Goal: Information Seeking & Learning: Learn about a topic

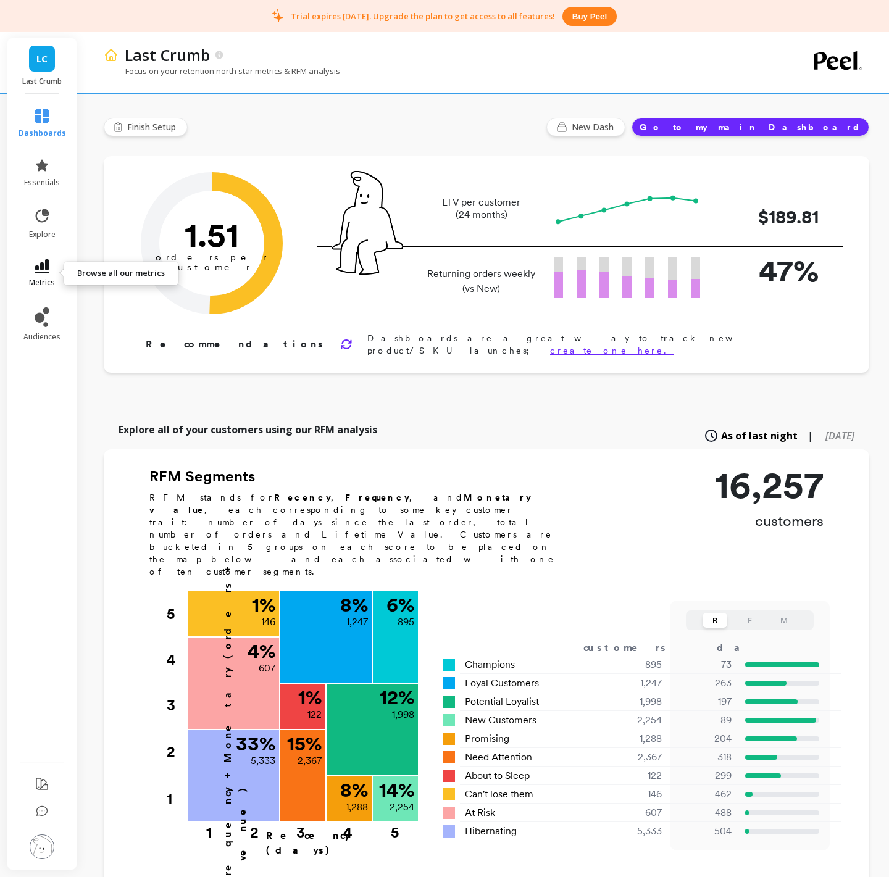
click at [53, 280] on span "metrics" at bounding box center [42, 283] width 26 height 10
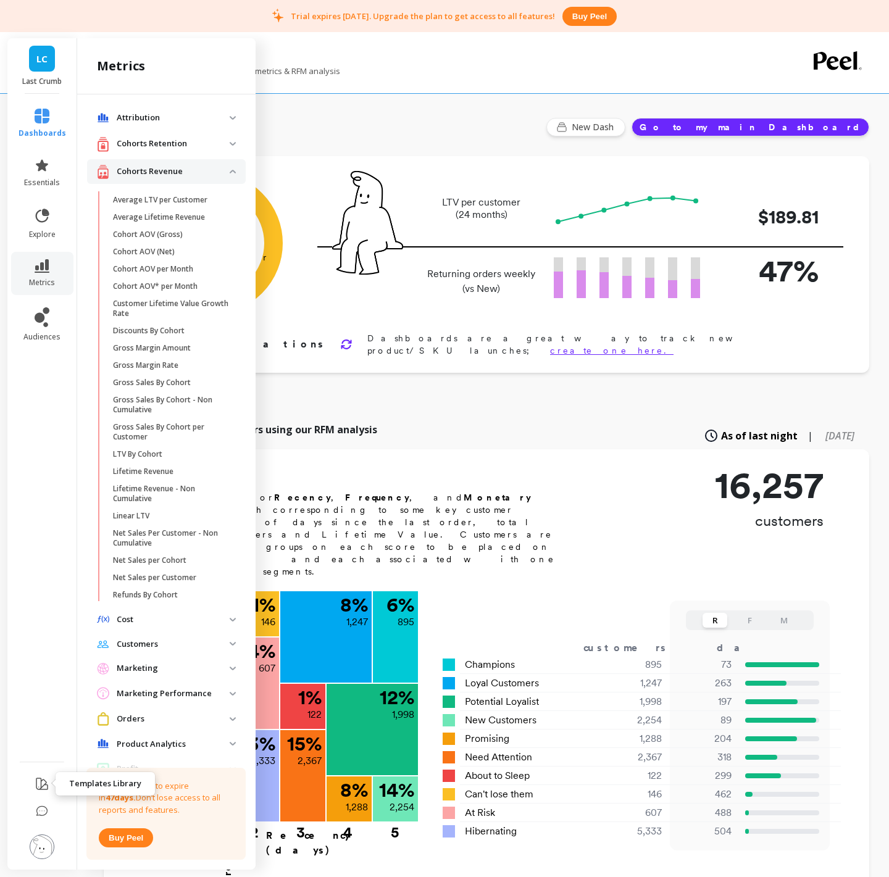
click at [43, 718] on icon at bounding box center [41, 783] width 11 height 11
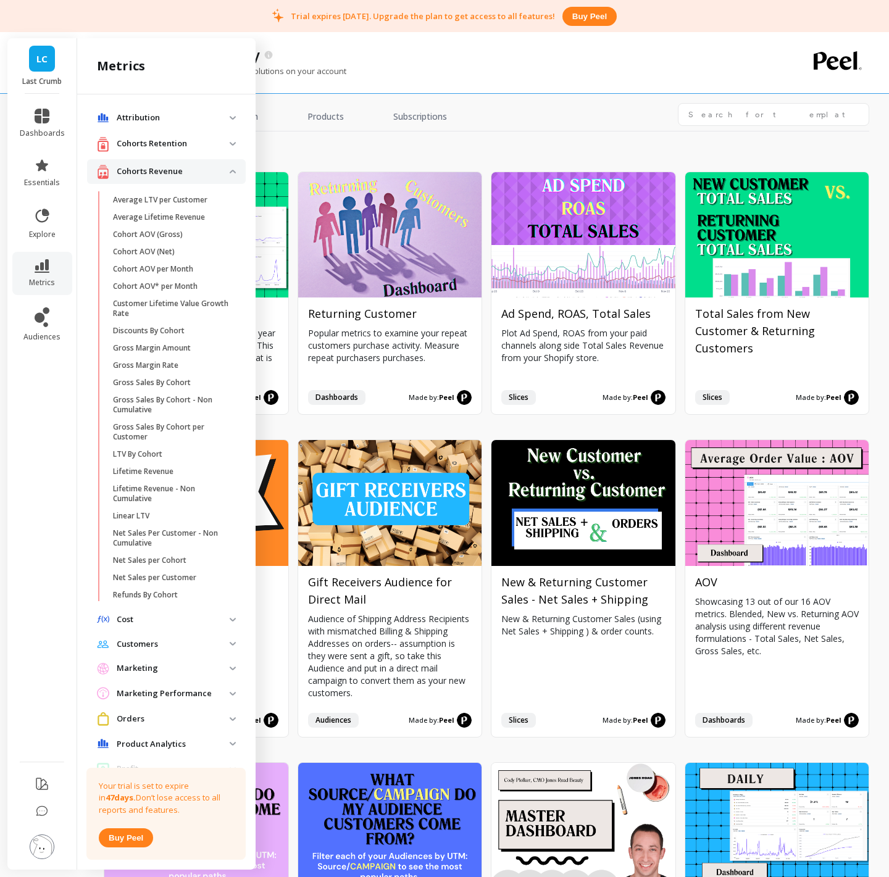
click at [41, 718] on img at bounding box center [42, 847] width 25 height 25
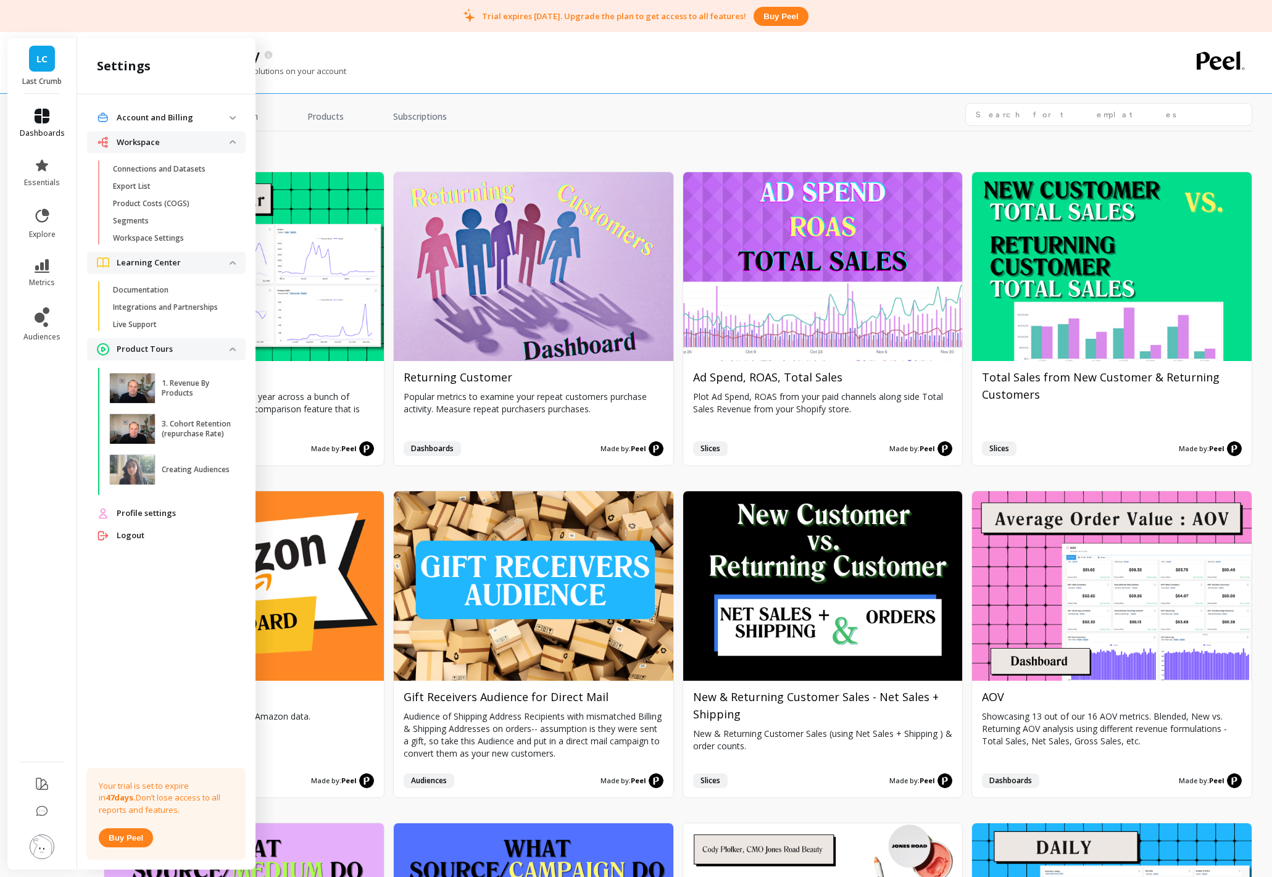
click at [52, 124] on link "dashboards" at bounding box center [42, 124] width 45 height 30
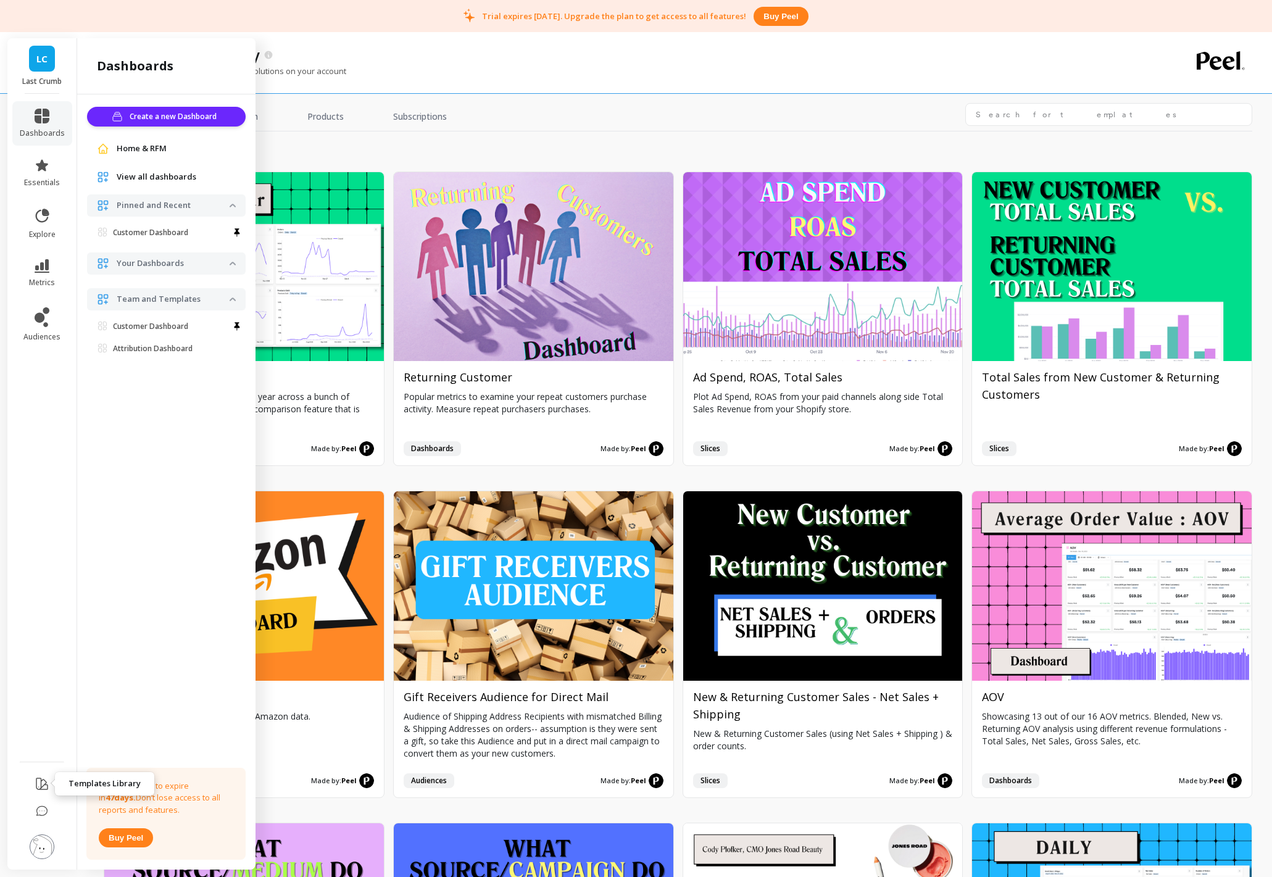
click at [44, 718] on icon at bounding box center [42, 784] width 15 height 15
click at [46, 231] on span "explore" at bounding box center [42, 235] width 27 height 10
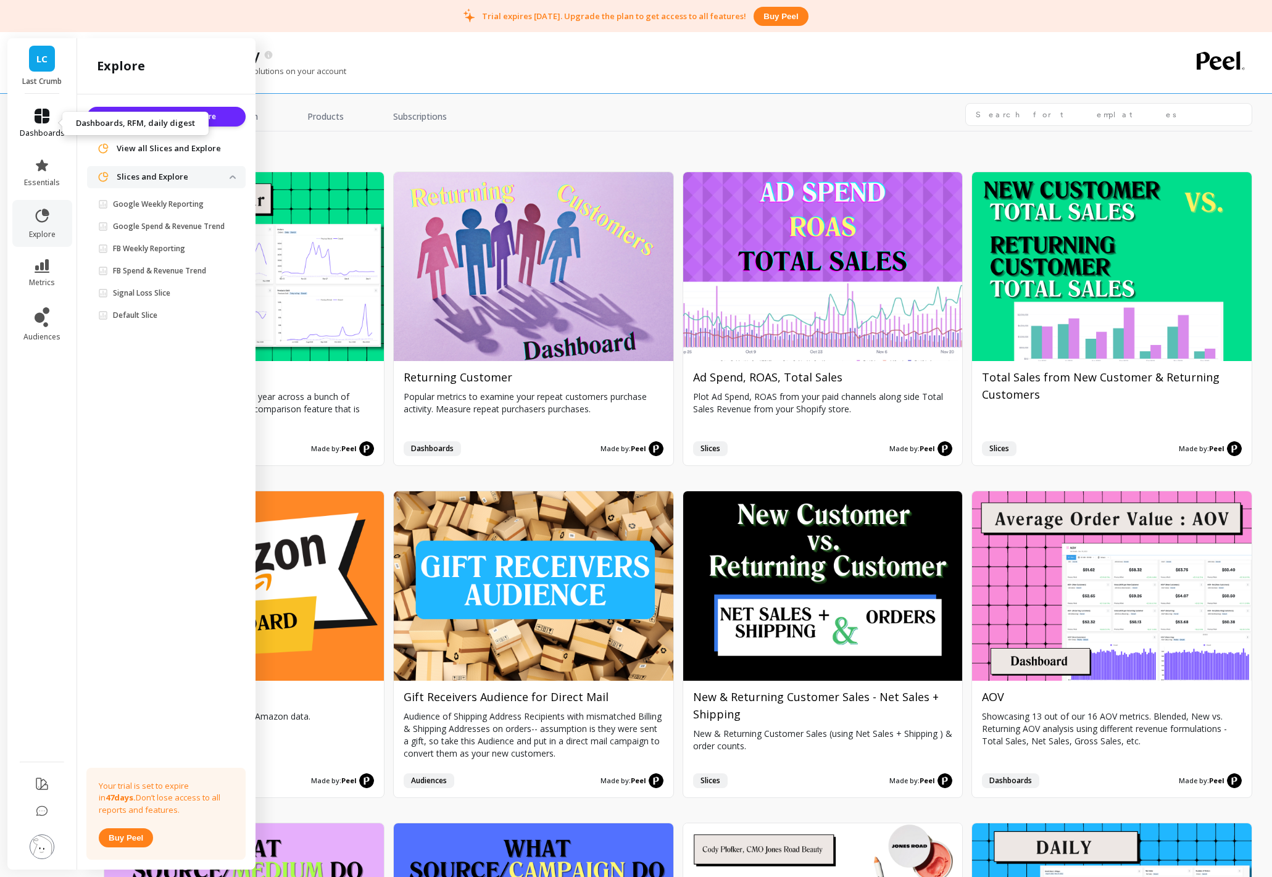
click at [44, 133] on span "dashboards" at bounding box center [42, 133] width 45 height 10
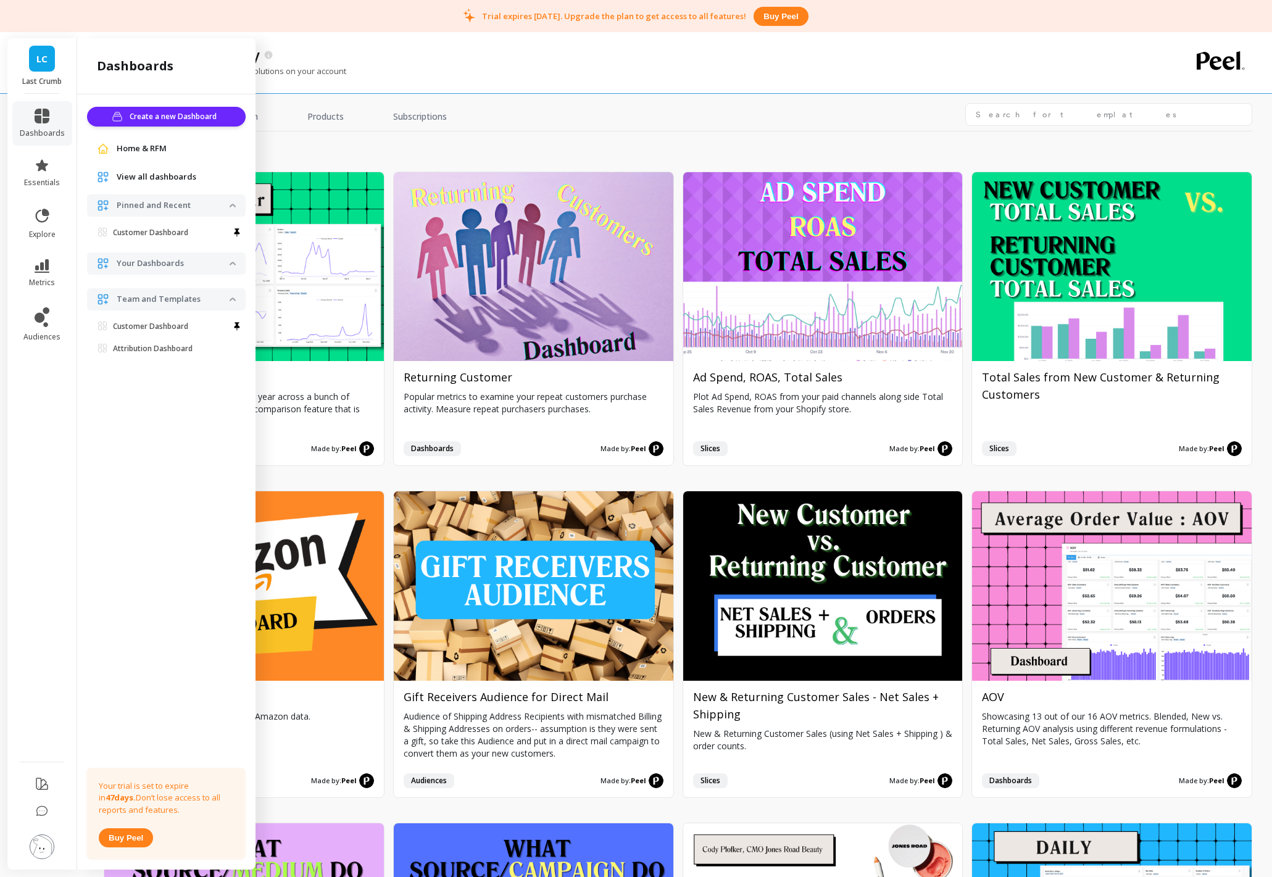
click at [44, 718] on img at bounding box center [42, 847] width 25 height 25
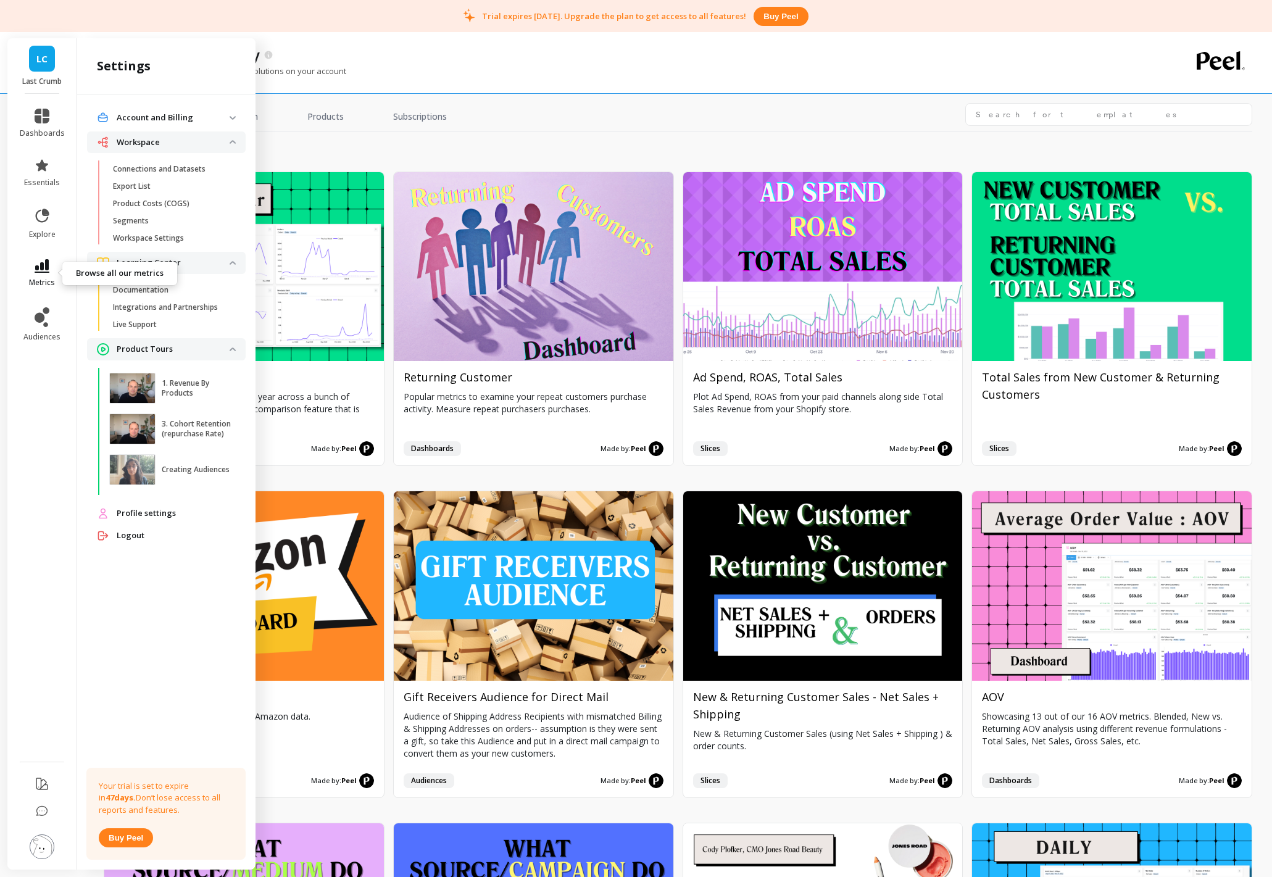
click at [44, 269] on icon at bounding box center [42, 266] width 15 height 14
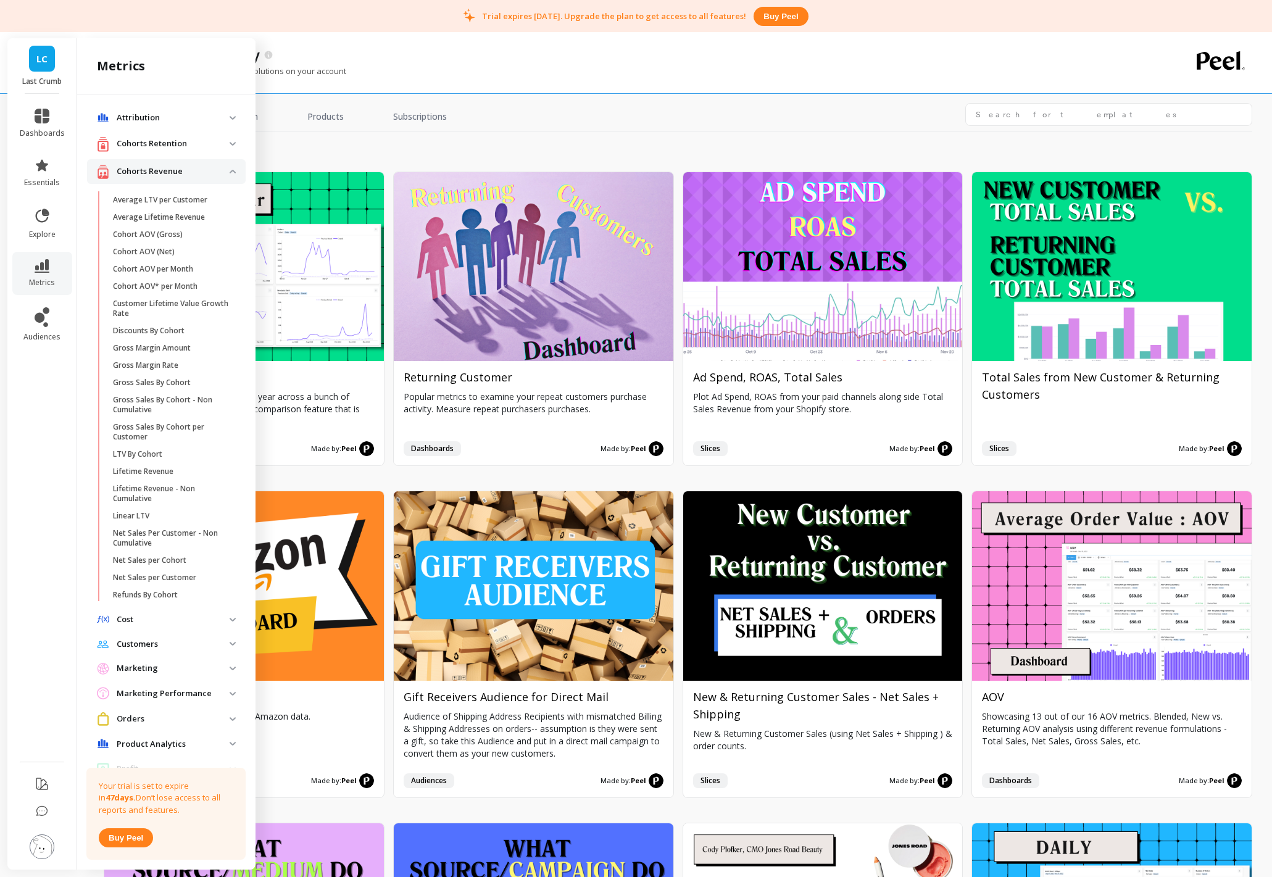
click at [150, 718] on p "Product Analytics" at bounding box center [173, 744] width 113 height 12
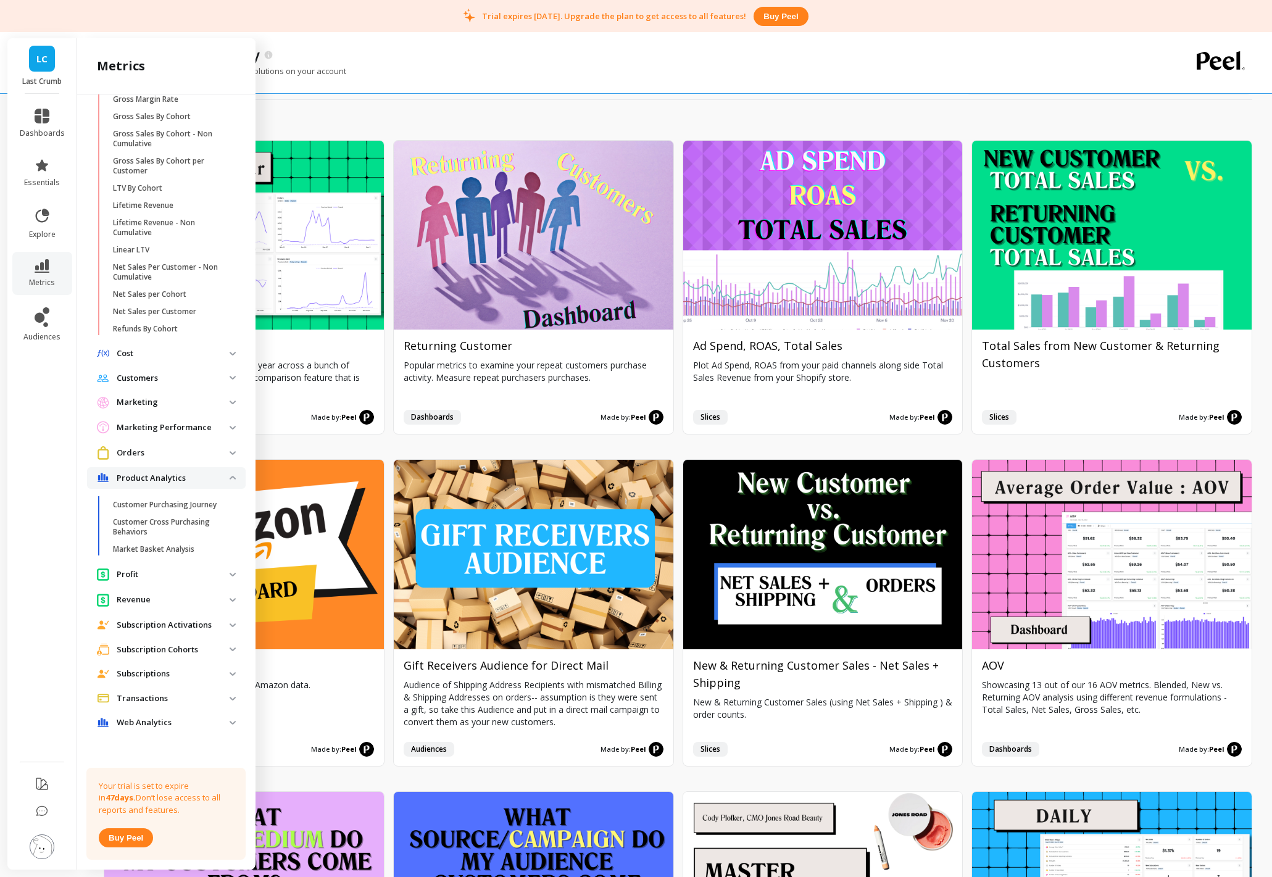
scroll to position [32, 0]
click at [149, 718] on p "Web Analytics" at bounding box center [173, 723] width 113 height 12
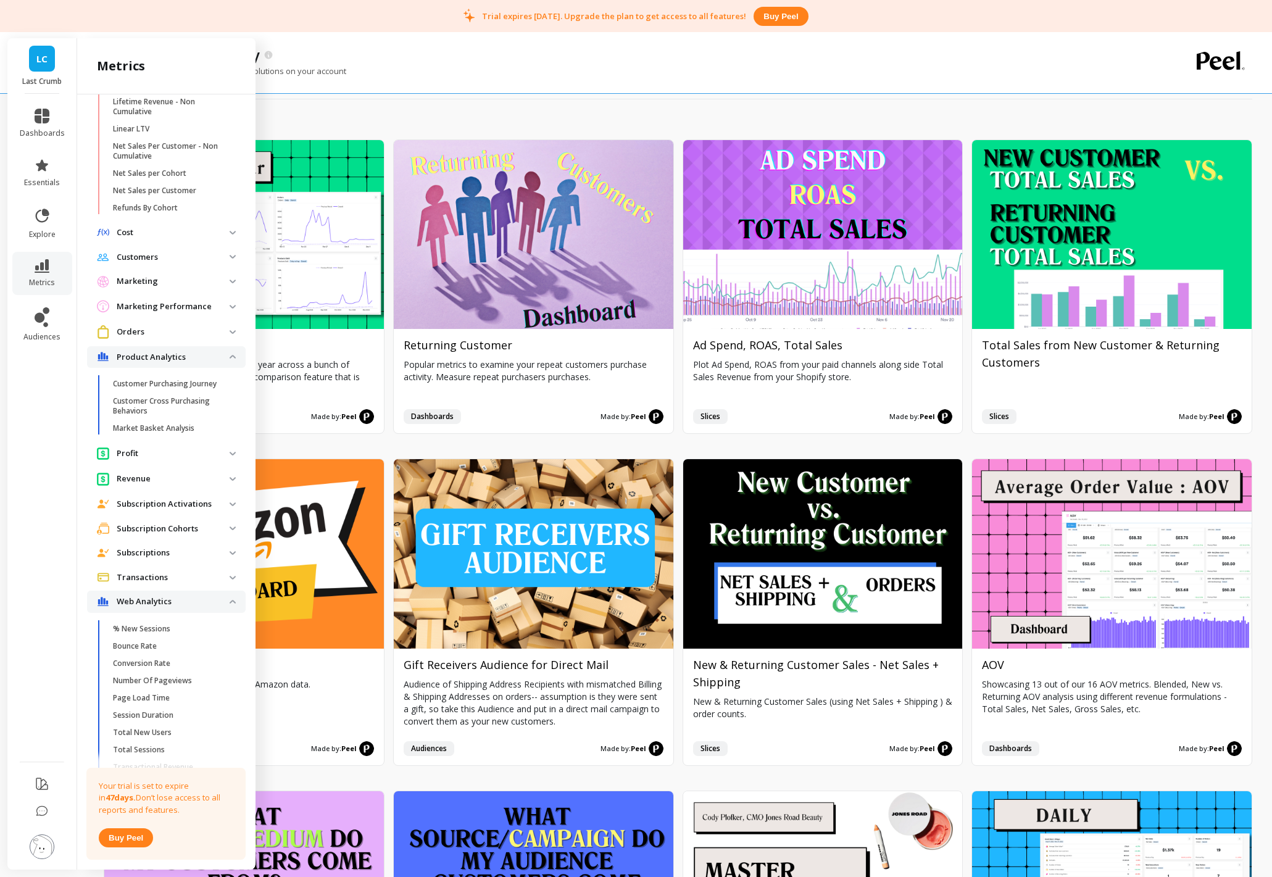
scroll to position [449, 0]
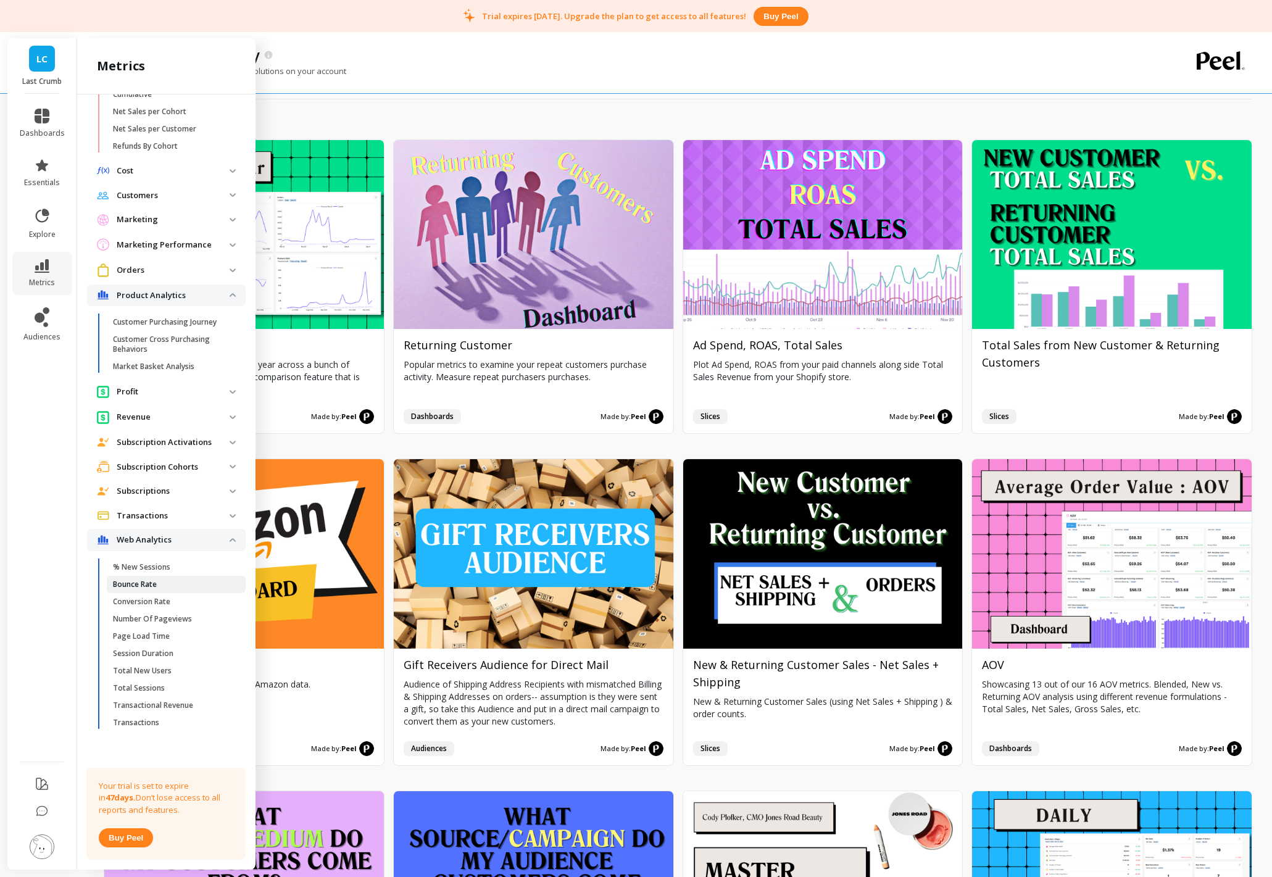
click at [151, 588] on p "Bounce Rate" at bounding box center [135, 585] width 44 height 10
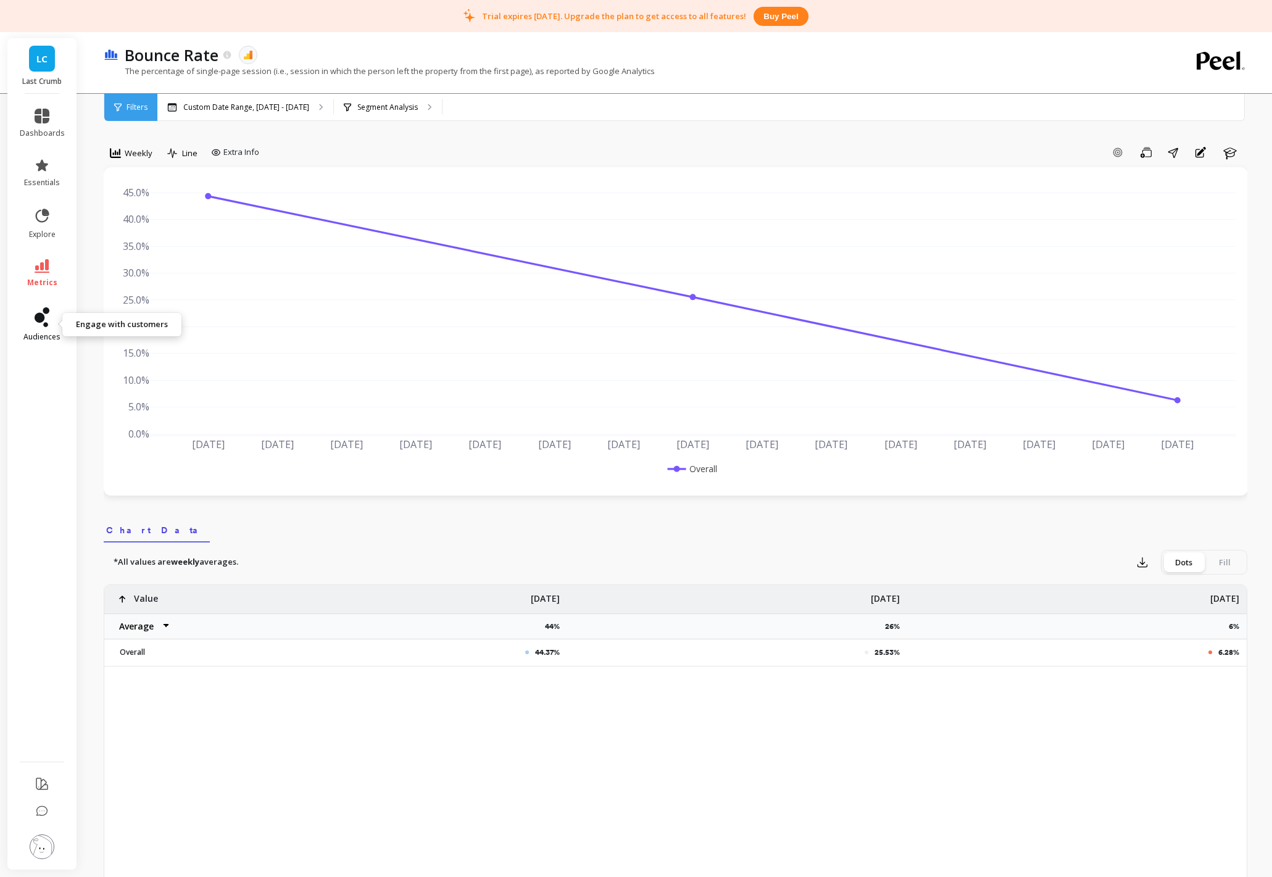
click at [41, 331] on link "audiences" at bounding box center [42, 324] width 45 height 35
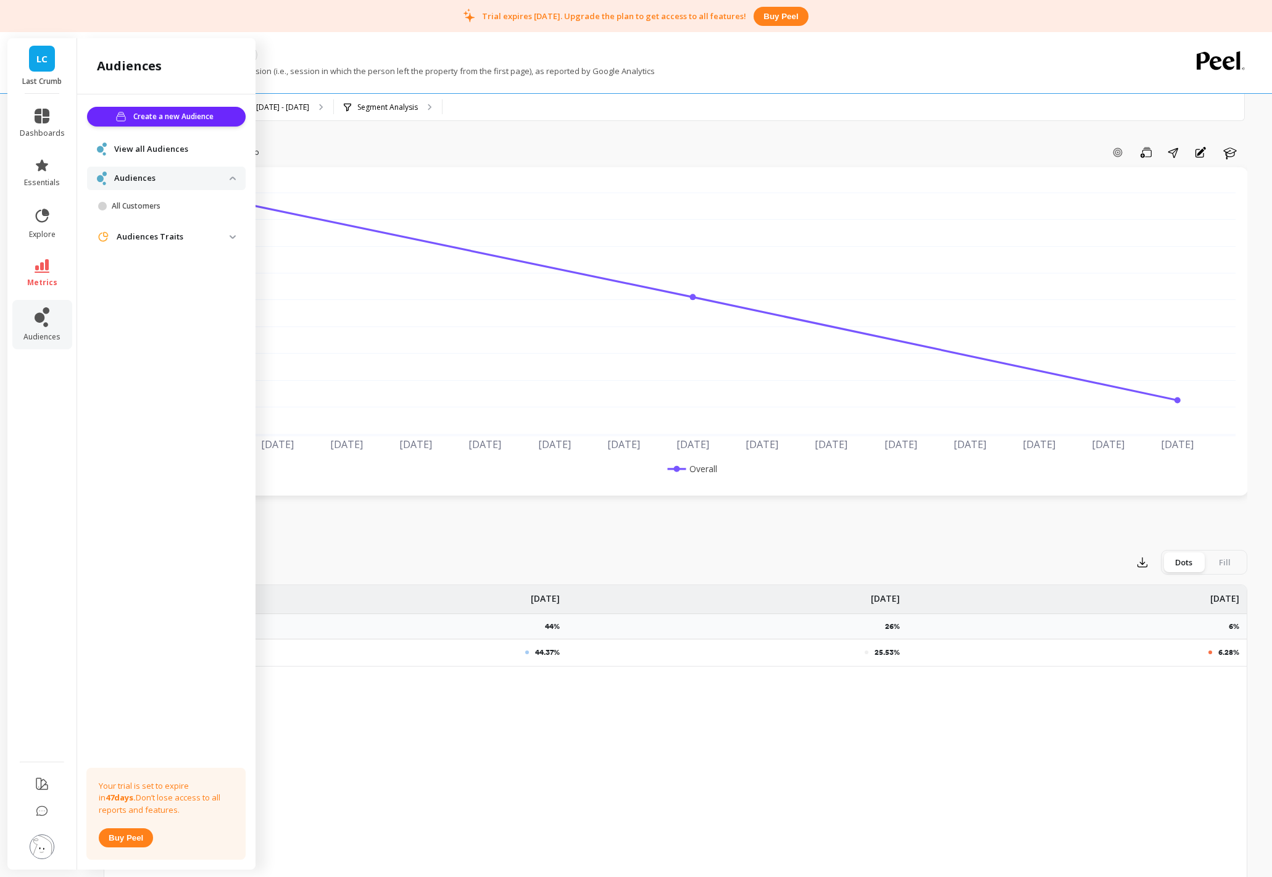
click at [50, 718] on li at bounding box center [42, 784] width 70 height 29
click at [46, 718] on icon at bounding box center [42, 784] width 15 height 15
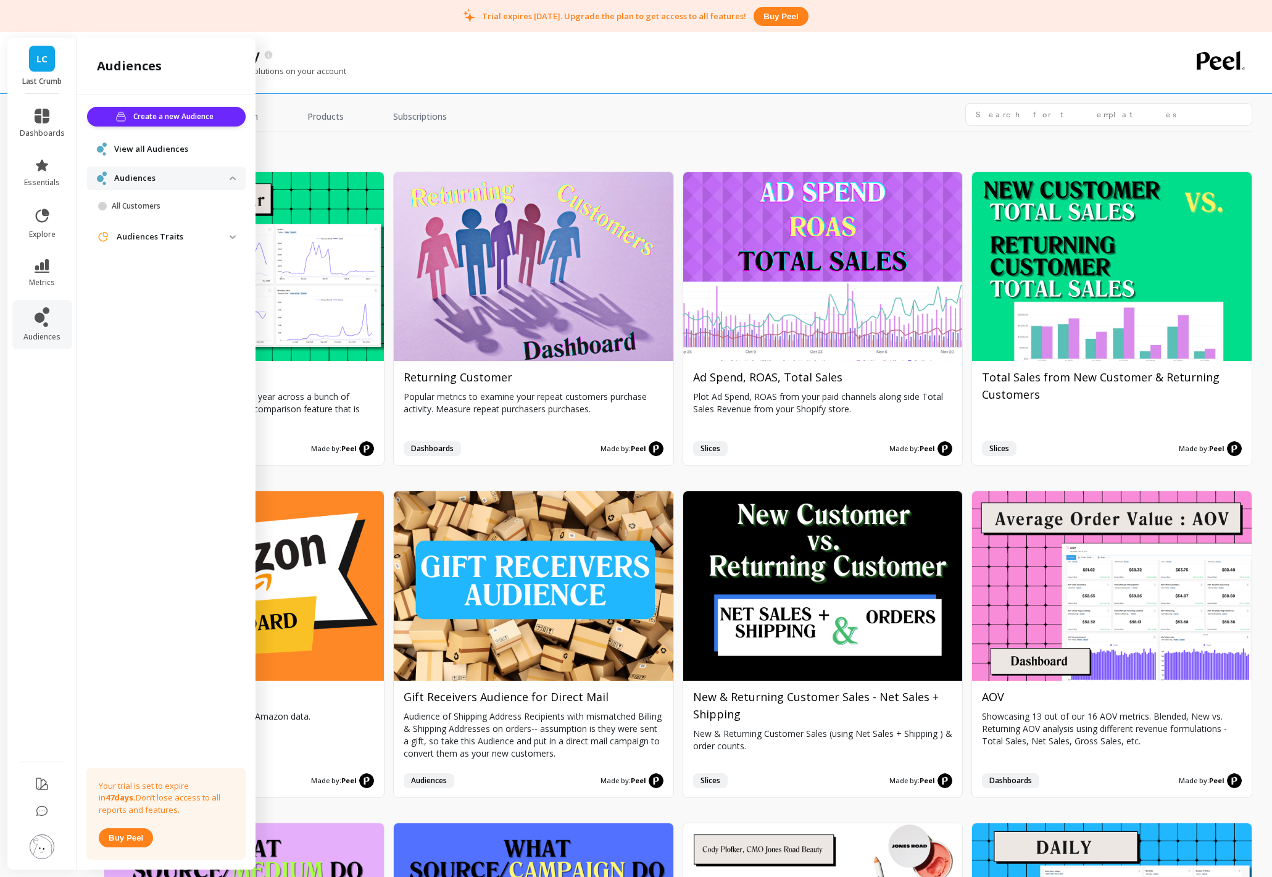
click at [517, 141] on div "growth Install Year over Year Compare this year's analysis to last year across …" at bounding box center [678, 520] width 1149 height 778
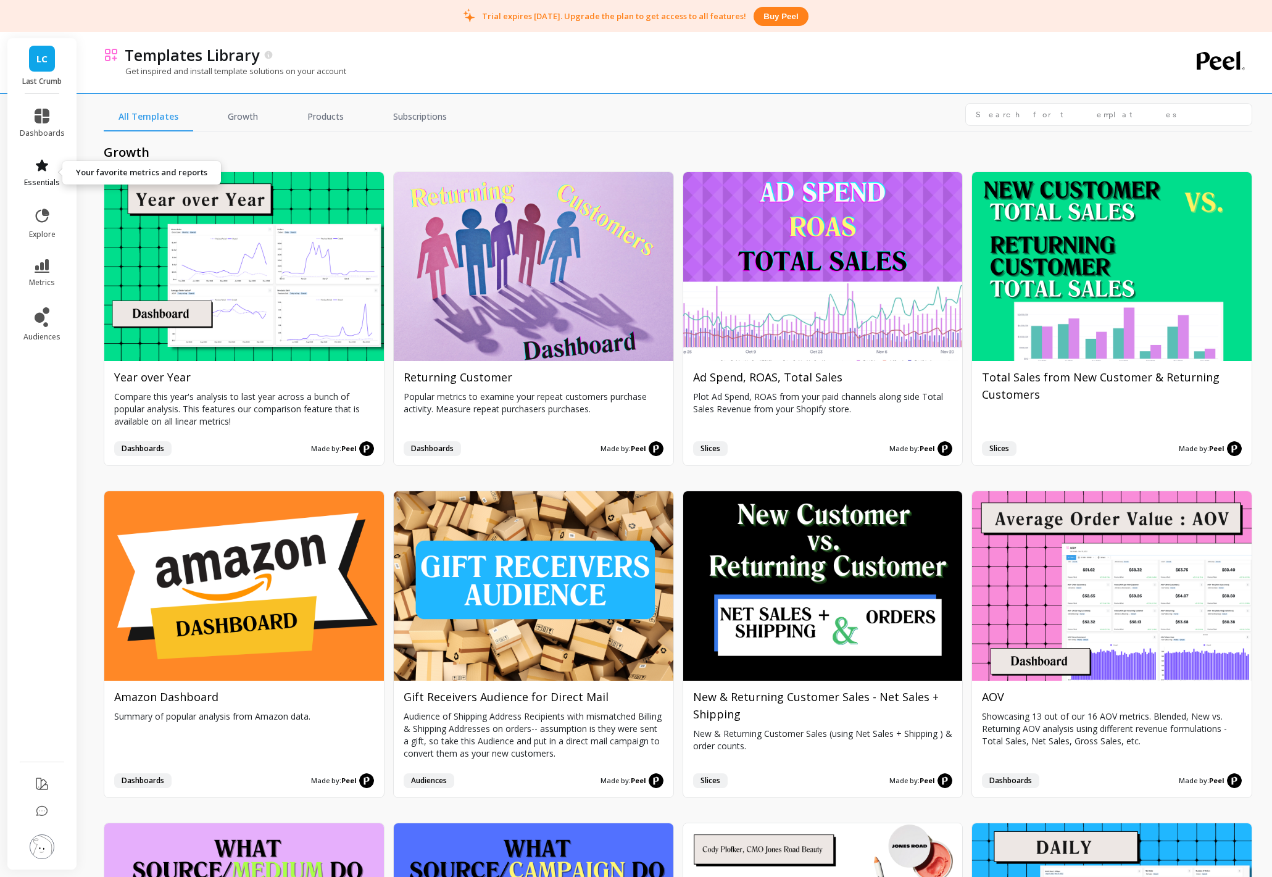
click at [47, 173] on link "essentials" at bounding box center [42, 173] width 45 height 30
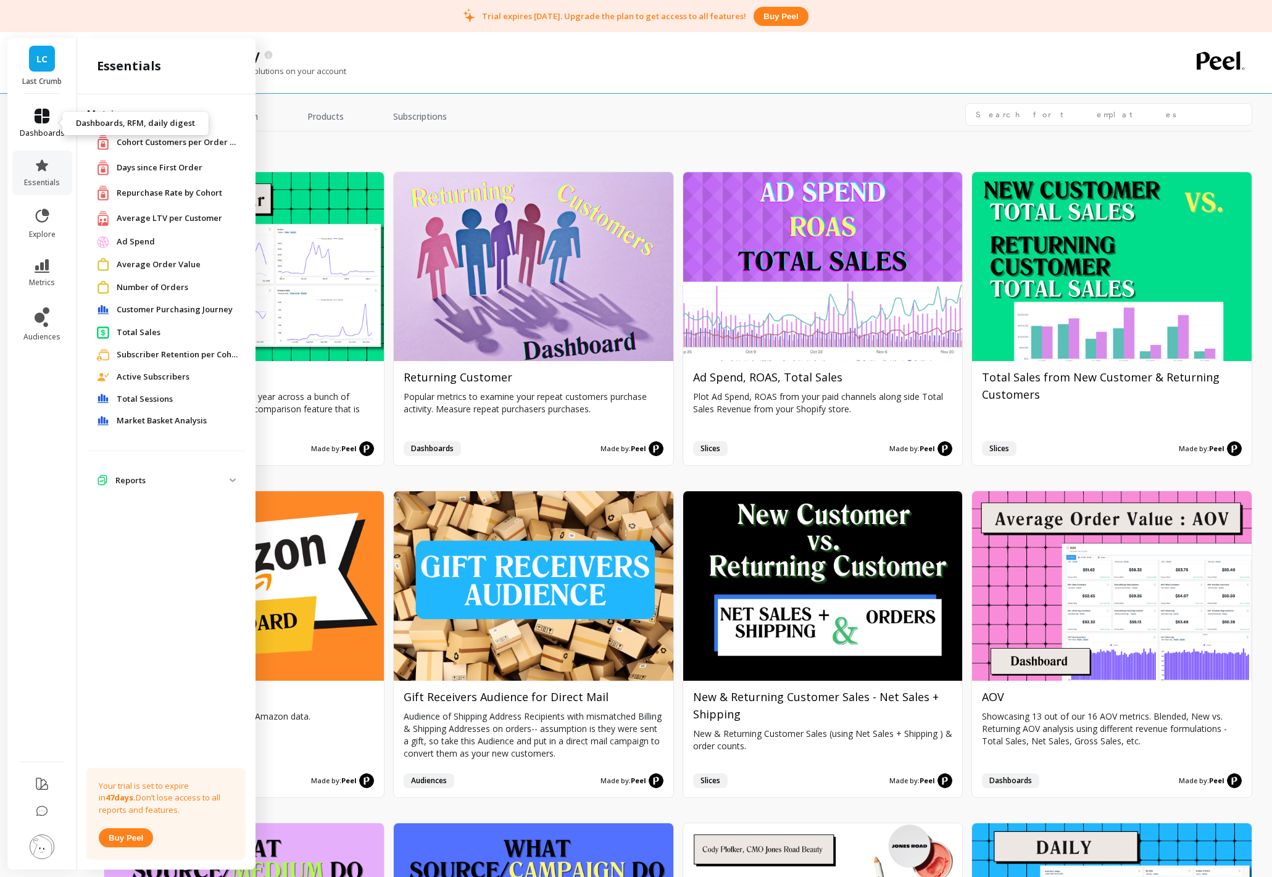
click at [52, 135] on span "dashboards" at bounding box center [42, 133] width 45 height 10
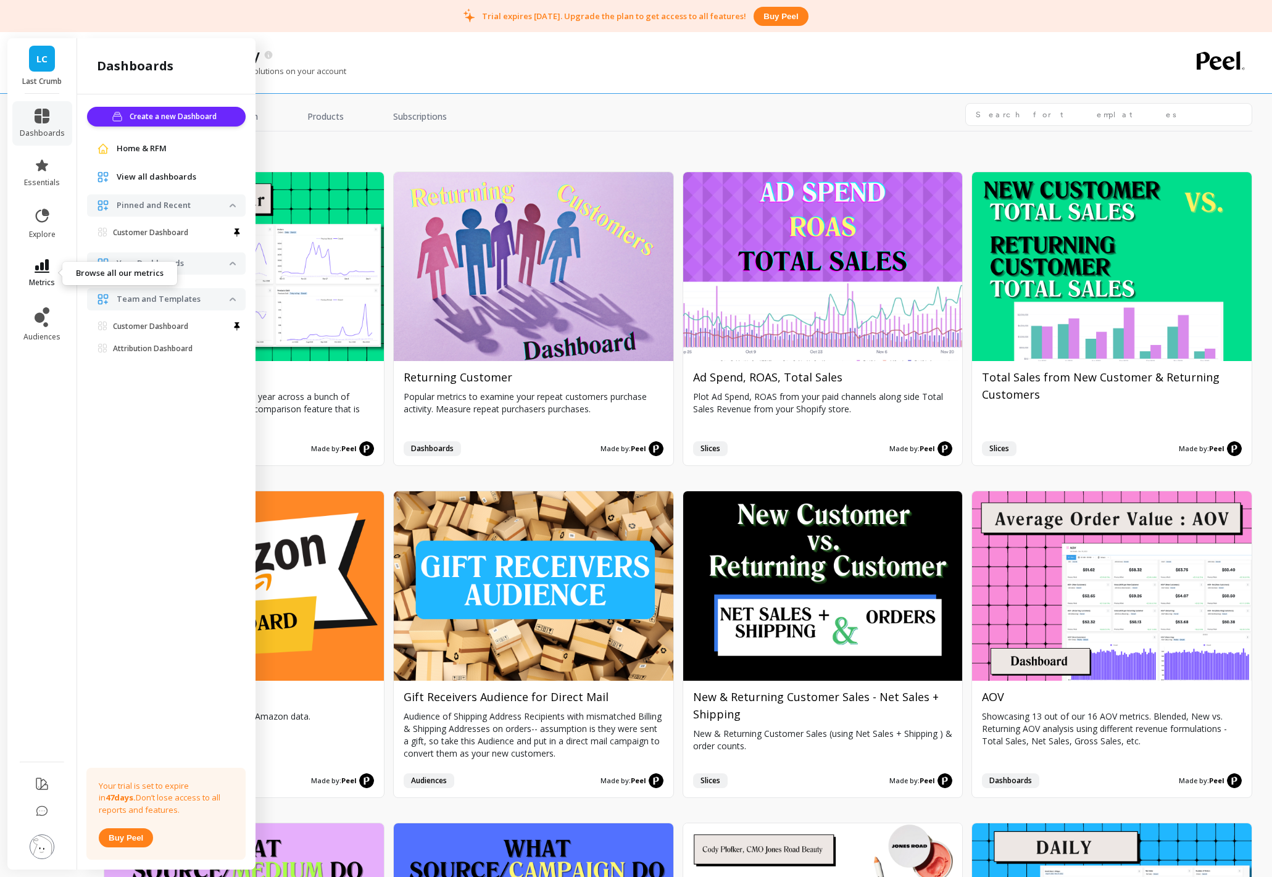
click at [43, 267] on icon at bounding box center [42, 266] width 15 height 14
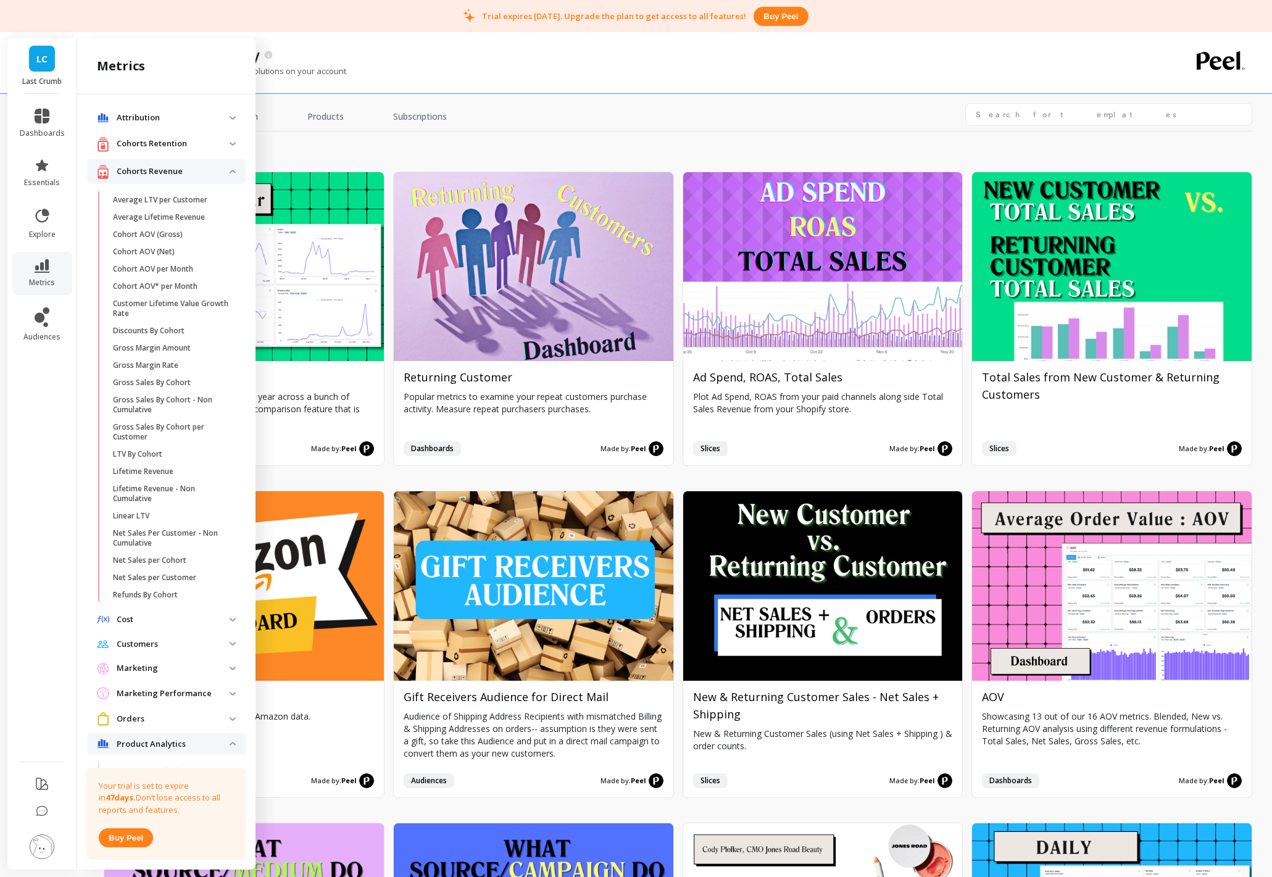
click at [157, 242] on link "Cohort AOV (Gross)" at bounding box center [176, 234] width 139 height 17
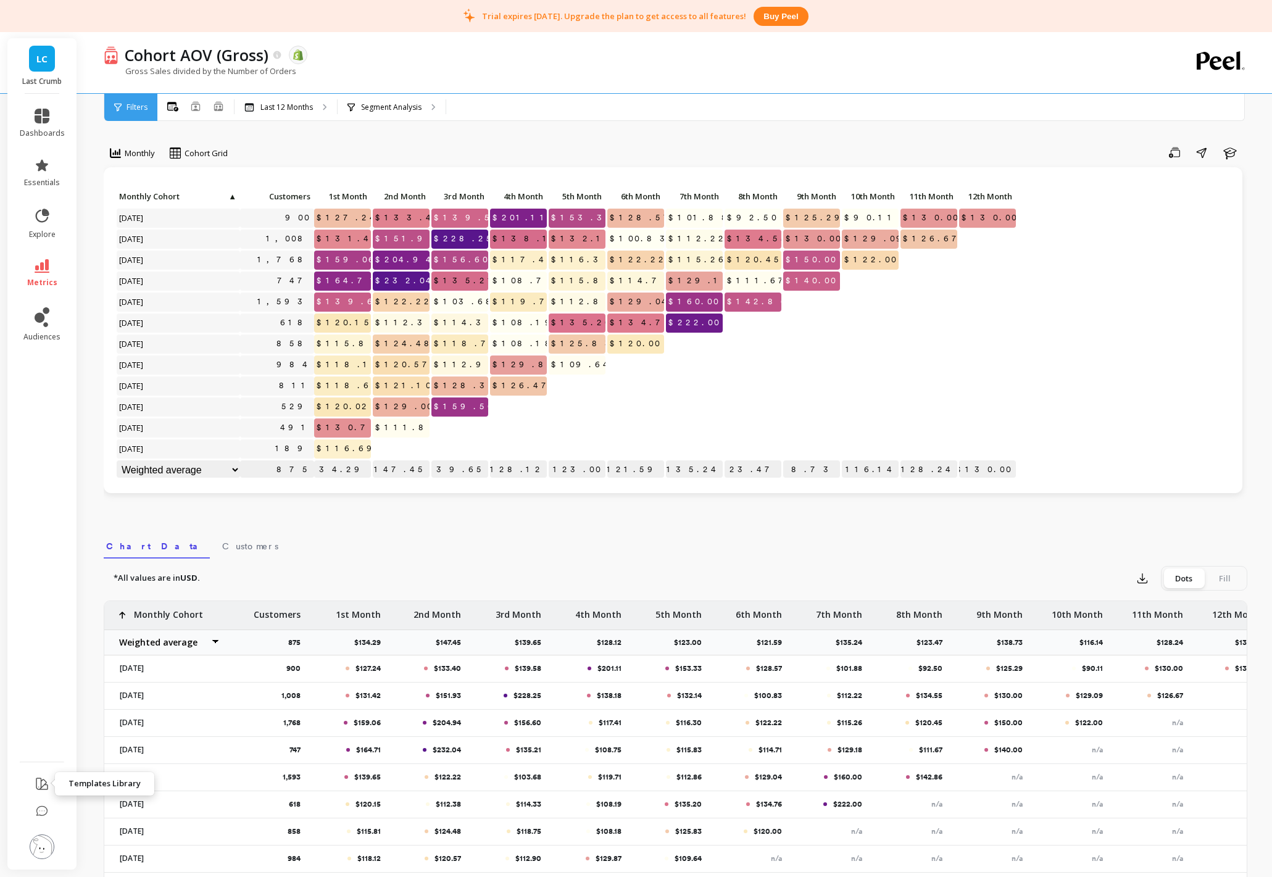
click at [35, 718] on button at bounding box center [42, 784] width 15 height 29
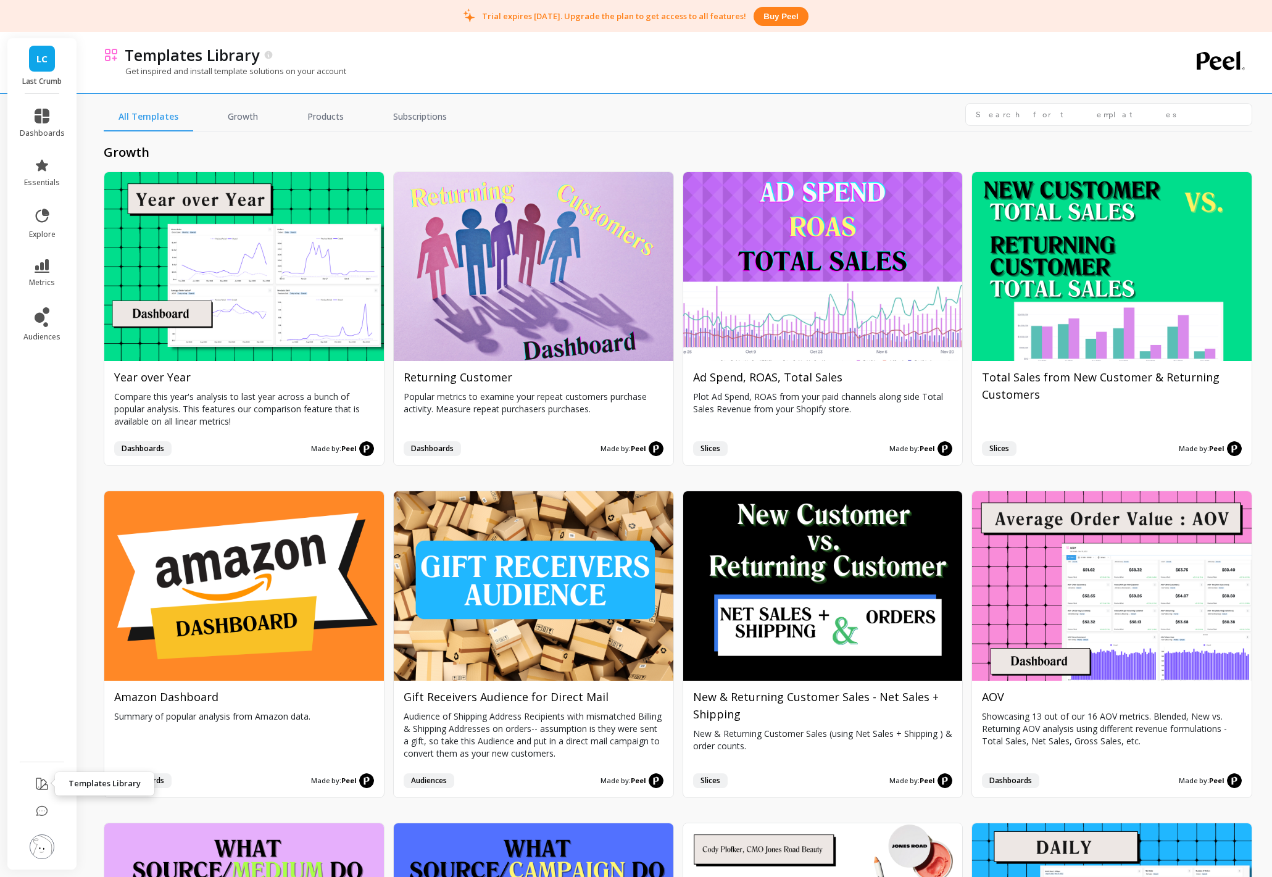
click at [43, 718] on icon at bounding box center [41, 783] width 11 height 11
click at [42, 718] on img at bounding box center [42, 847] width 25 height 25
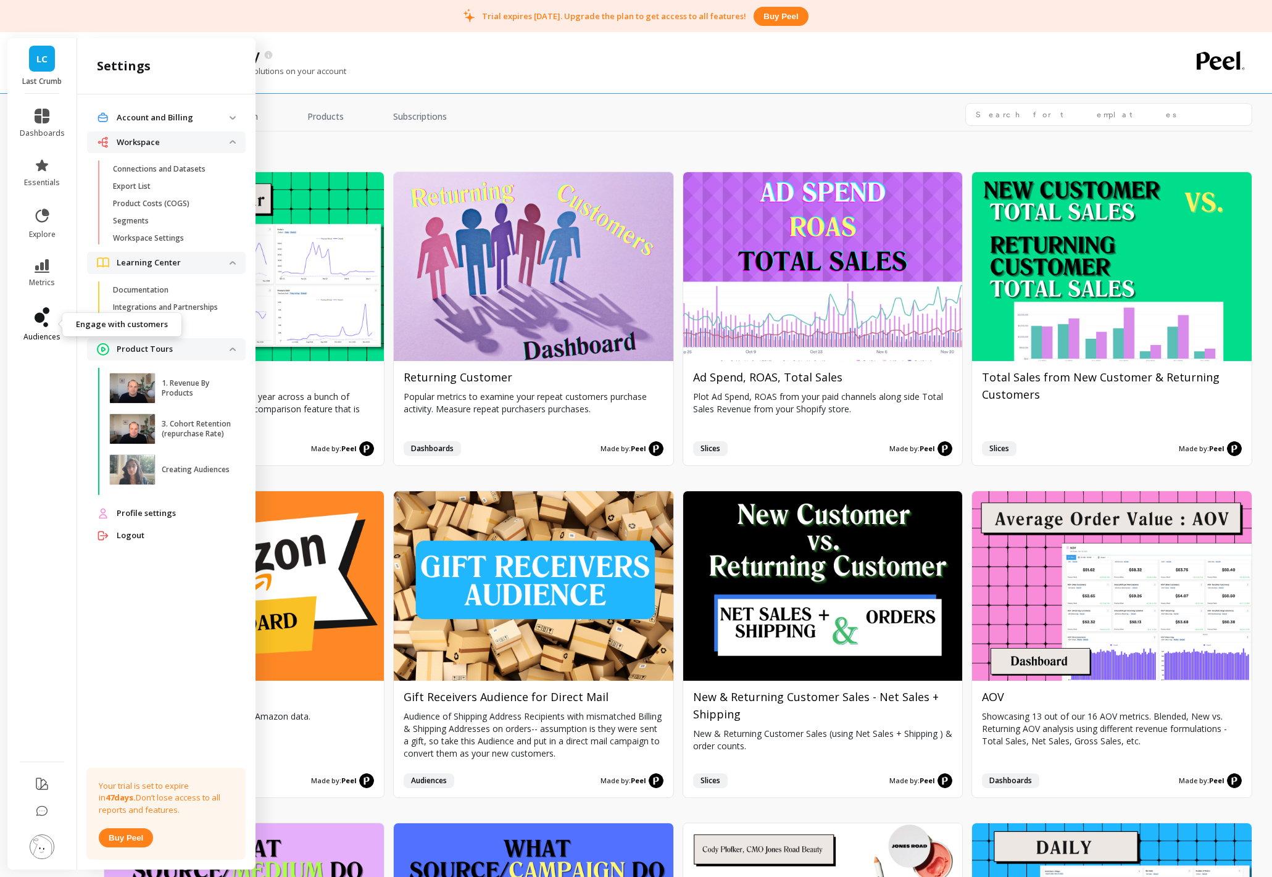
click at [45, 318] on icon at bounding box center [42, 317] width 15 height 20
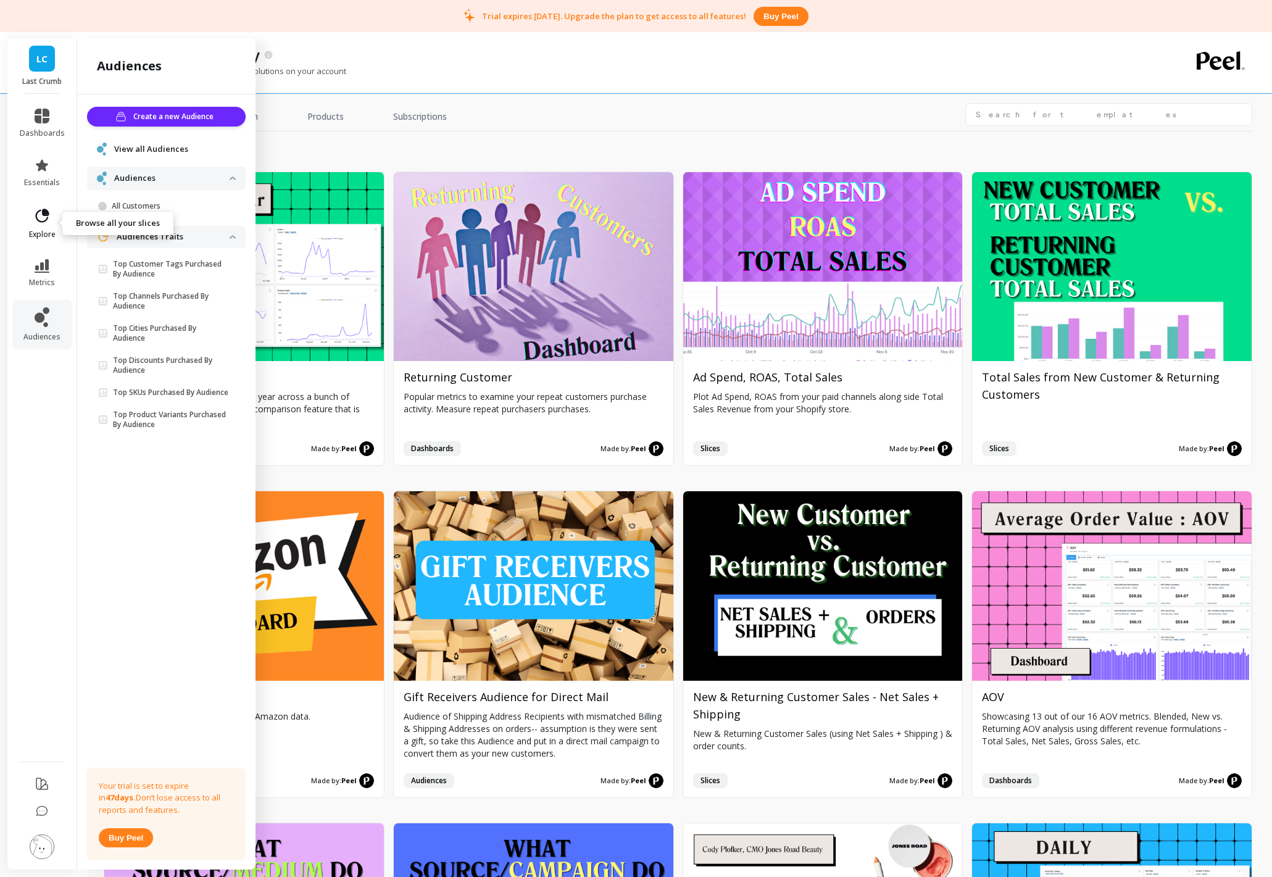
click at [38, 222] on icon at bounding box center [41, 215] width 17 height 17
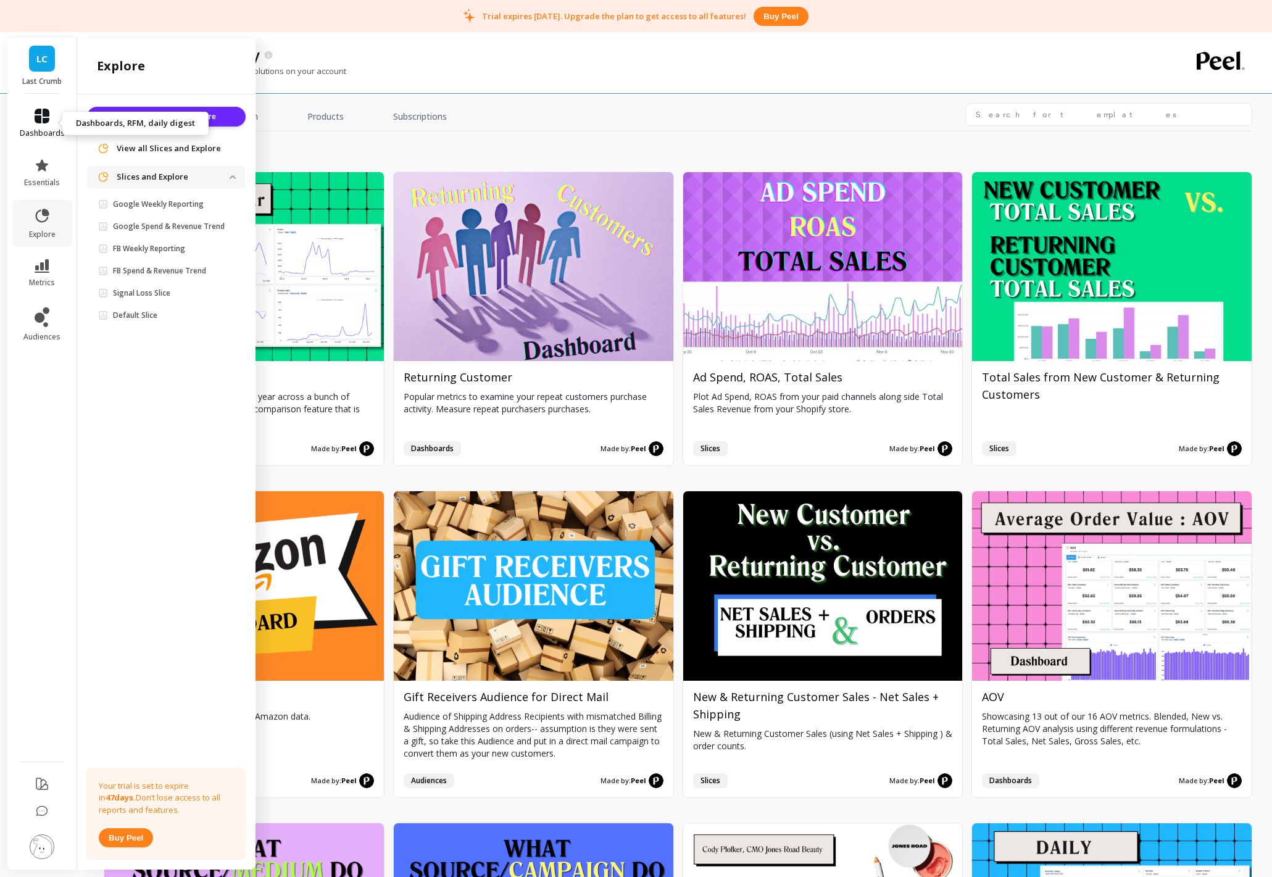
click at [38, 125] on link "dashboards" at bounding box center [42, 124] width 45 height 30
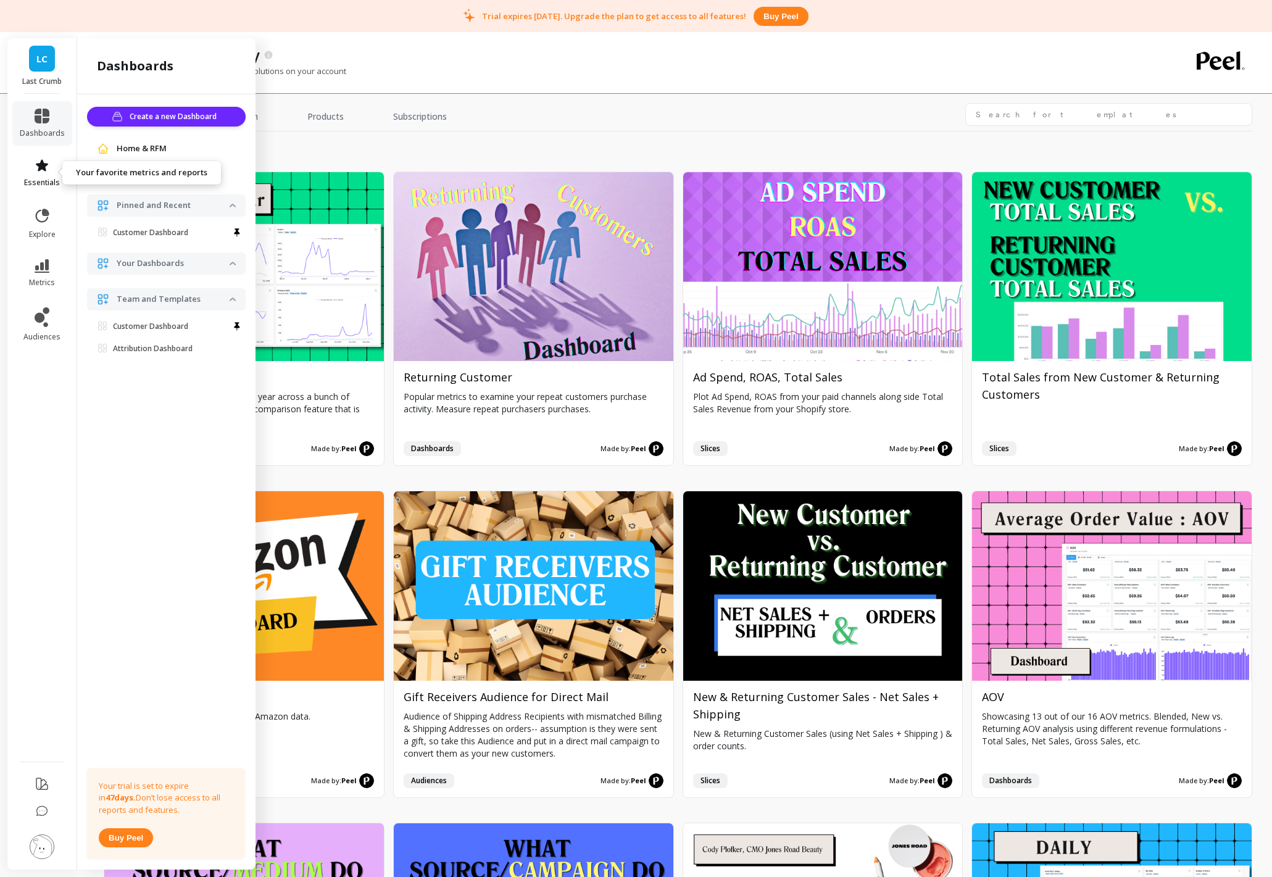
click at [43, 164] on icon at bounding box center [42, 165] width 12 height 12
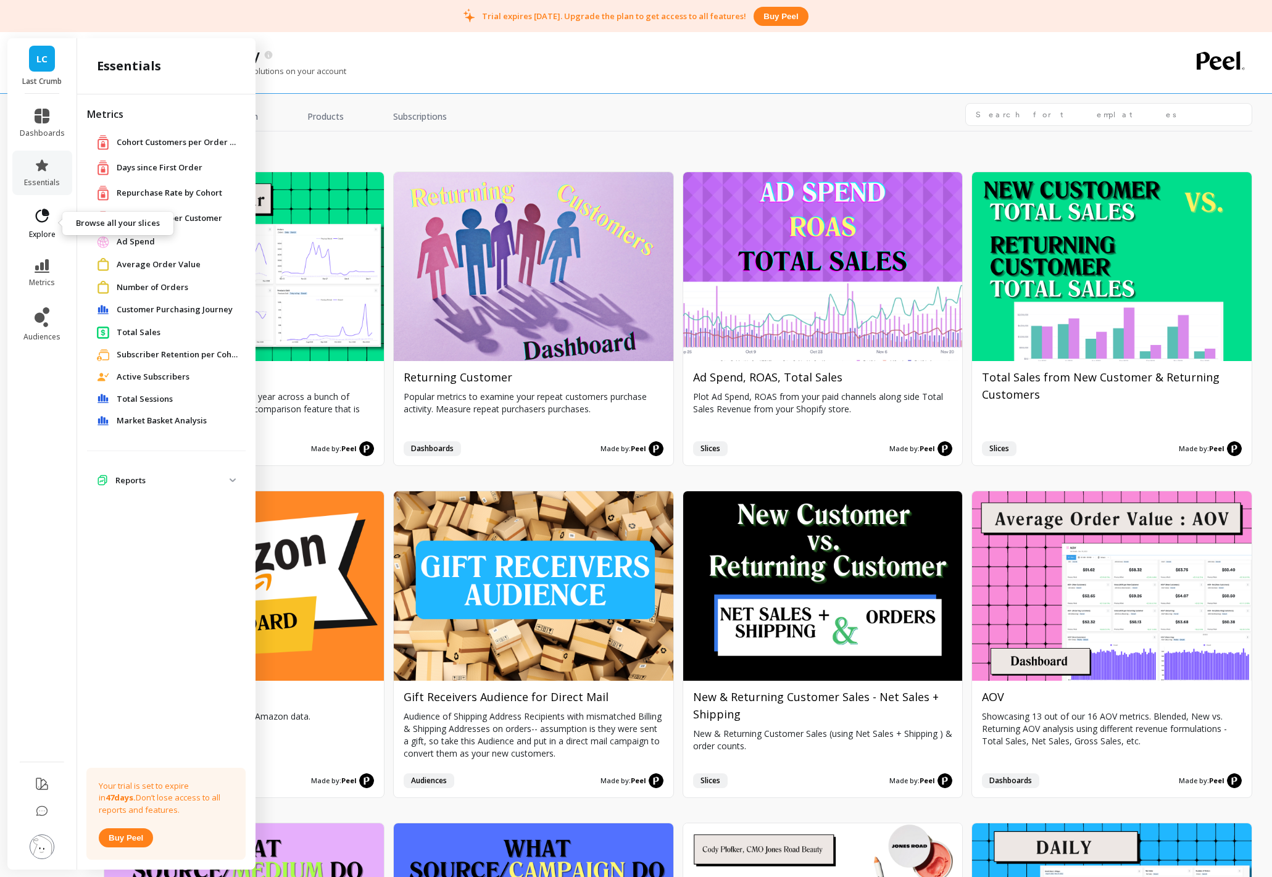
click at [41, 219] on icon at bounding box center [41, 215] width 17 height 17
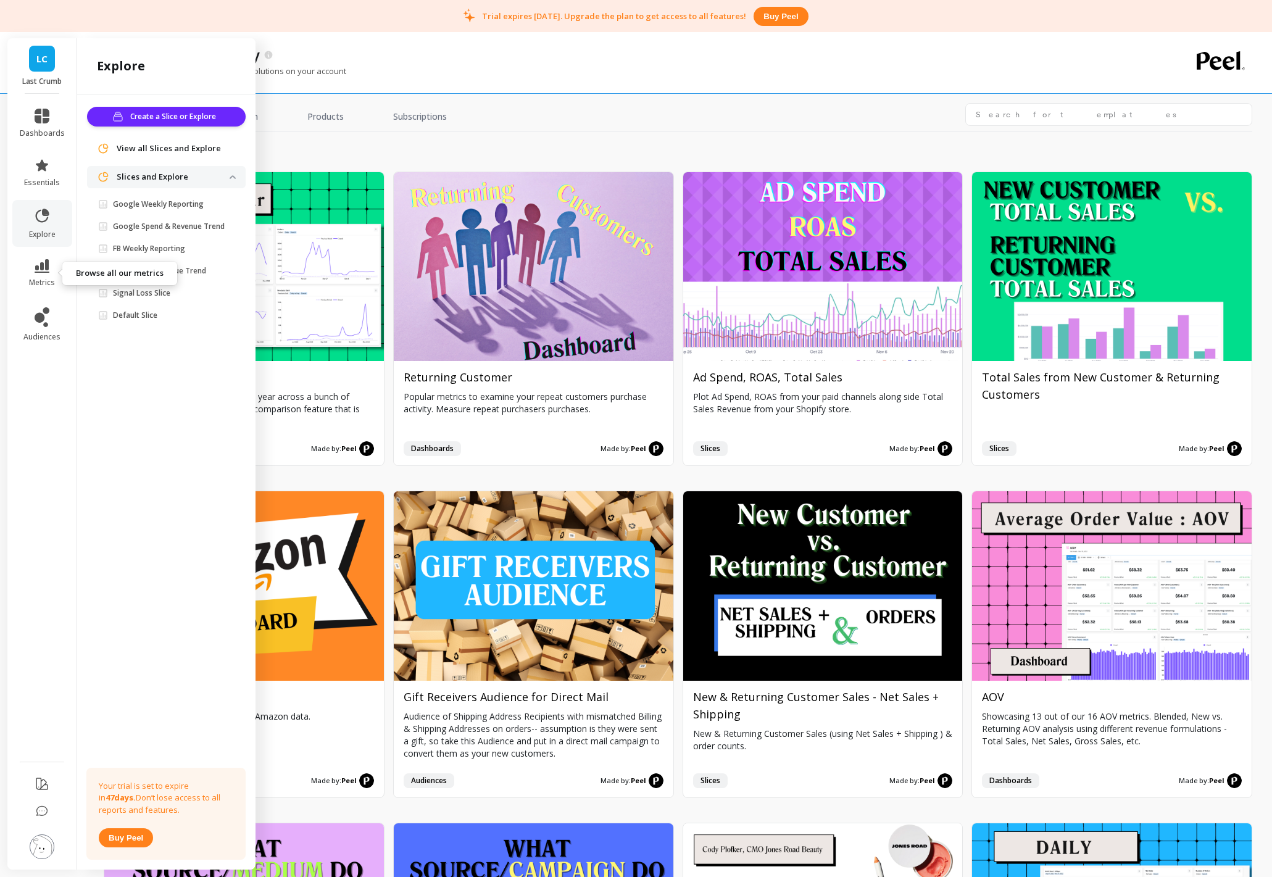
drag, startPoint x: 45, startPoint y: 273, endPoint x: 46, endPoint y: 293, distance: 19.8
click at [44, 273] on link "metrics" at bounding box center [42, 273] width 45 height 28
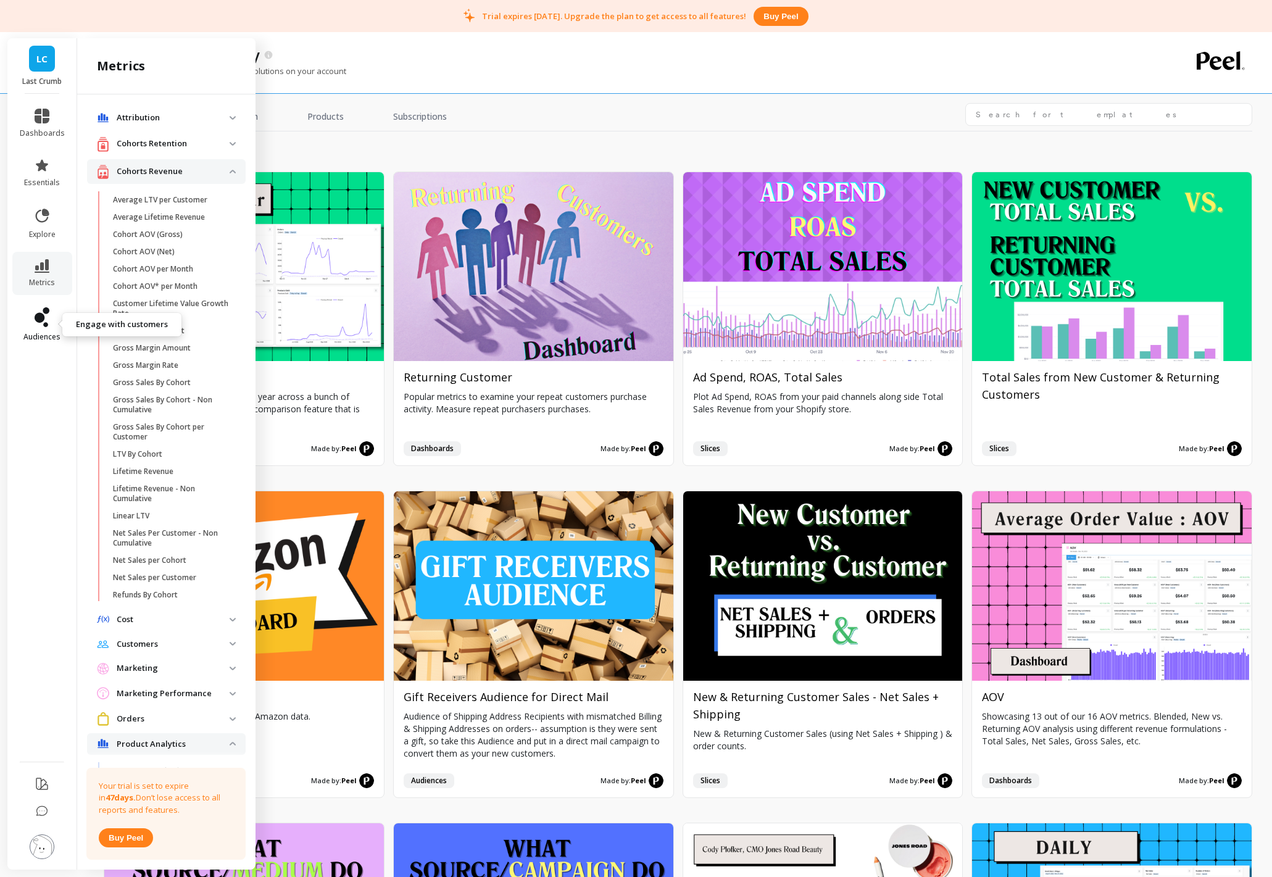
click at [43, 329] on link "audiences" at bounding box center [42, 324] width 45 height 35
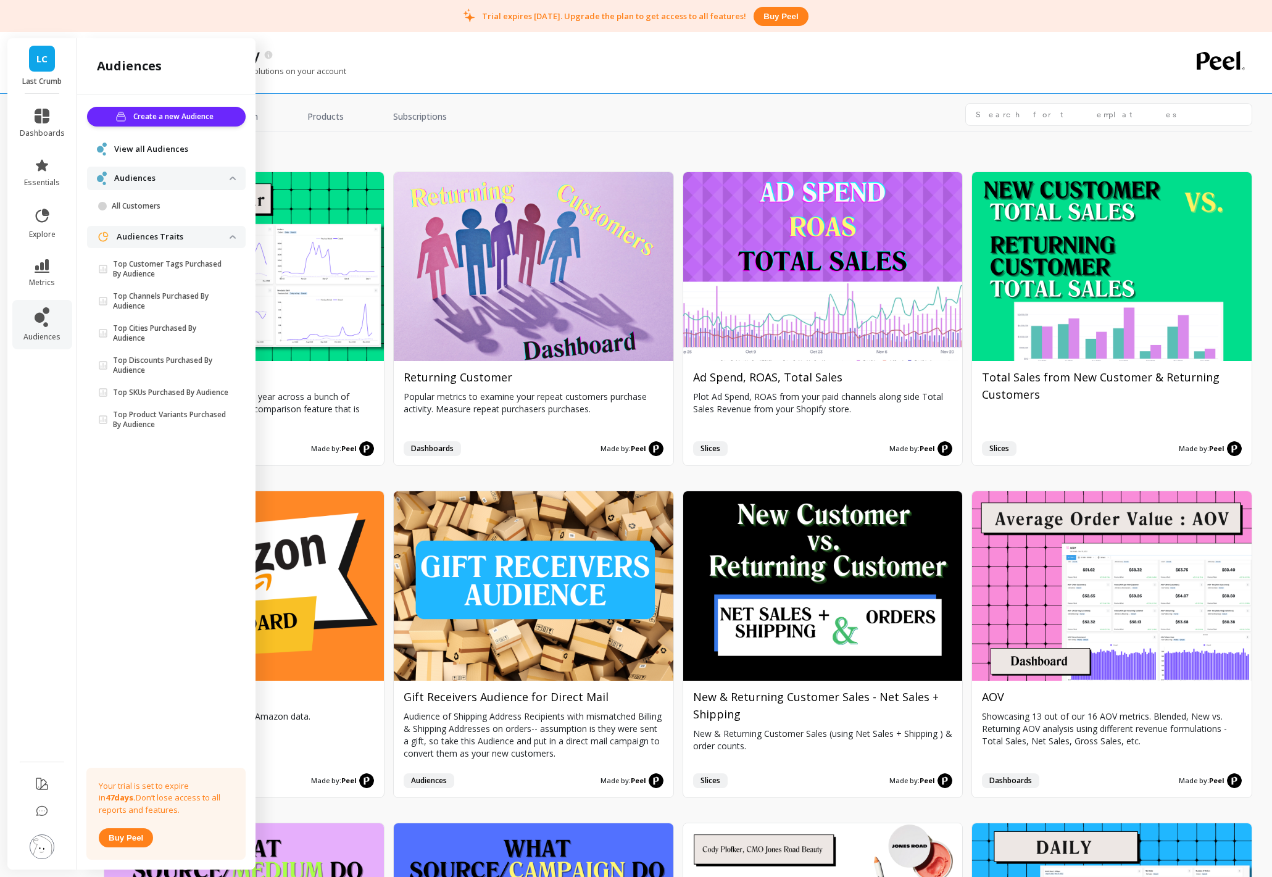
click at [51, 718] on li at bounding box center [42, 784] width 70 height 29
click at [43, 718] on icon at bounding box center [41, 783] width 11 height 11
drag, startPoint x: 43, startPoint y: 814, endPoint x: 44, endPoint y: 820, distance: 6.3
click at [43, 718] on icon at bounding box center [42, 812] width 12 height 12
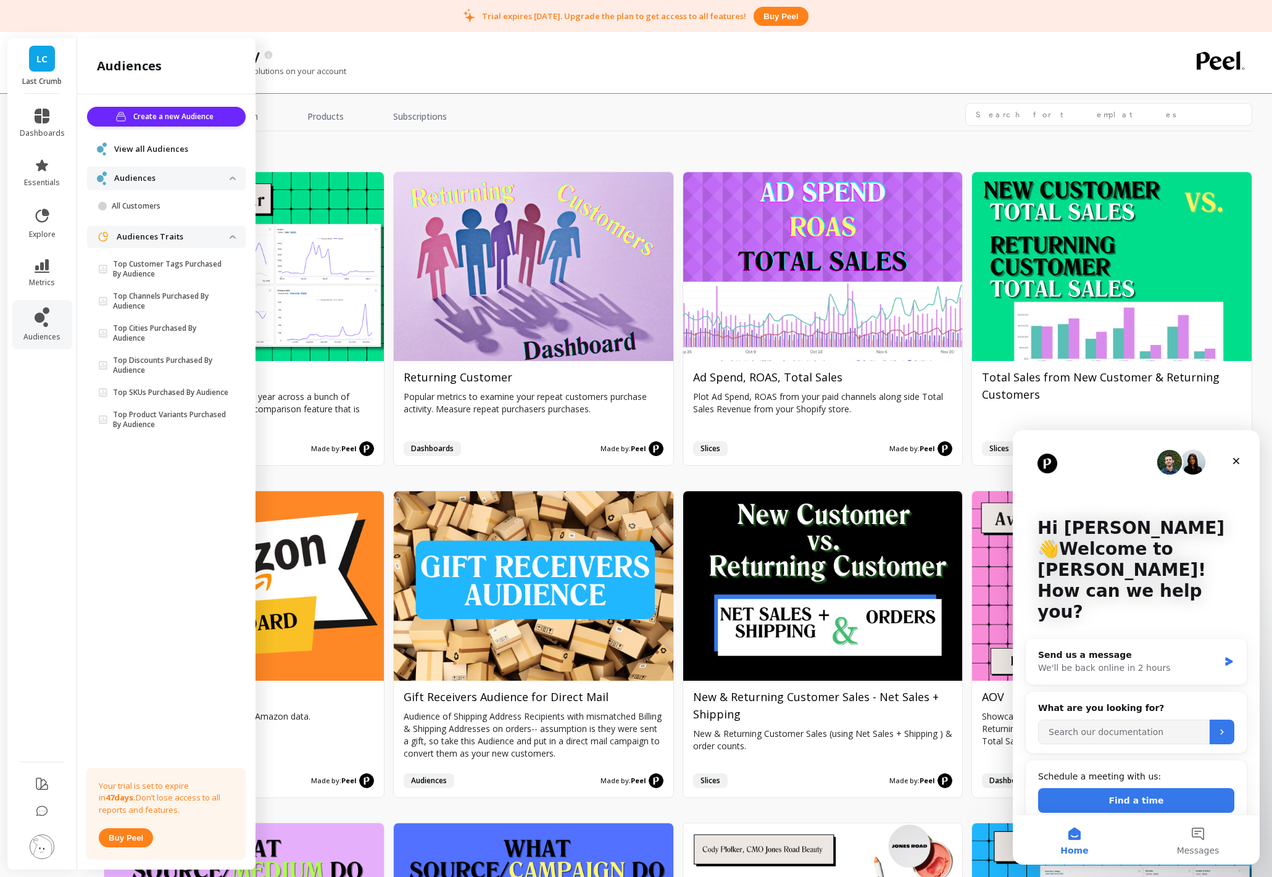
click at [1249, 464] on div "Hi [PERSON_NAME] 👋Welcome to [PERSON_NAME]! How can we help you? Send us a mess…" at bounding box center [1136, 629] width 247 height 398
click at [1246, 459] on div "Close" at bounding box center [1236, 461] width 22 height 22
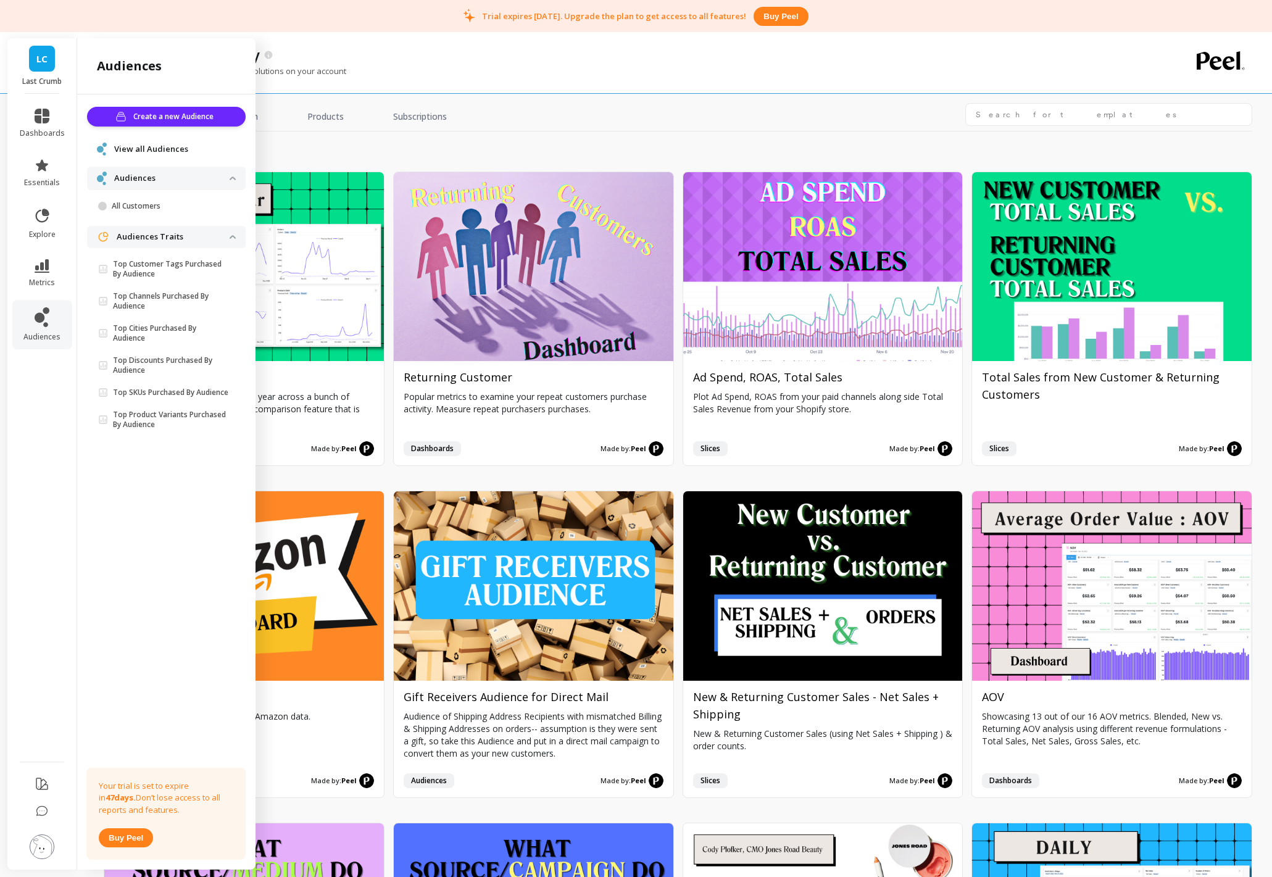
click at [47, 718] on img at bounding box center [42, 847] width 25 height 25
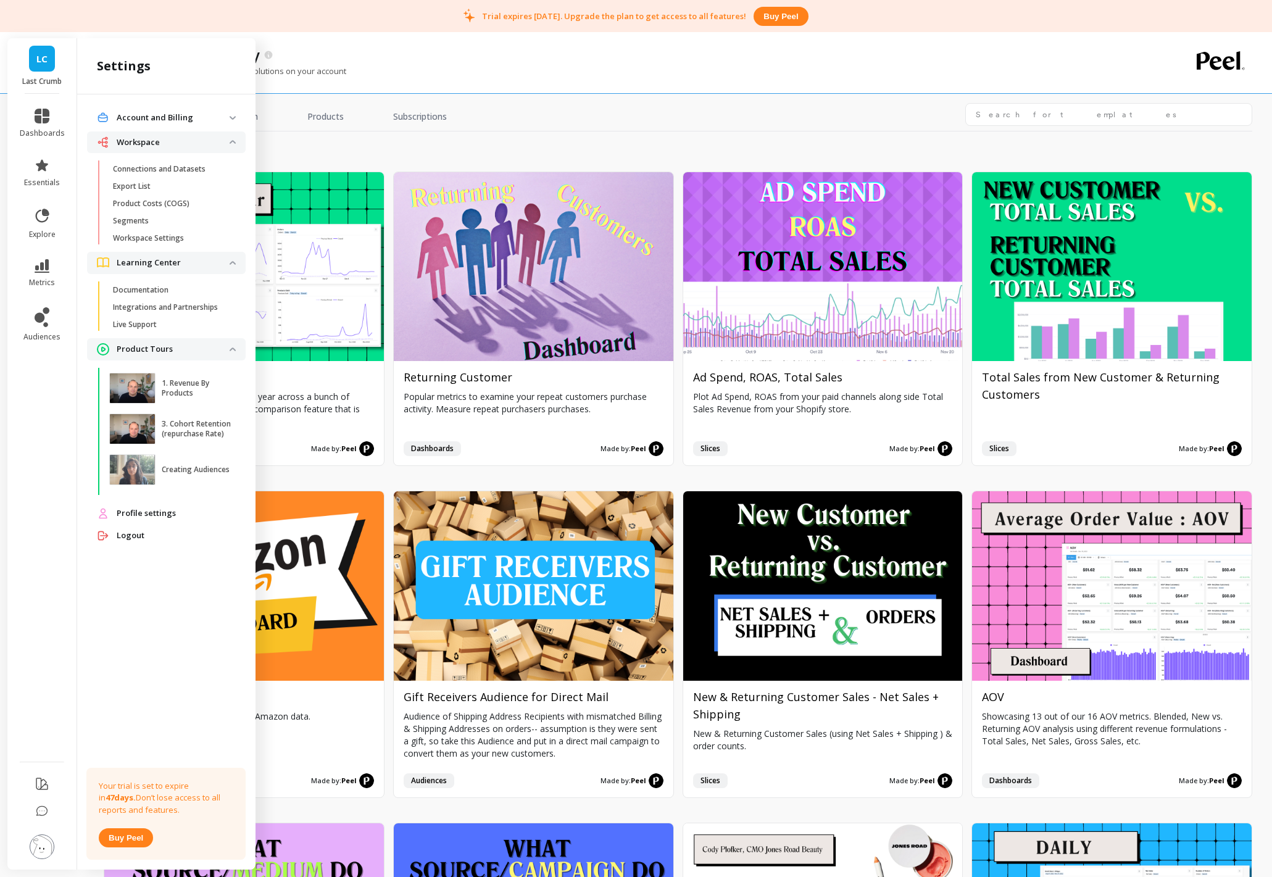
drag, startPoint x: 19, startPoint y: 107, endPoint x: 44, endPoint y: 114, distance: 26.2
click at [19, 107] on li "dashboards" at bounding box center [42, 123] width 60 height 44
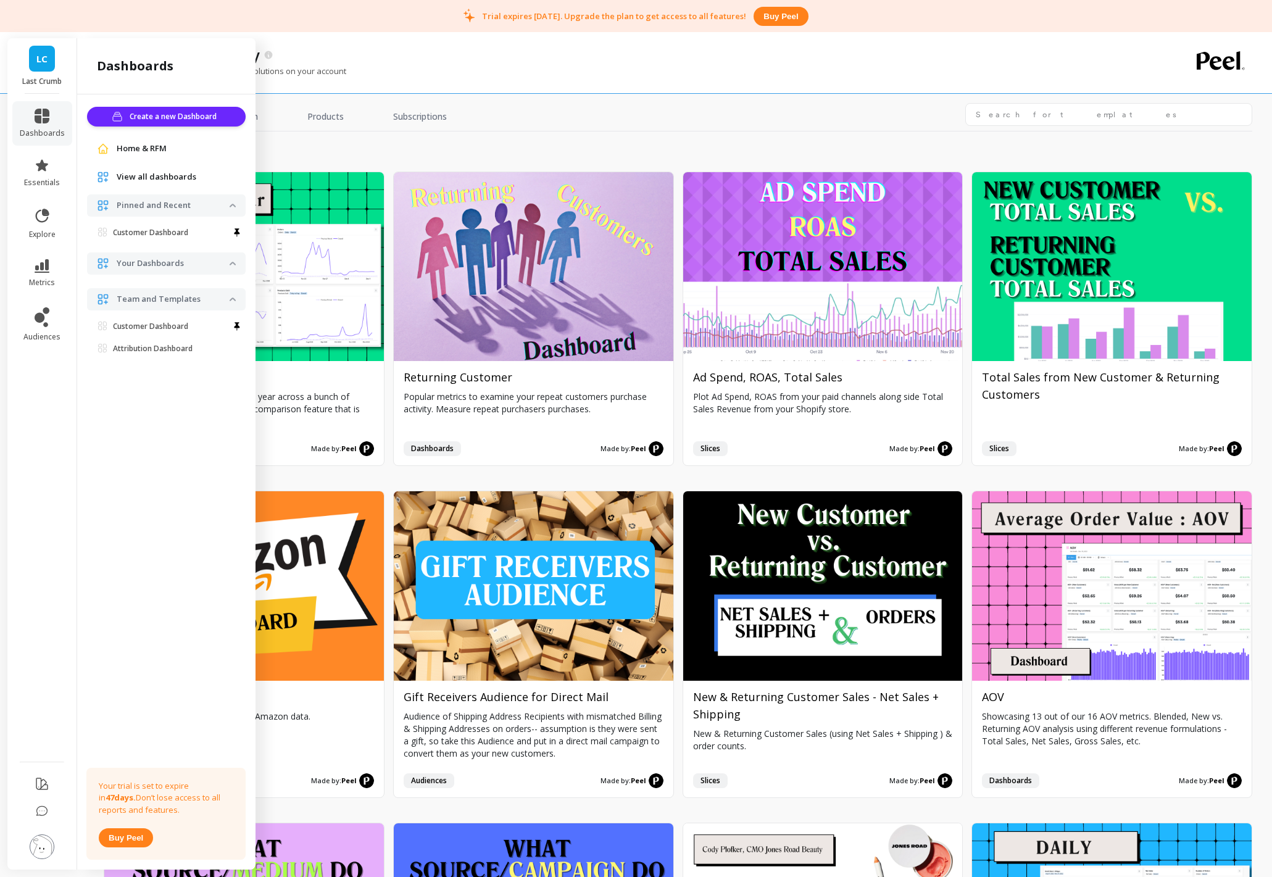
click at [49, 157] on li "essentials" at bounding box center [42, 173] width 60 height 44
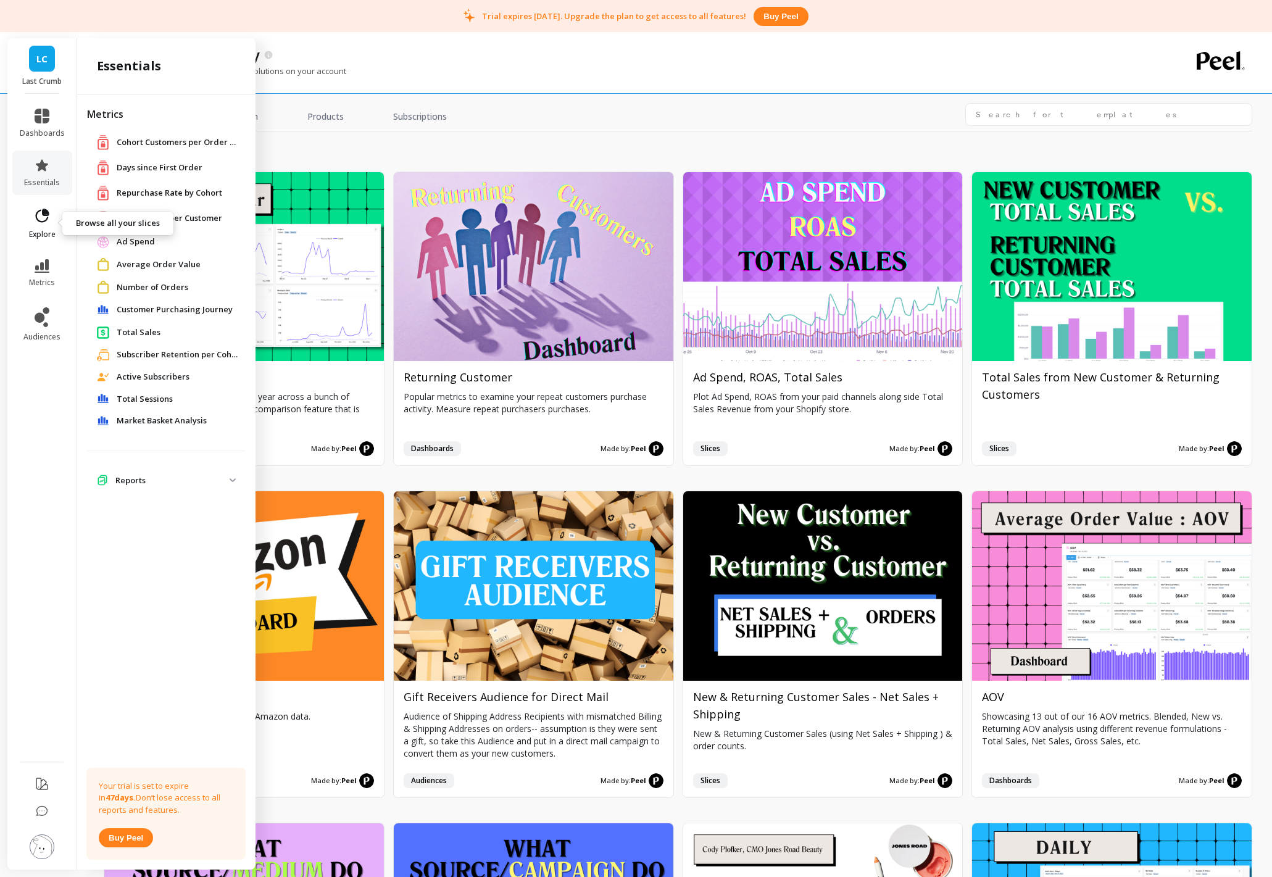
click at [49, 215] on icon at bounding box center [41, 215] width 17 height 17
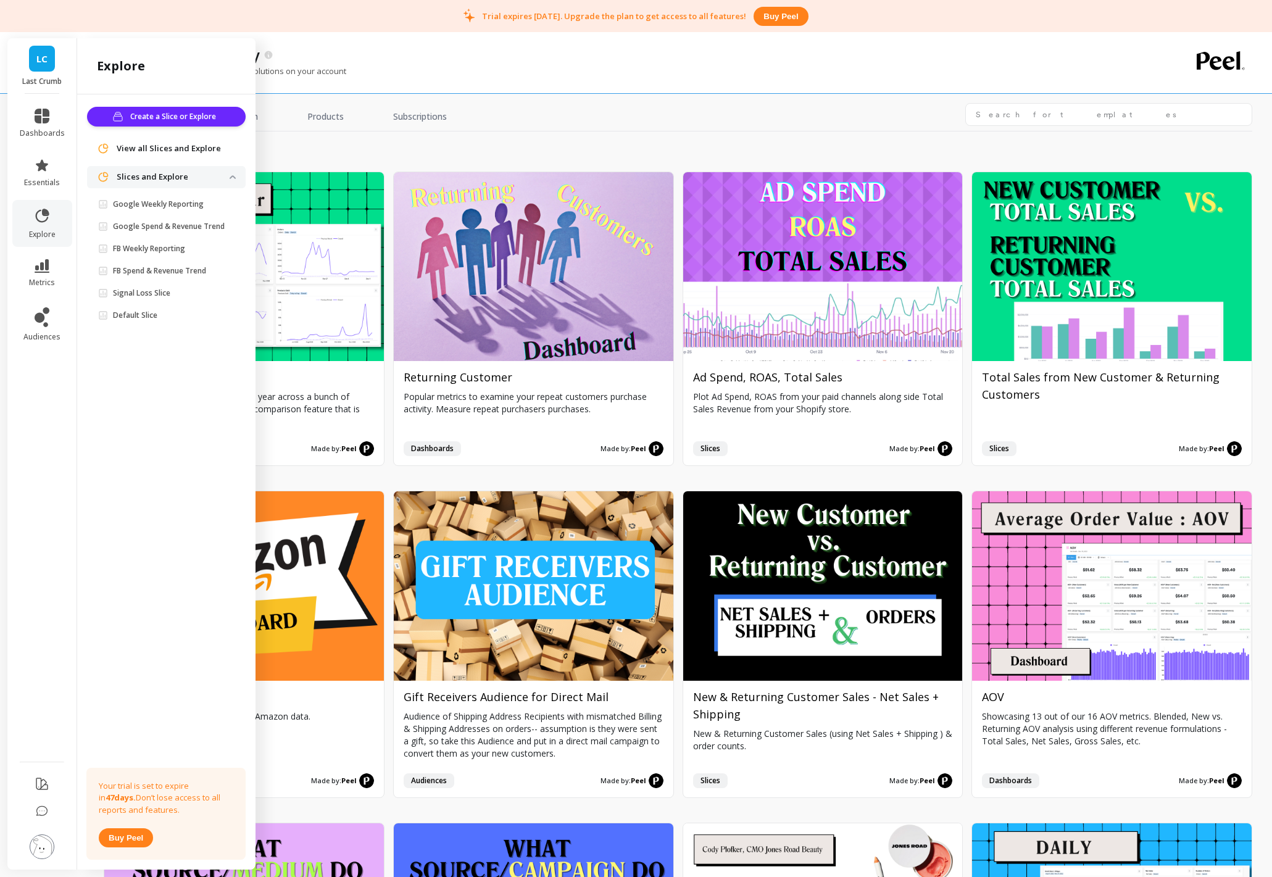
click at [41, 253] on li "metrics" at bounding box center [42, 273] width 60 height 43
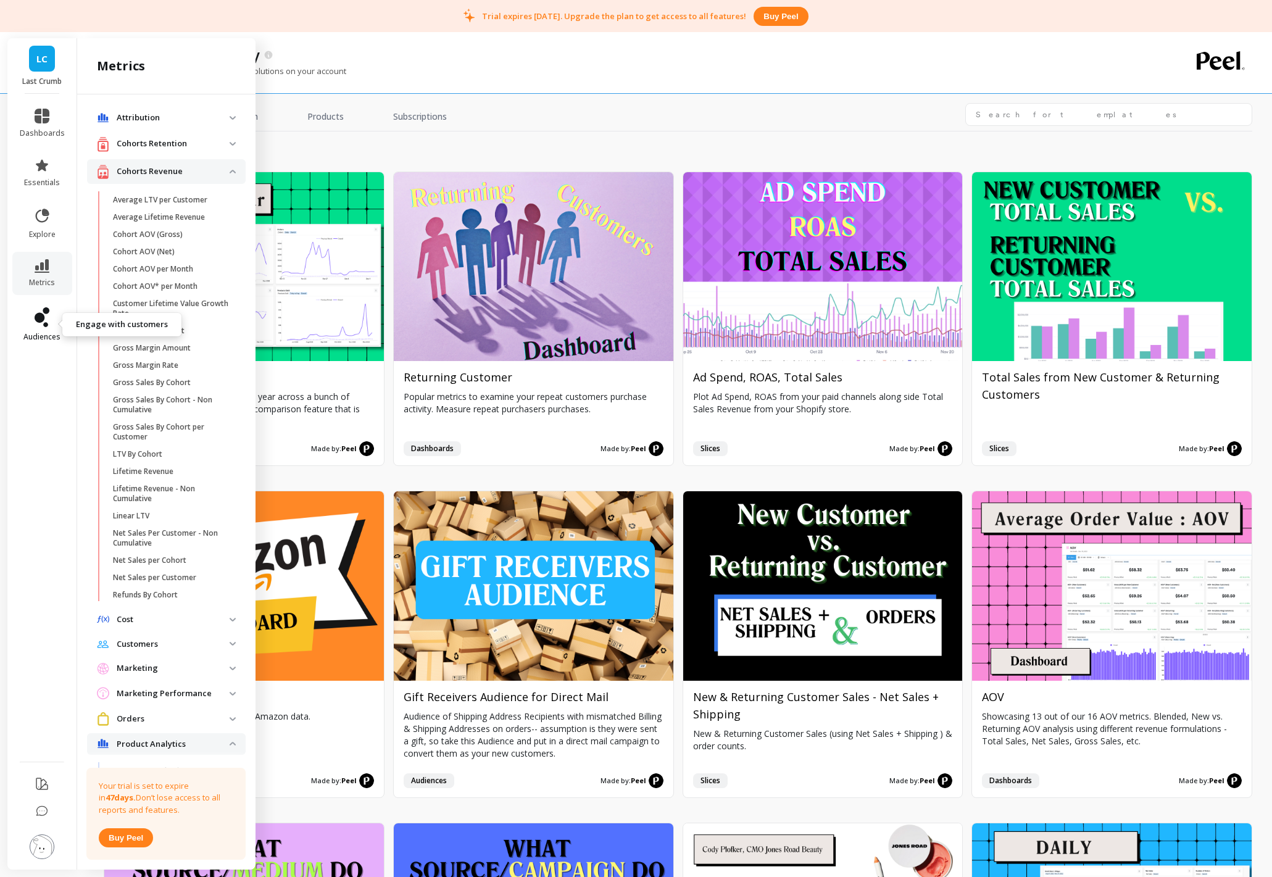
click at [43, 325] on icon at bounding box center [42, 317] width 15 height 20
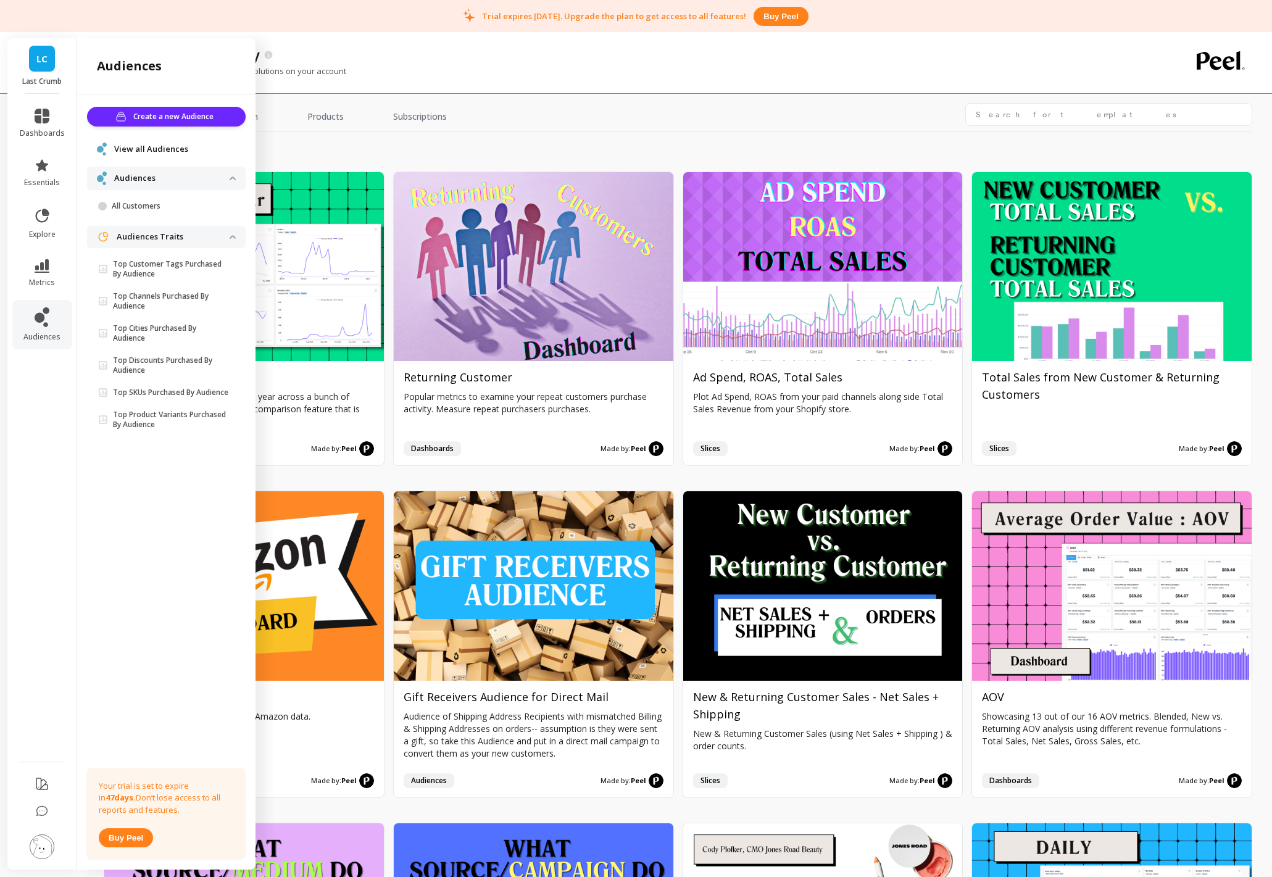
click at [131, 190] on li "Audiences All Customers" at bounding box center [166, 193] width 159 height 52
click at [128, 202] on p "All Customers" at bounding box center [171, 206] width 118 height 10
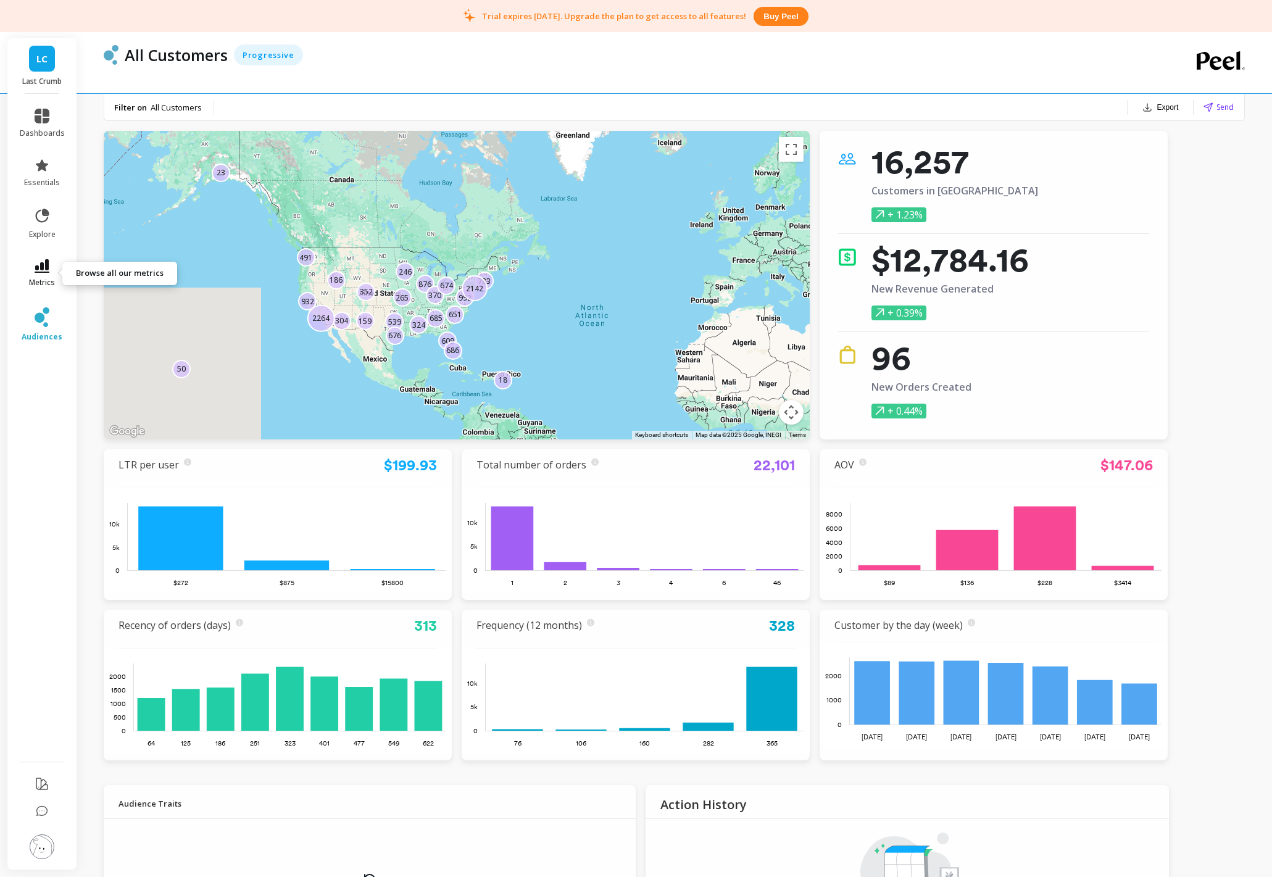
click at [53, 277] on link "metrics" at bounding box center [42, 273] width 45 height 28
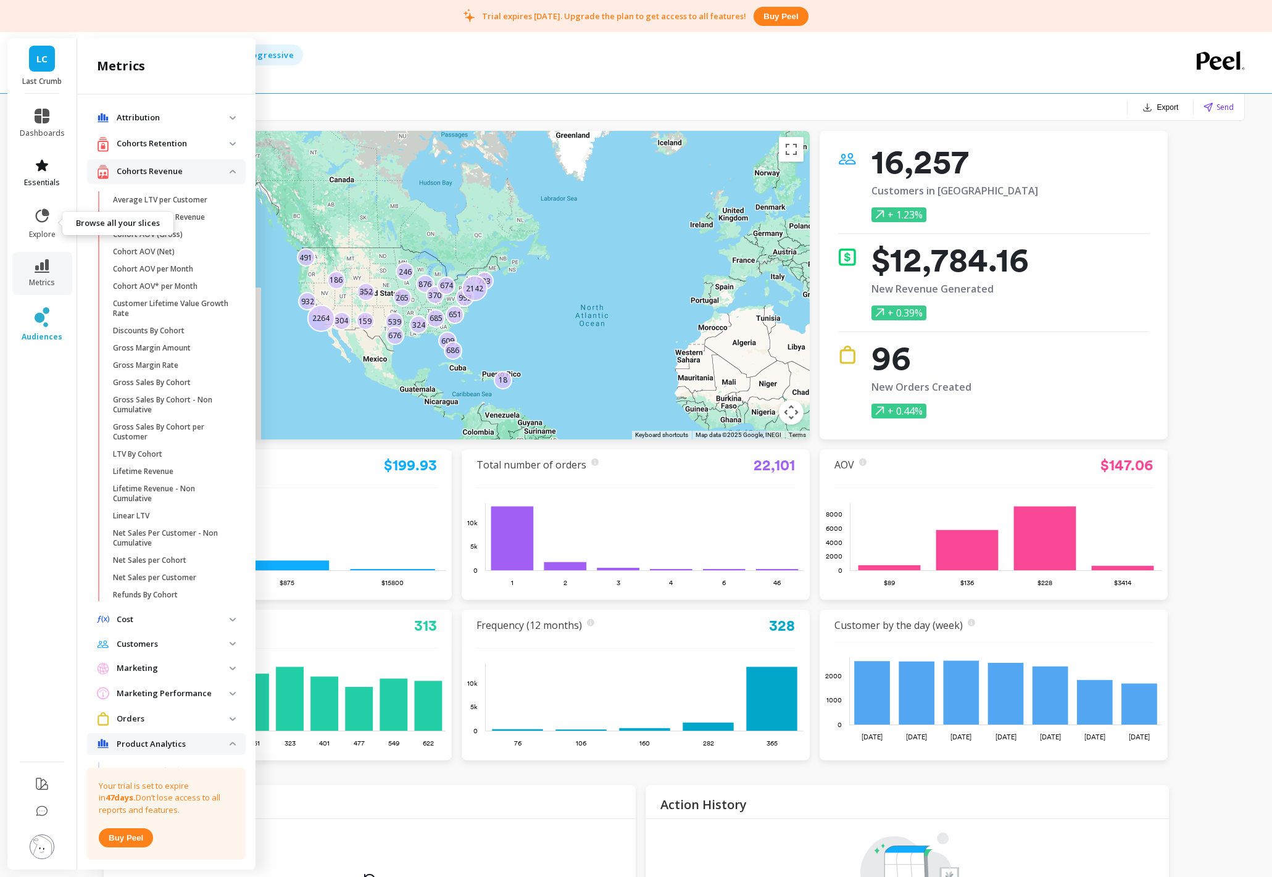
drag, startPoint x: 51, startPoint y: 208, endPoint x: 48, endPoint y: 181, distance: 26.7
click at [51, 208] on link "explore" at bounding box center [42, 223] width 45 height 32
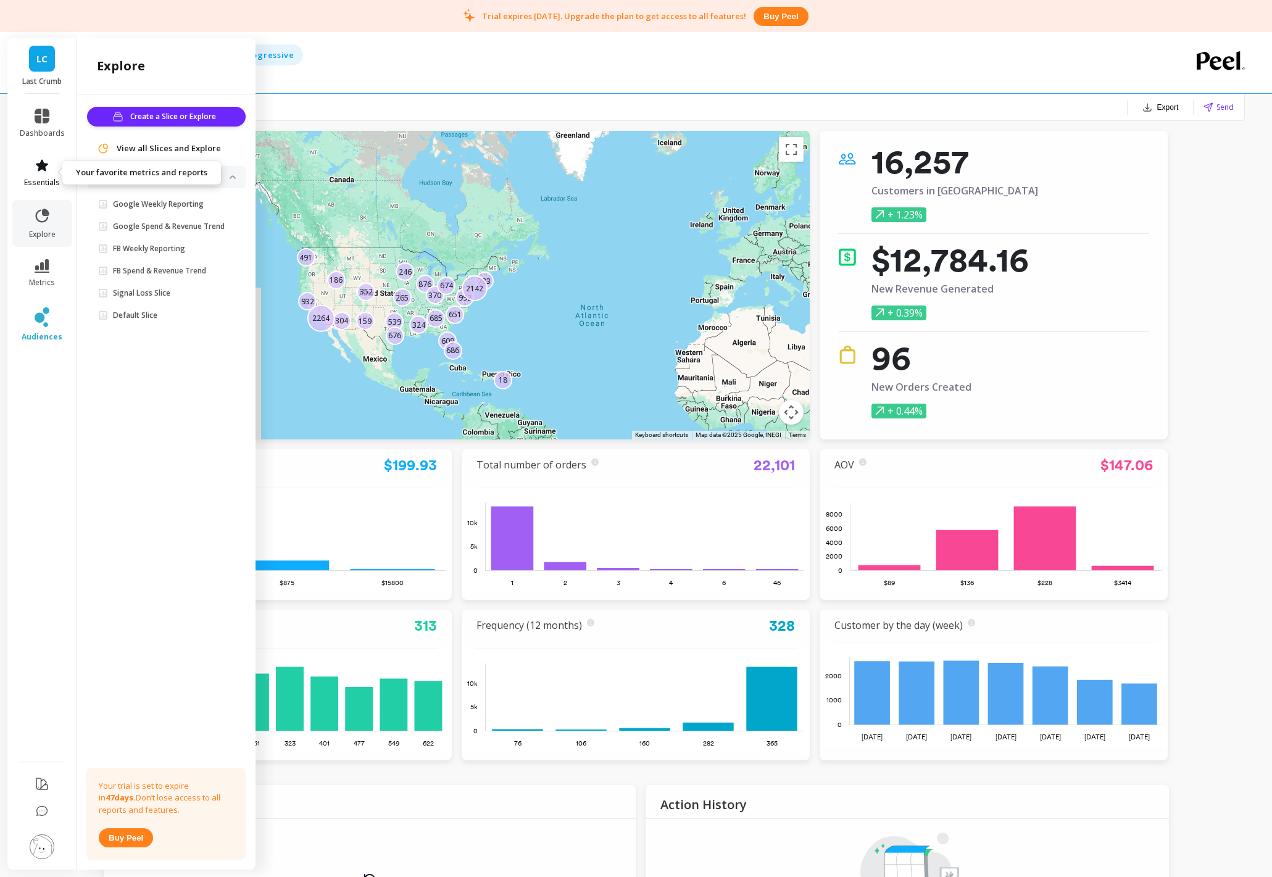
click at [48, 164] on icon at bounding box center [42, 165] width 12 height 12
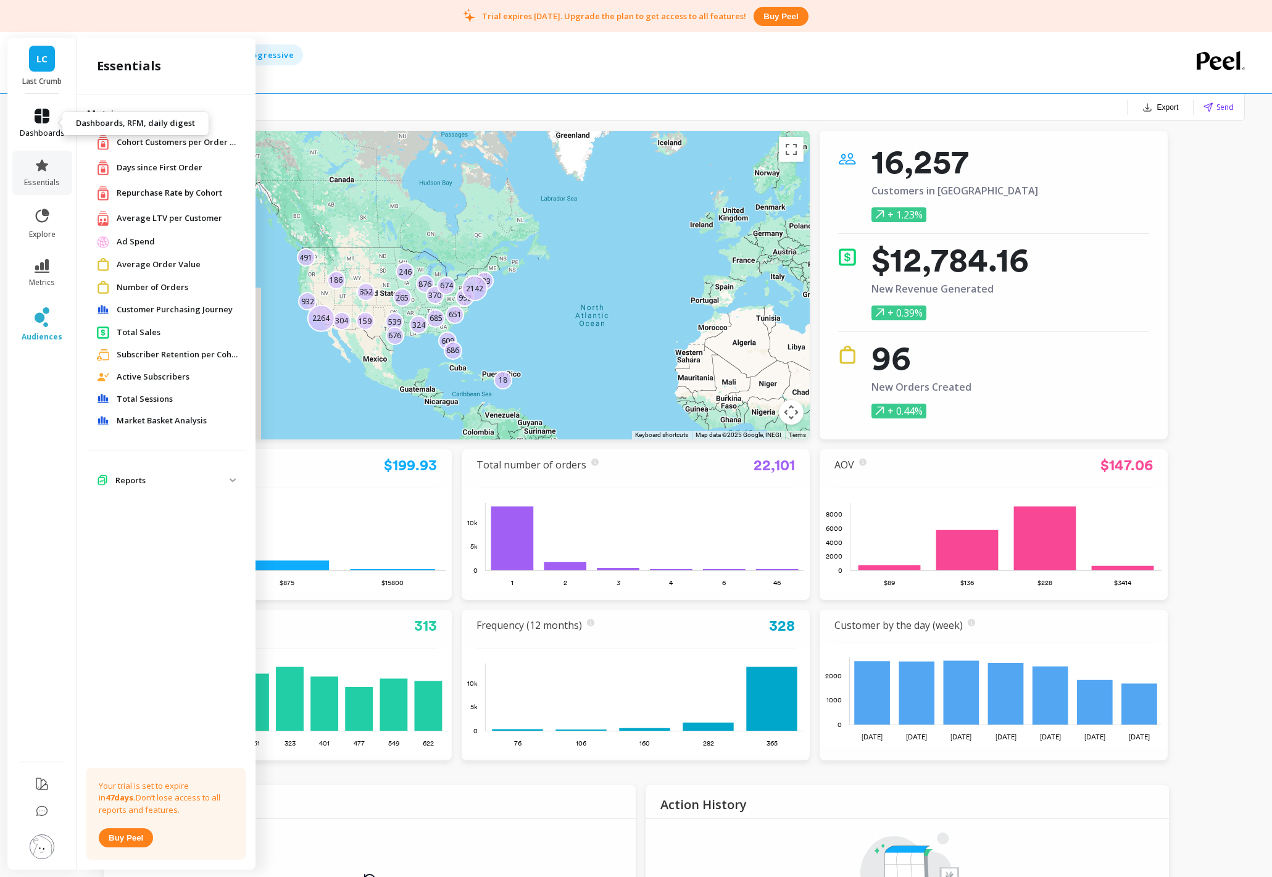
click at [41, 132] on span "dashboards" at bounding box center [42, 133] width 45 height 10
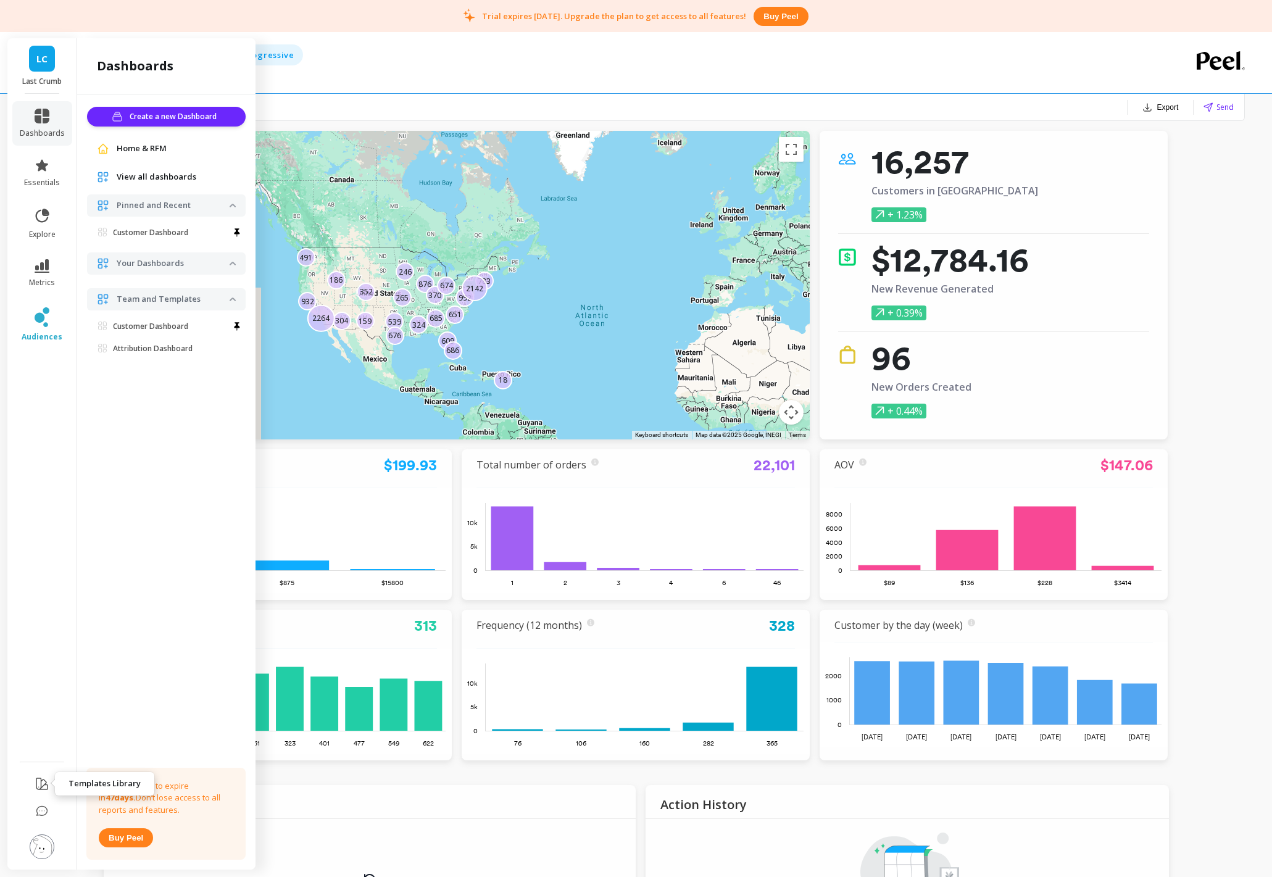
click at [40, 718] on icon at bounding box center [42, 784] width 15 height 15
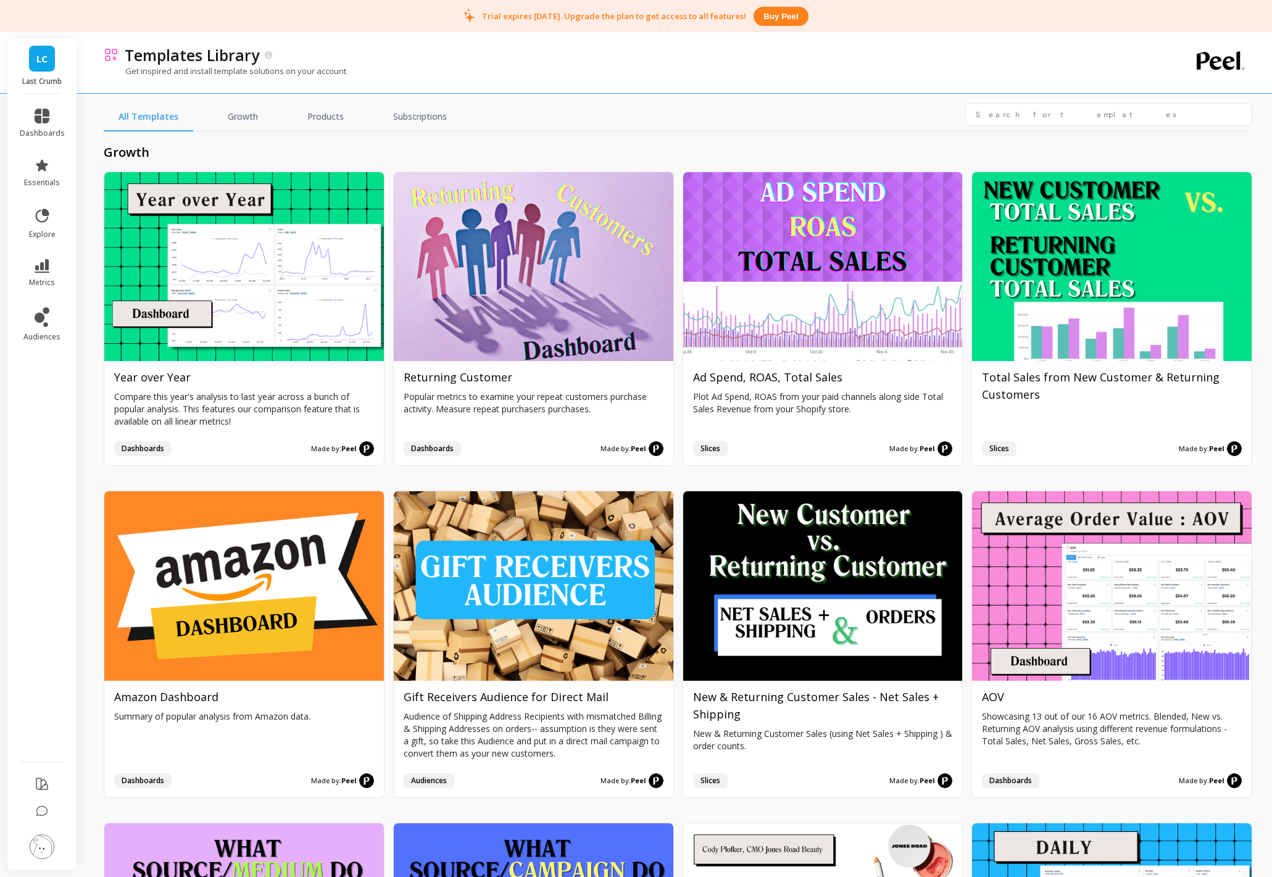
drag, startPoint x: 476, startPoint y: 131, endPoint x: 390, endPoint y: 122, distance: 86.9
click at [476, 131] on div "growth Install Year over Year Compare this year's analysis to last year across …" at bounding box center [678, 520] width 1149 height 778
click at [338, 119] on link "Products" at bounding box center [326, 117] width 66 height 28
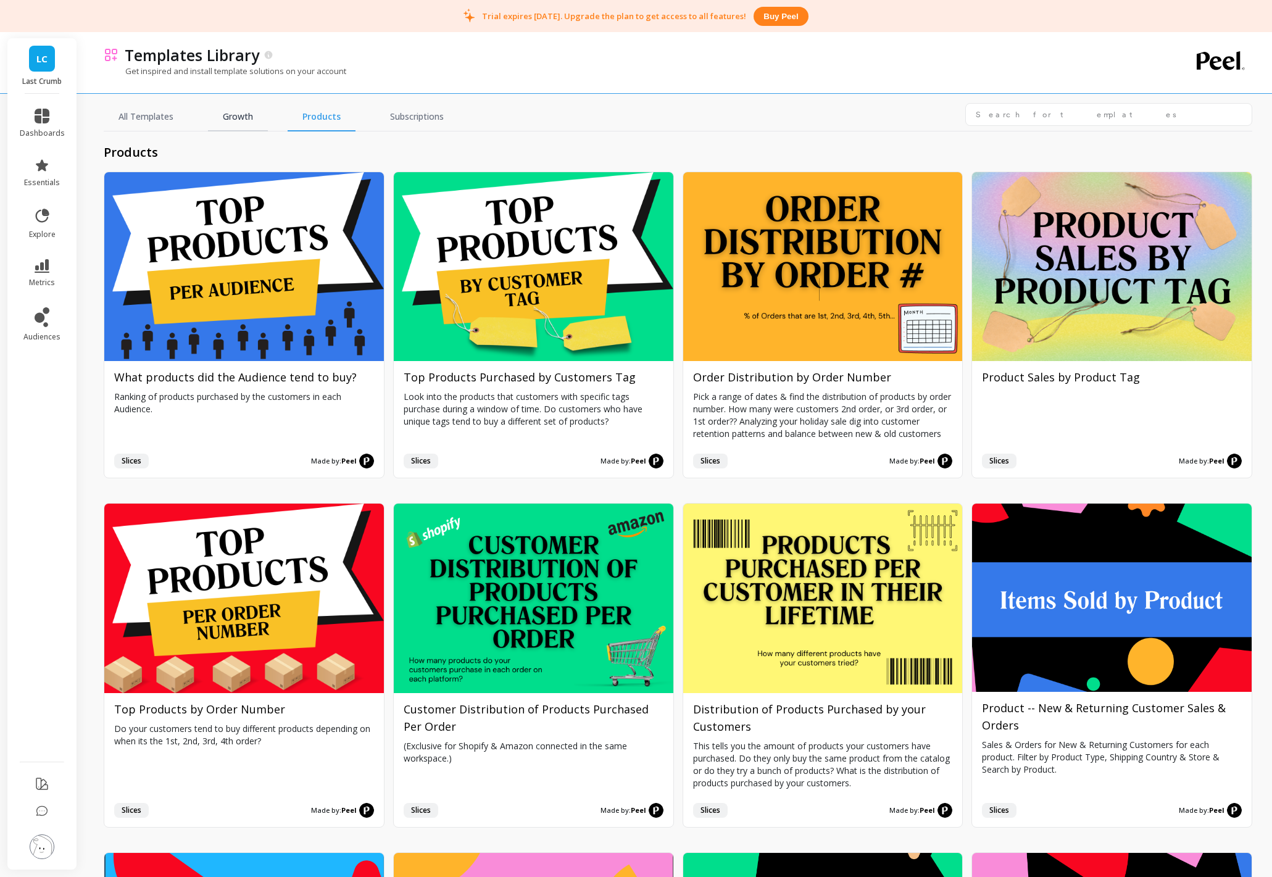
click at [252, 115] on link "Growth" at bounding box center [238, 117] width 60 height 28
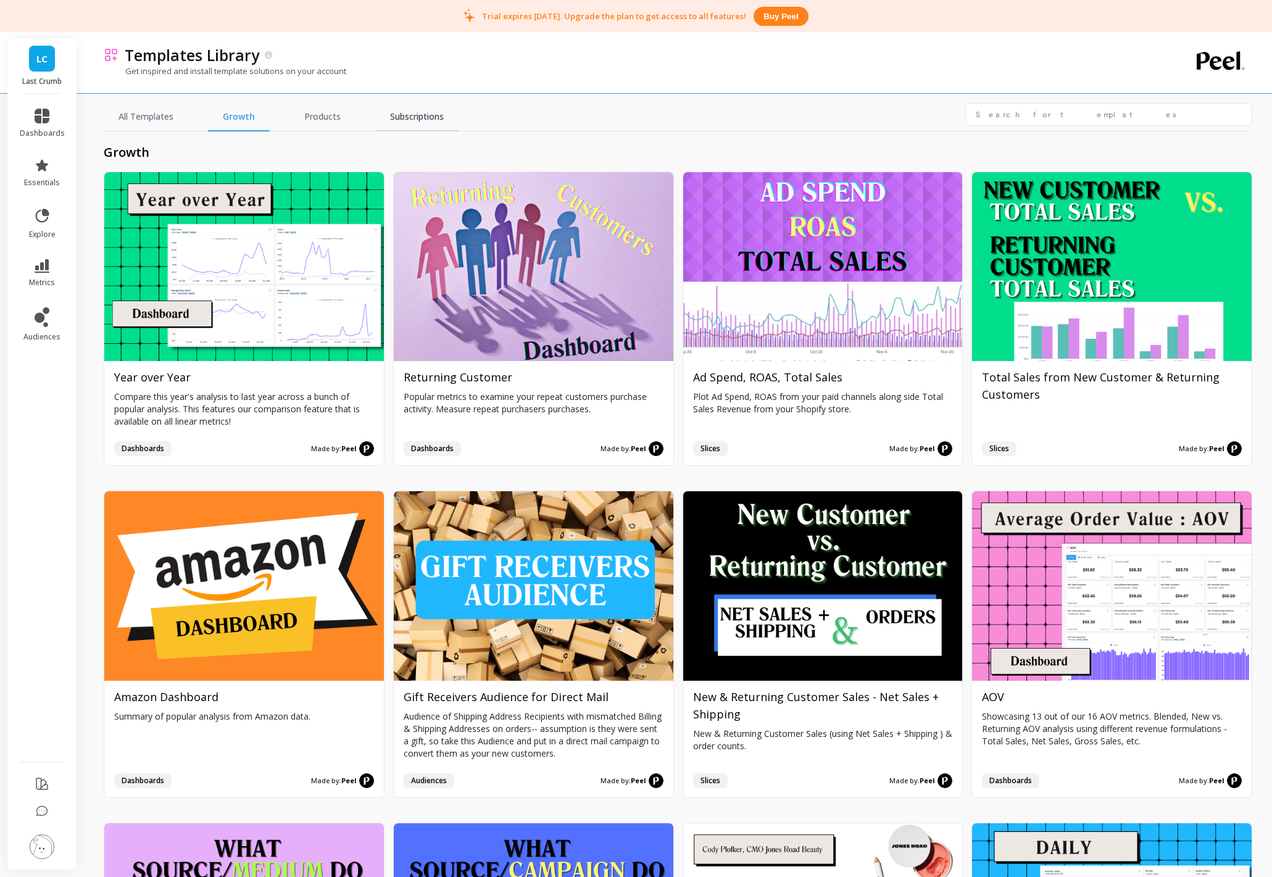
click at [423, 121] on link "Subscriptions" at bounding box center [416, 117] width 83 height 28
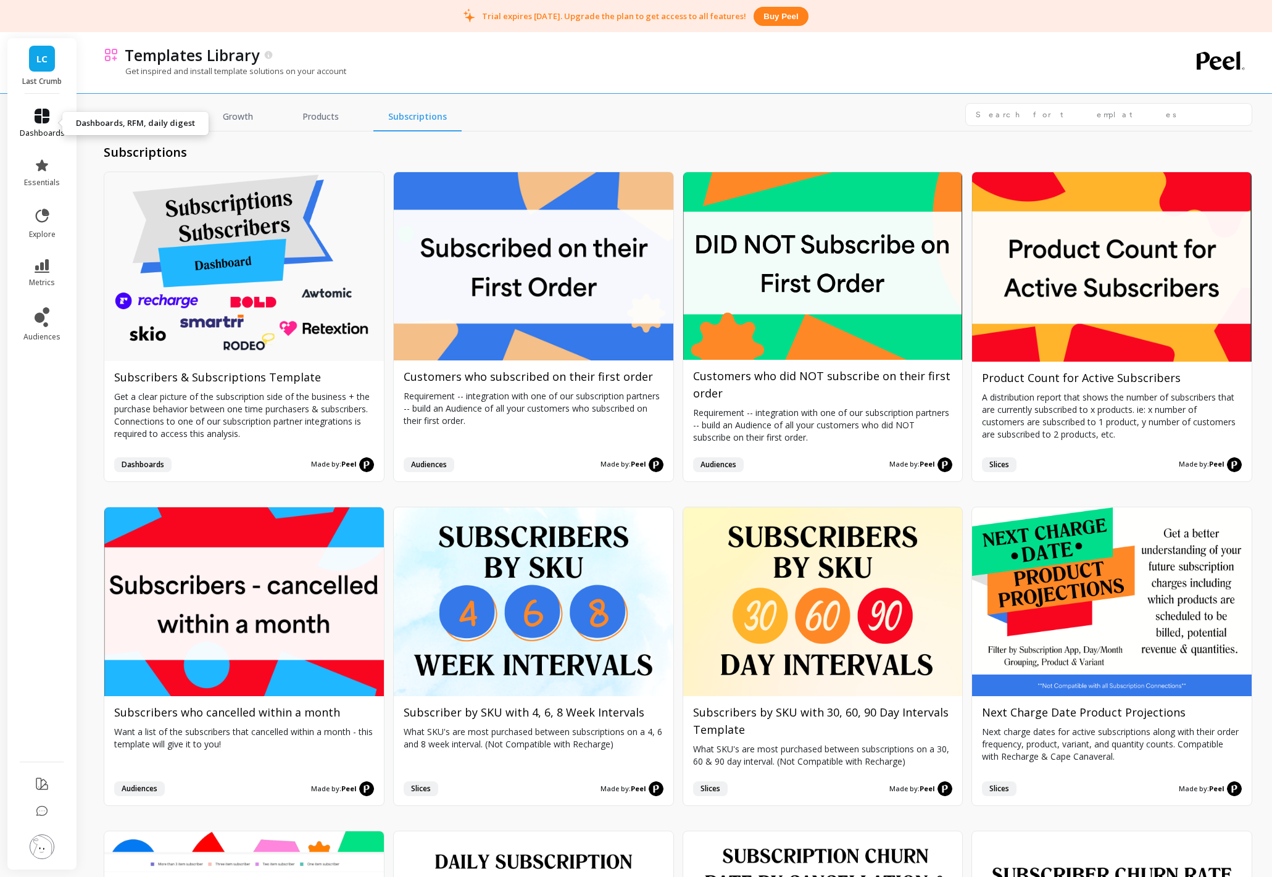
click at [50, 130] on span "dashboards" at bounding box center [42, 133] width 45 height 10
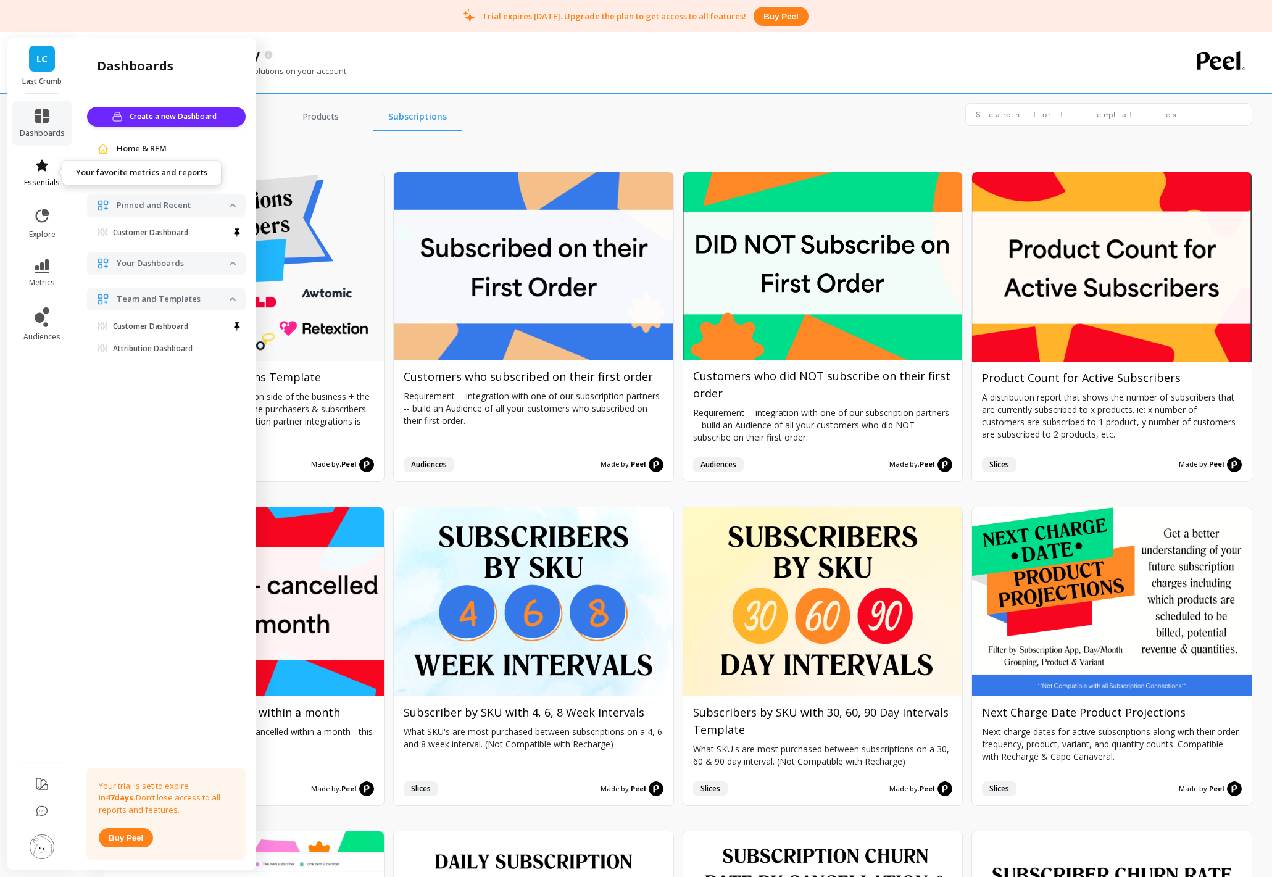
click at [46, 178] on span "essentials" at bounding box center [42, 183] width 36 height 10
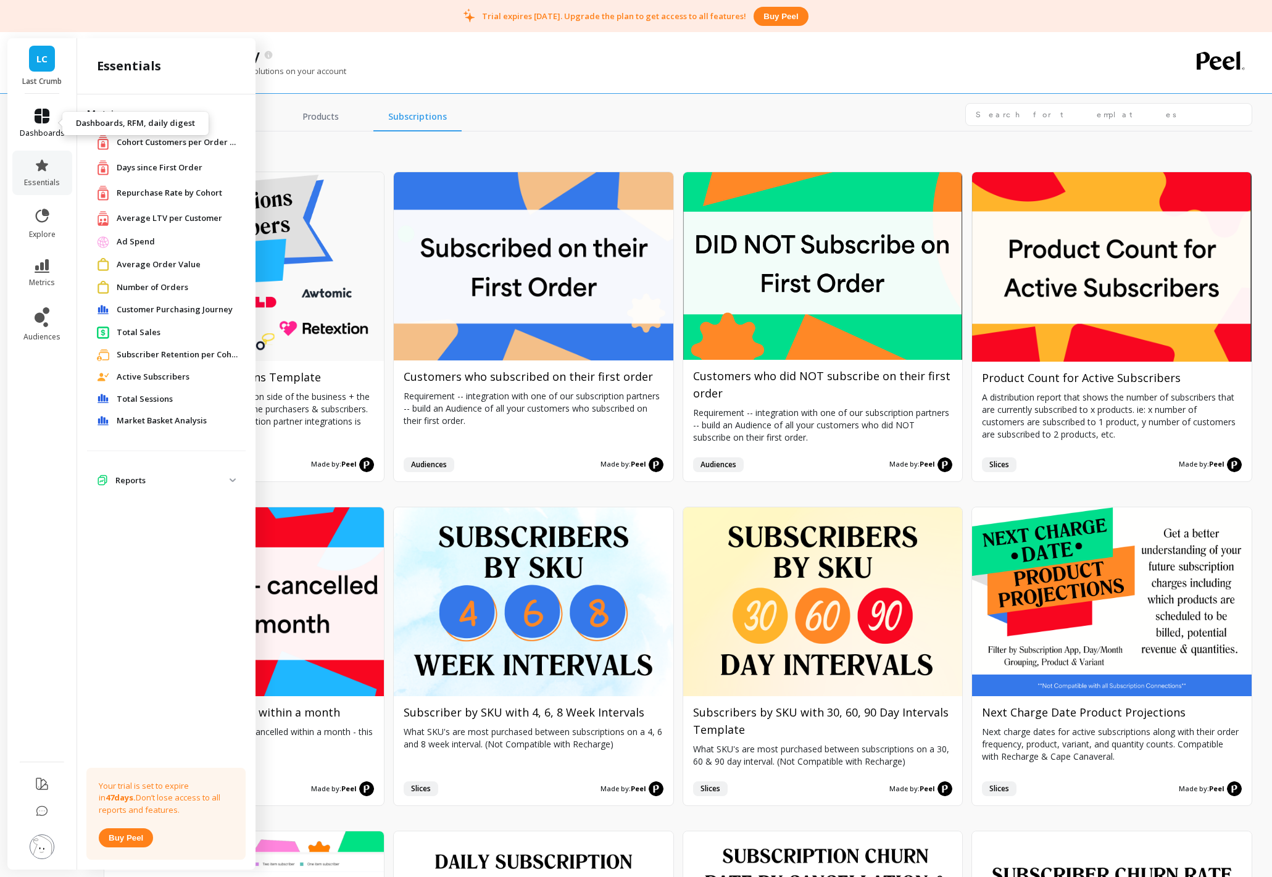
click at [56, 130] on span "dashboards" at bounding box center [42, 133] width 45 height 10
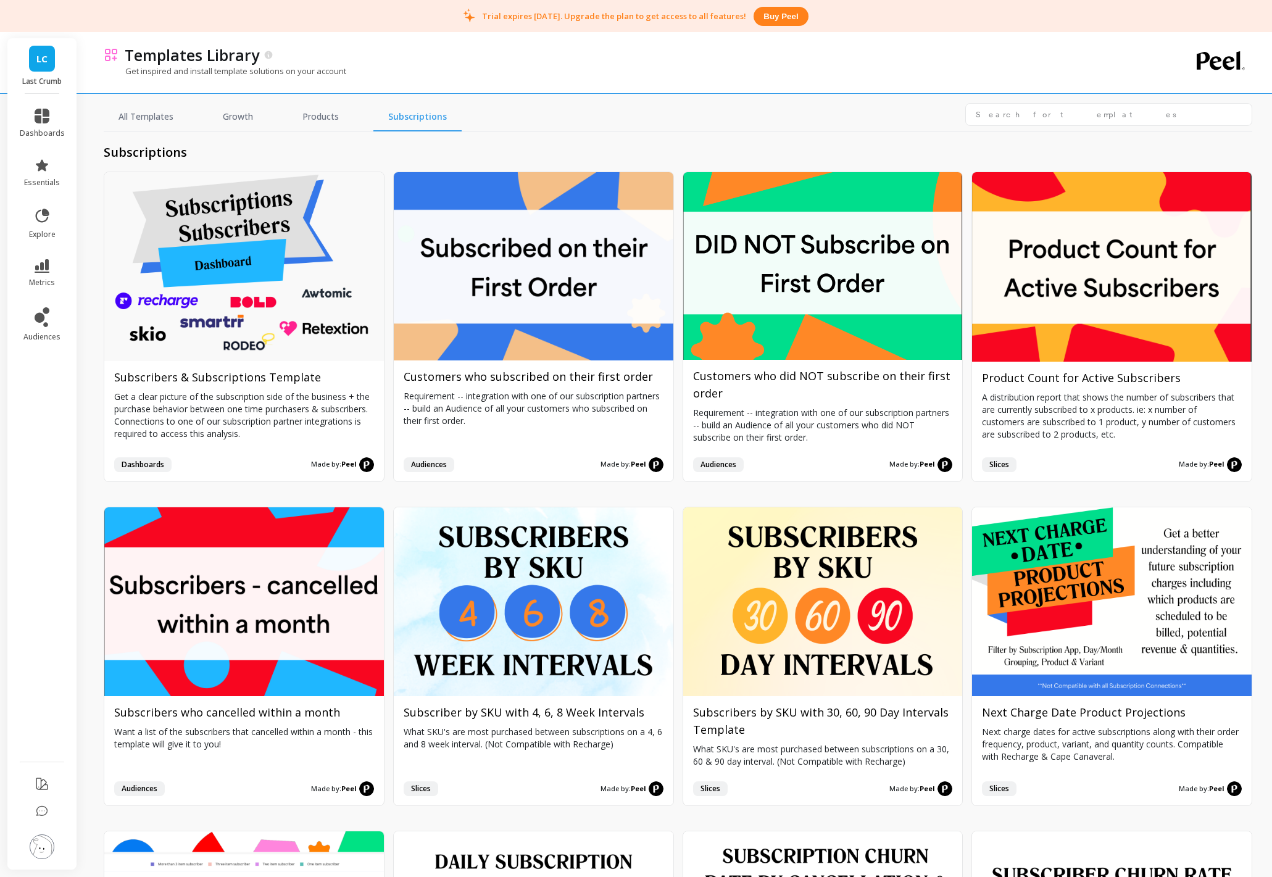
click at [351, 41] on div "Templates Library Get inspired and install template solutions on your account" at bounding box center [625, 62] width 1043 height 61
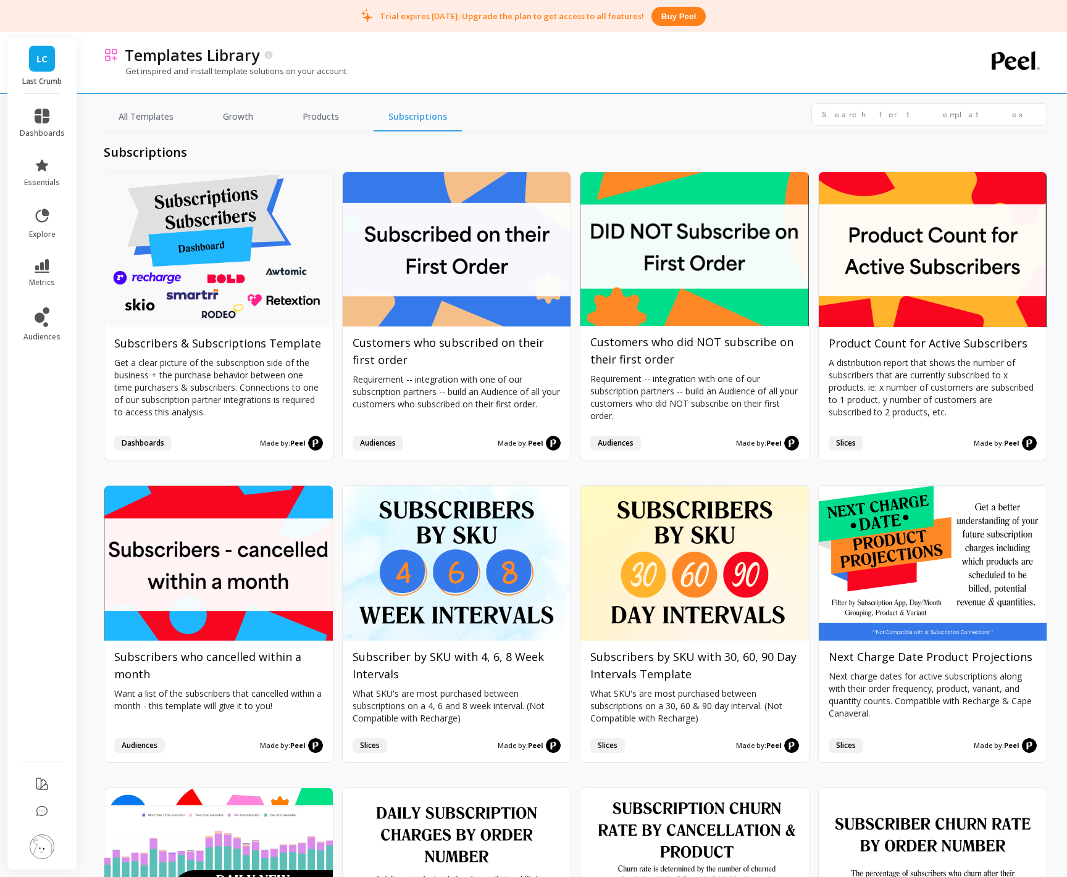
click at [30, 718] on li at bounding box center [42, 784] width 70 height 29
click at [41, 718] on icon at bounding box center [42, 784] width 15 height 15
click at [51, 315] on link "audiences" at bounding box center [42, 324] width 45 height 35
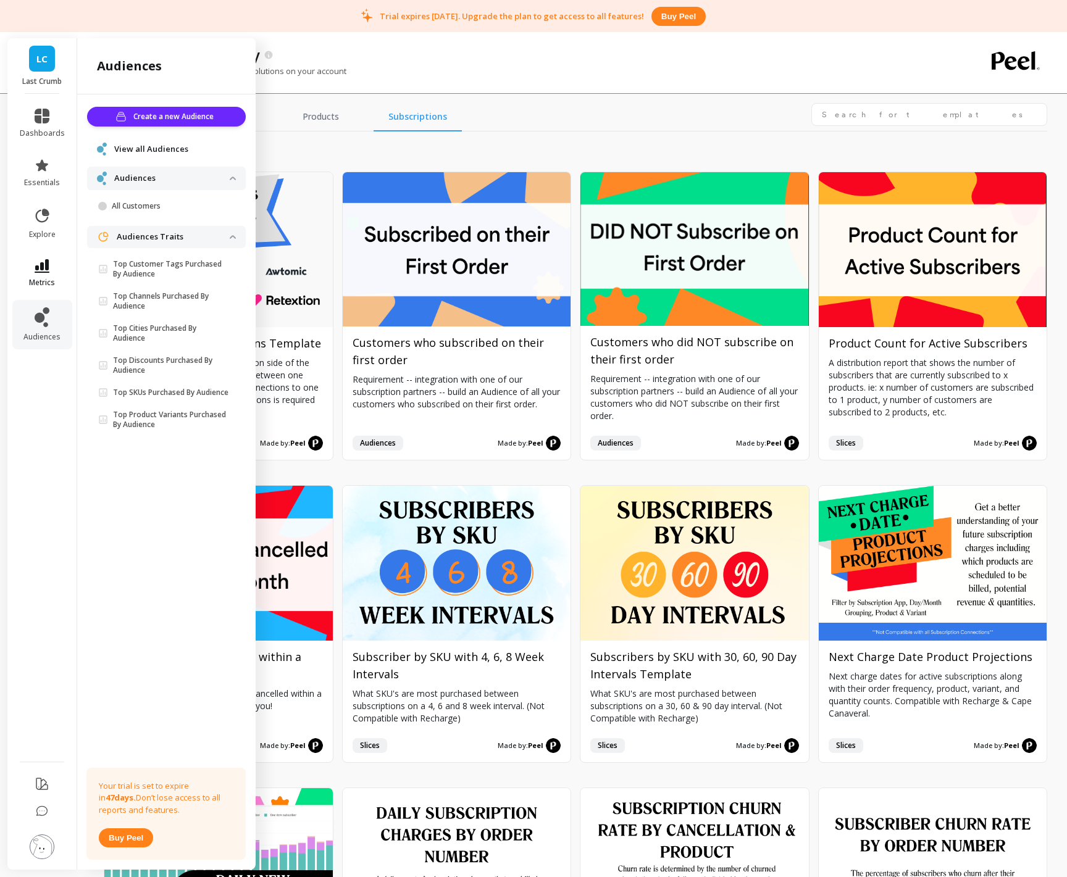
click at [62, 248] on ul "dashboards essentials explore metrics audiences" at bounding box center [42, 424] width 70 height 646
click at [40, 272] on icon at bounding box center [42, 266] width 15 height 14
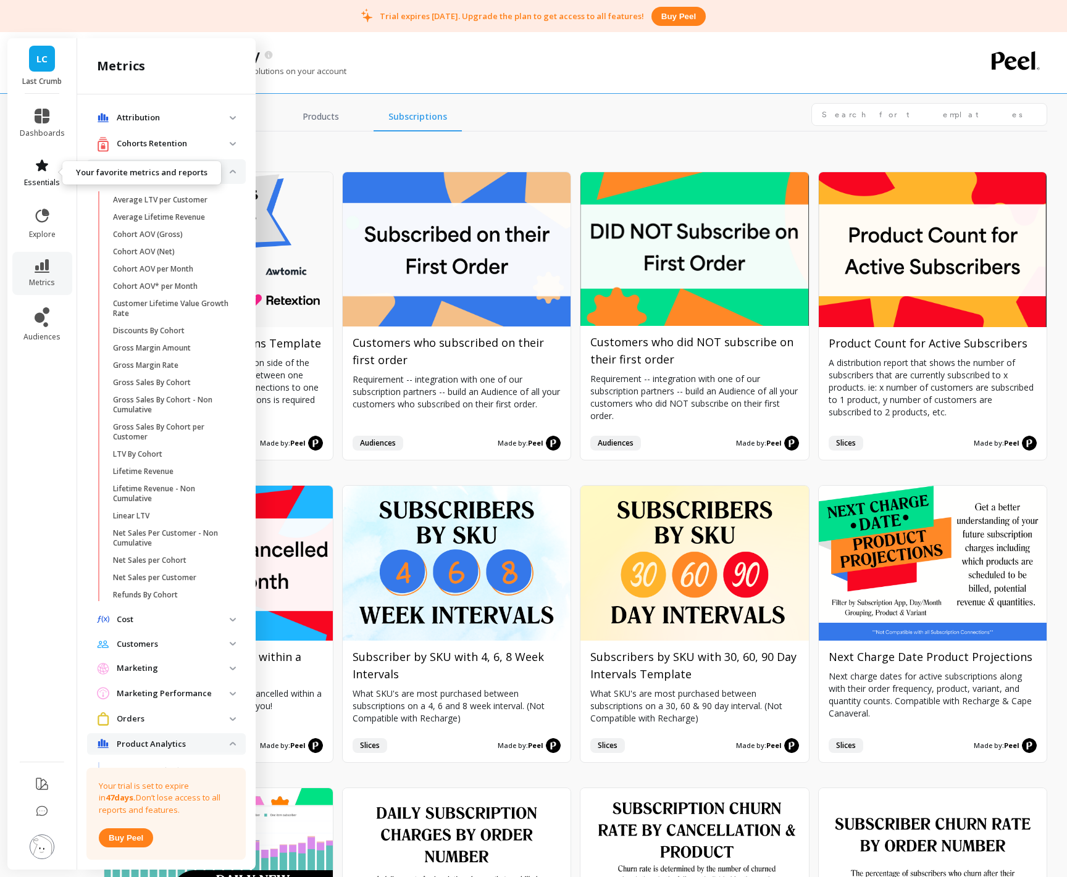
click at [56, 175] on link "essentials" at bounding box center [42, 173] width 45 height 30
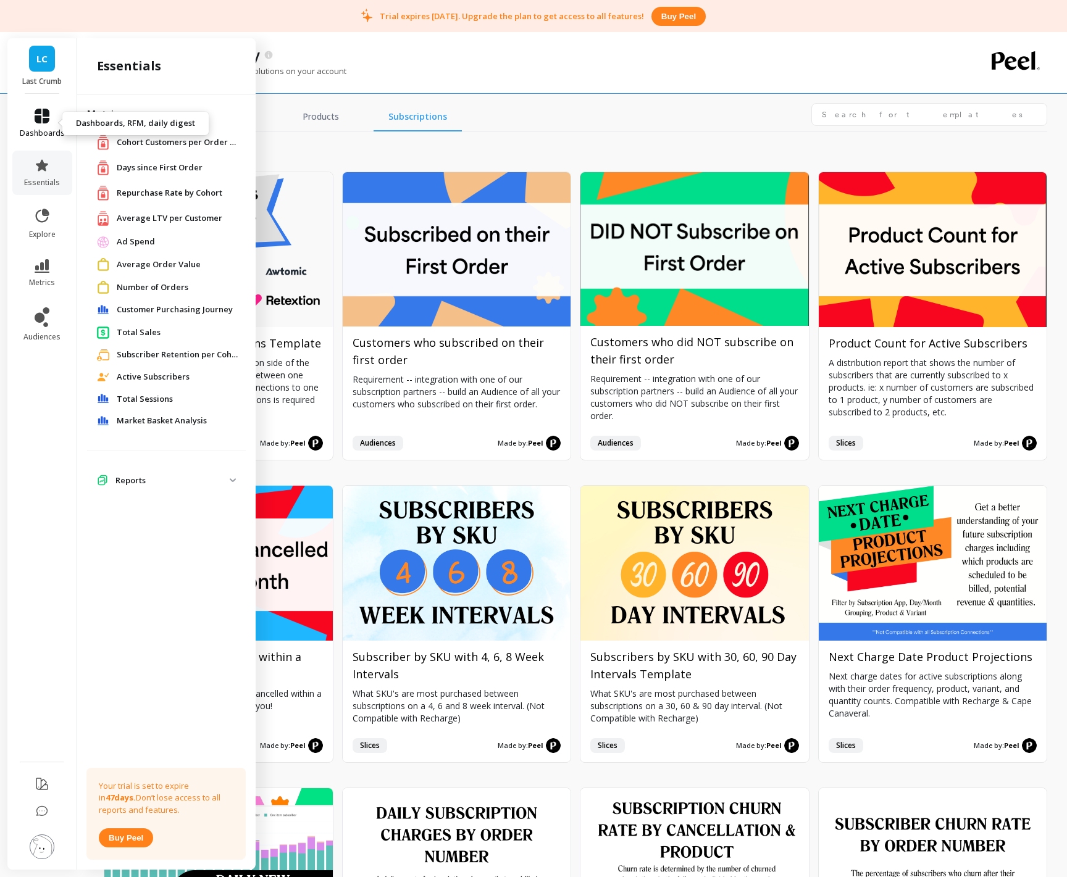
click at [50, 130] on span "dashboards" at bounding box center [42, 133] width 45 height 10
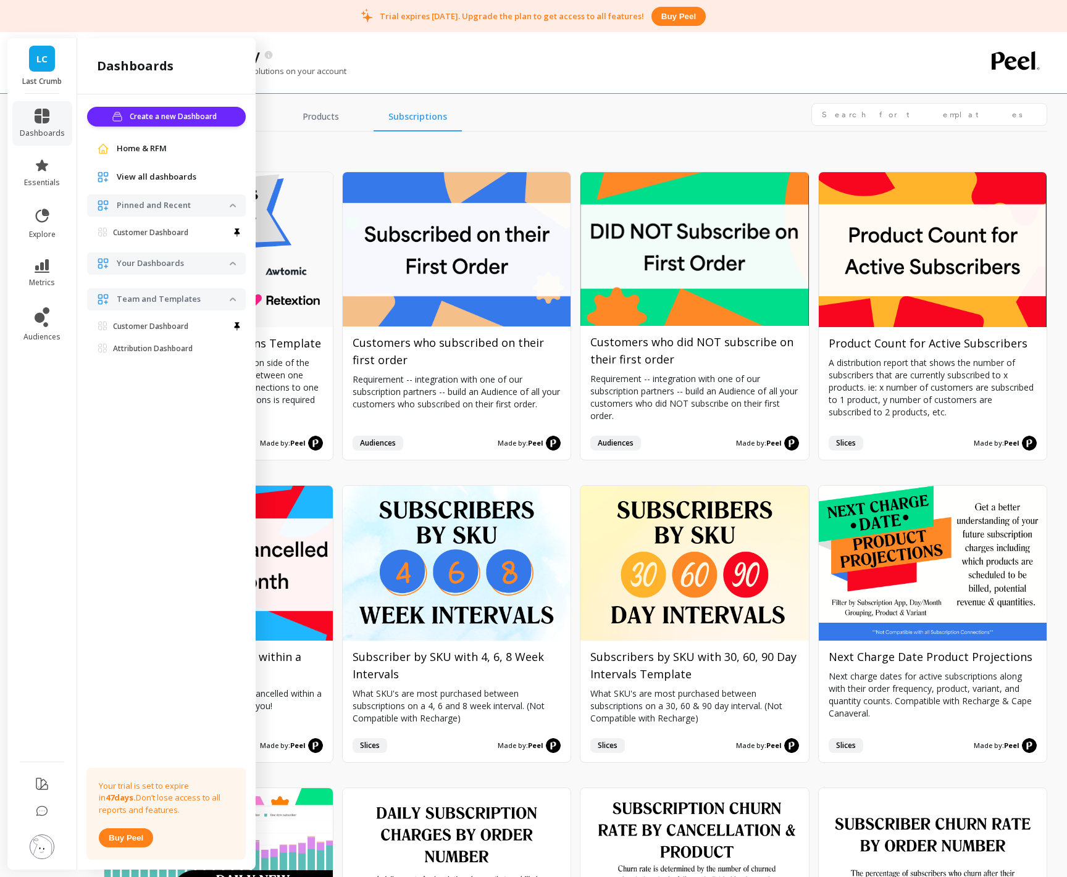
click at [48, 718] on img at bounding box center [42, 847] width 25 height 25
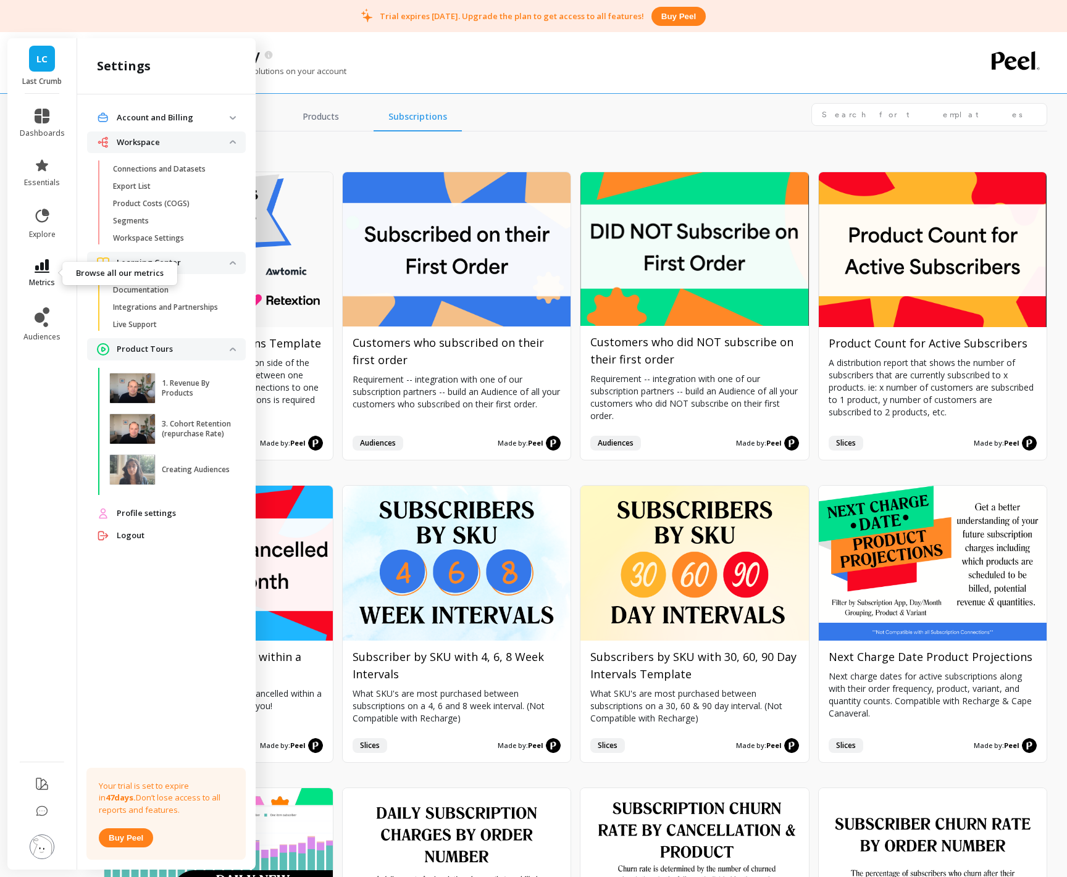
click at [31, 278] on span "metrics" at bounding box center [42, 283] width 26 height 10
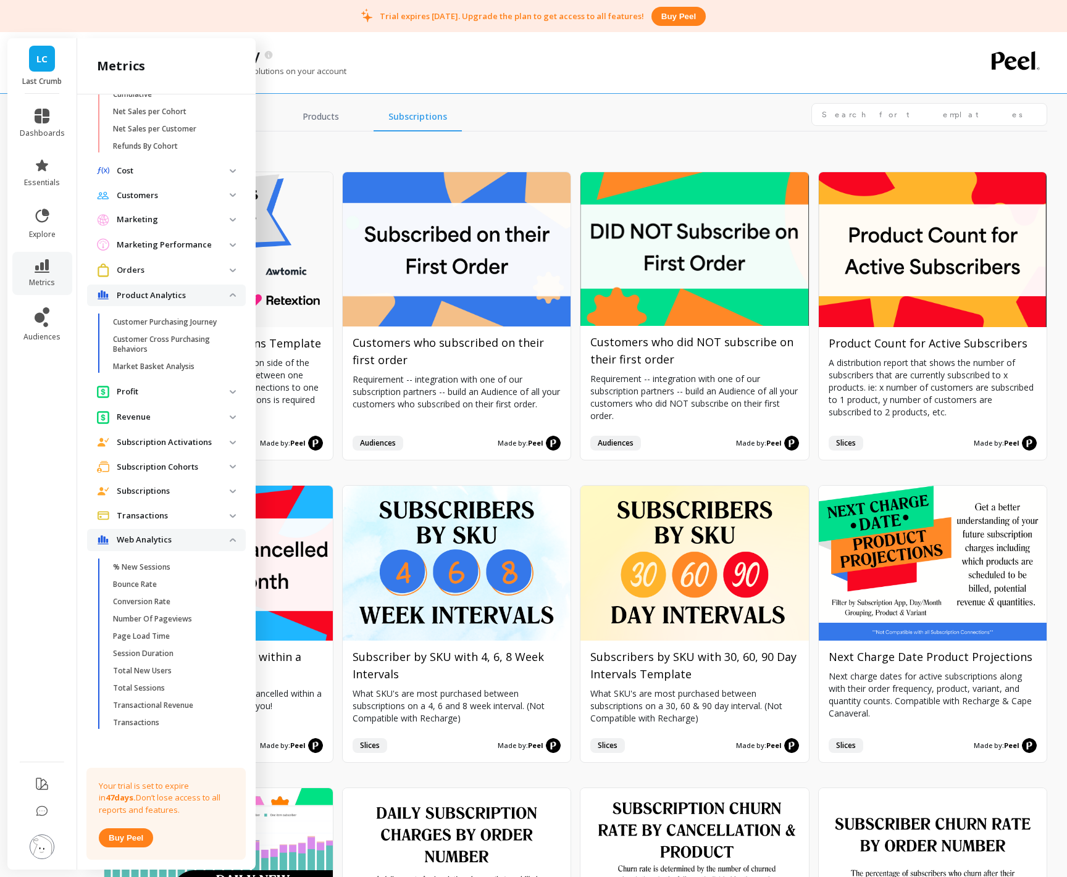
scroll to position [32, 0]
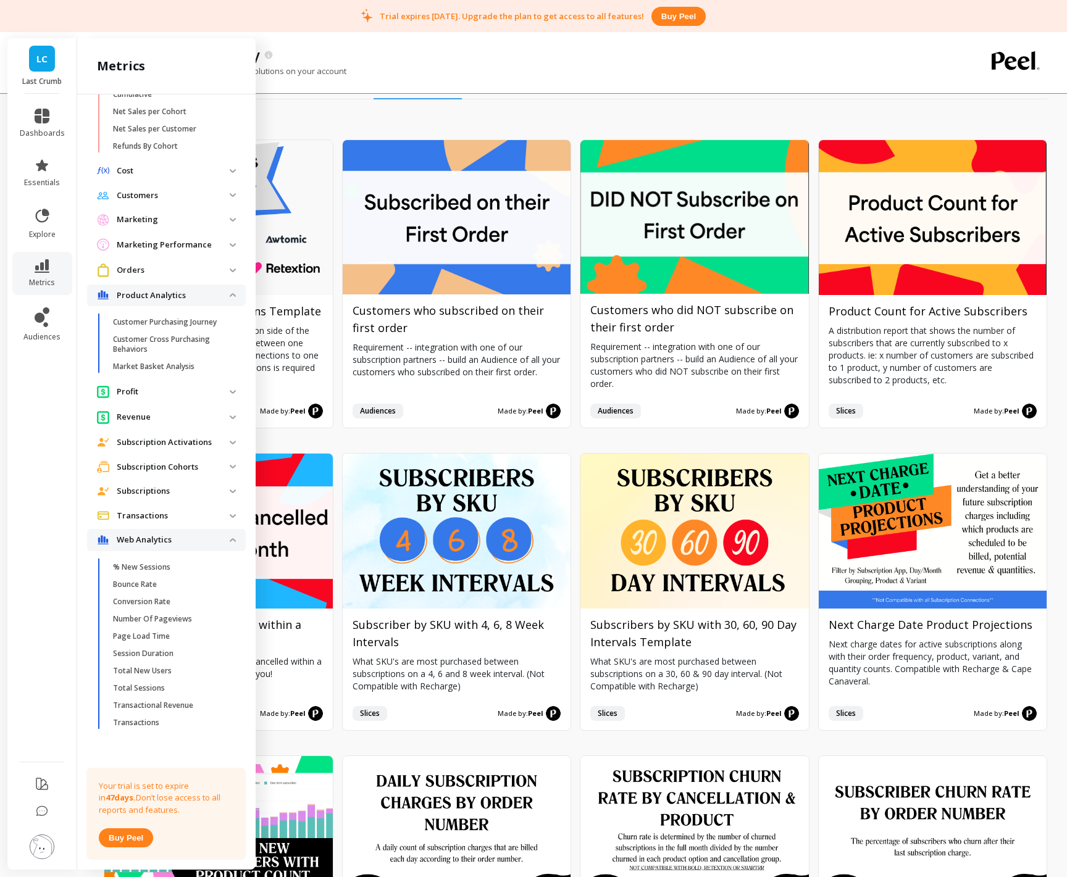
click at [187, 491] on p "Subscriptions" at bounding box center [173, 491] width 113 height 12
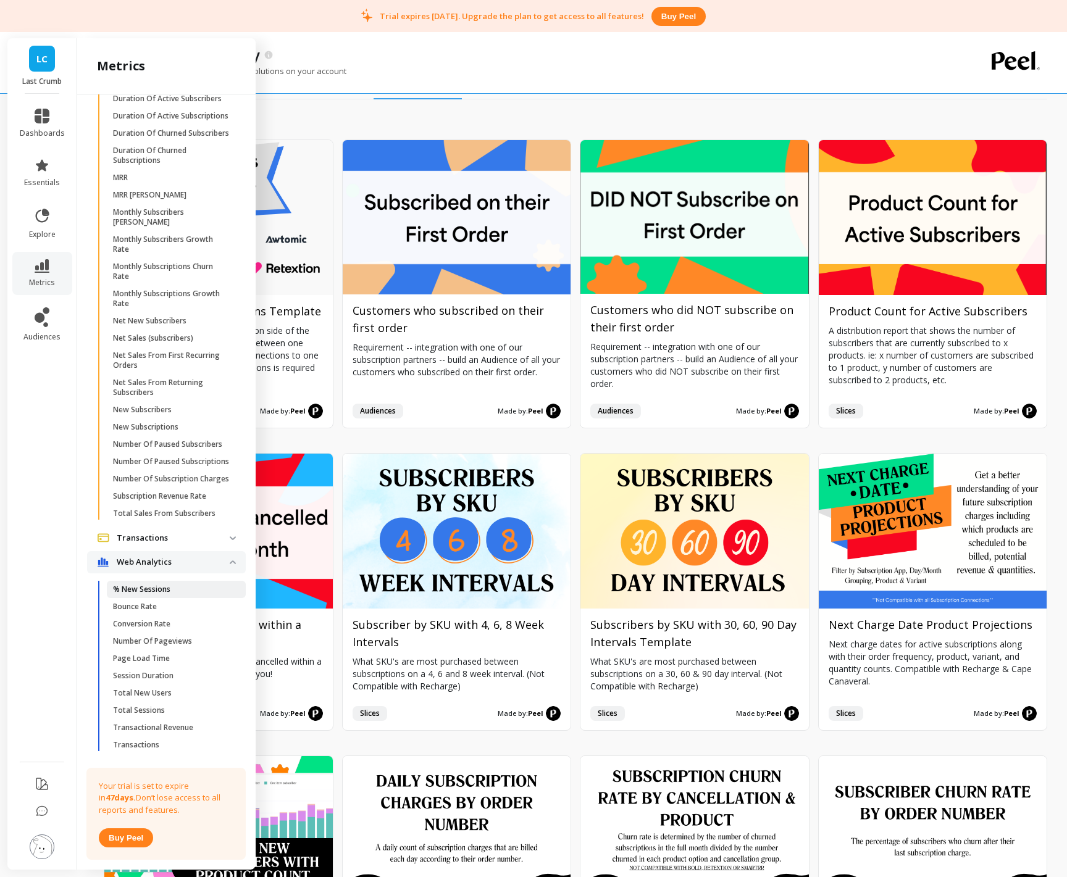
scroll to position [987, 0]
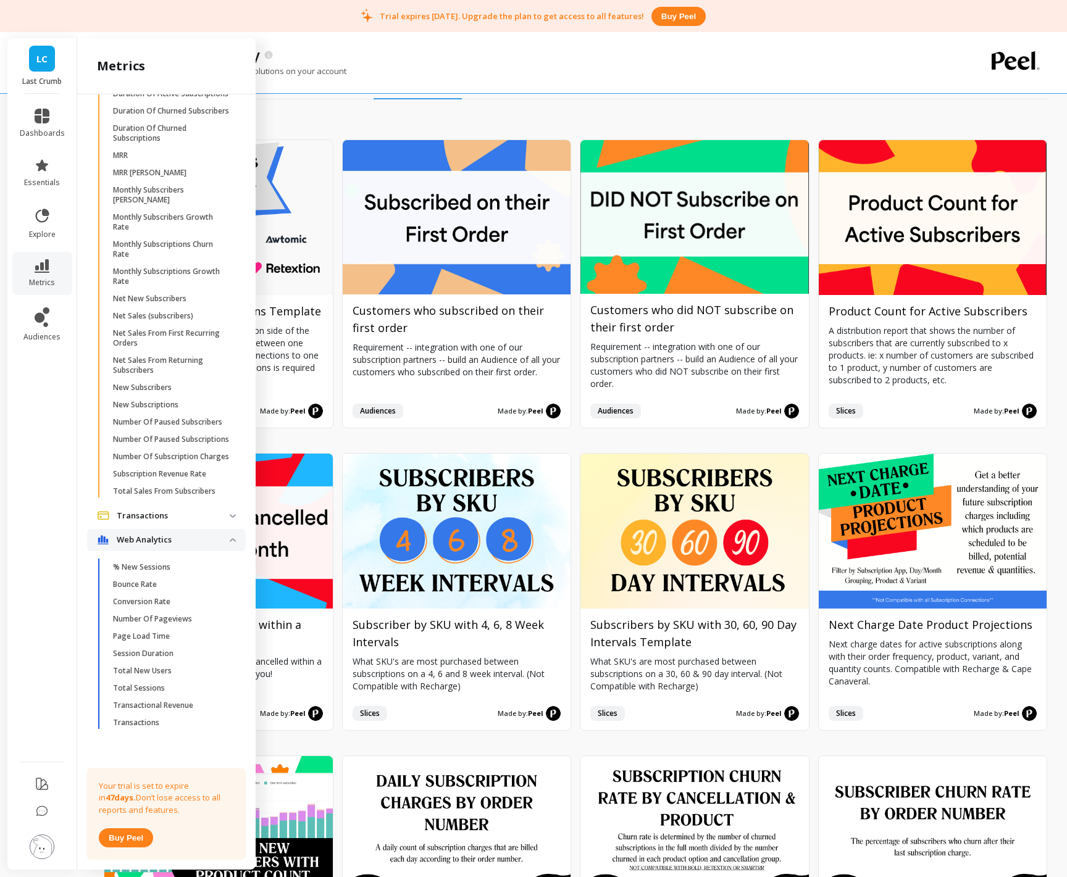
click at [177, 582] on span "Bounce Rate" at bounding box center [172, 585] width 118 height 10
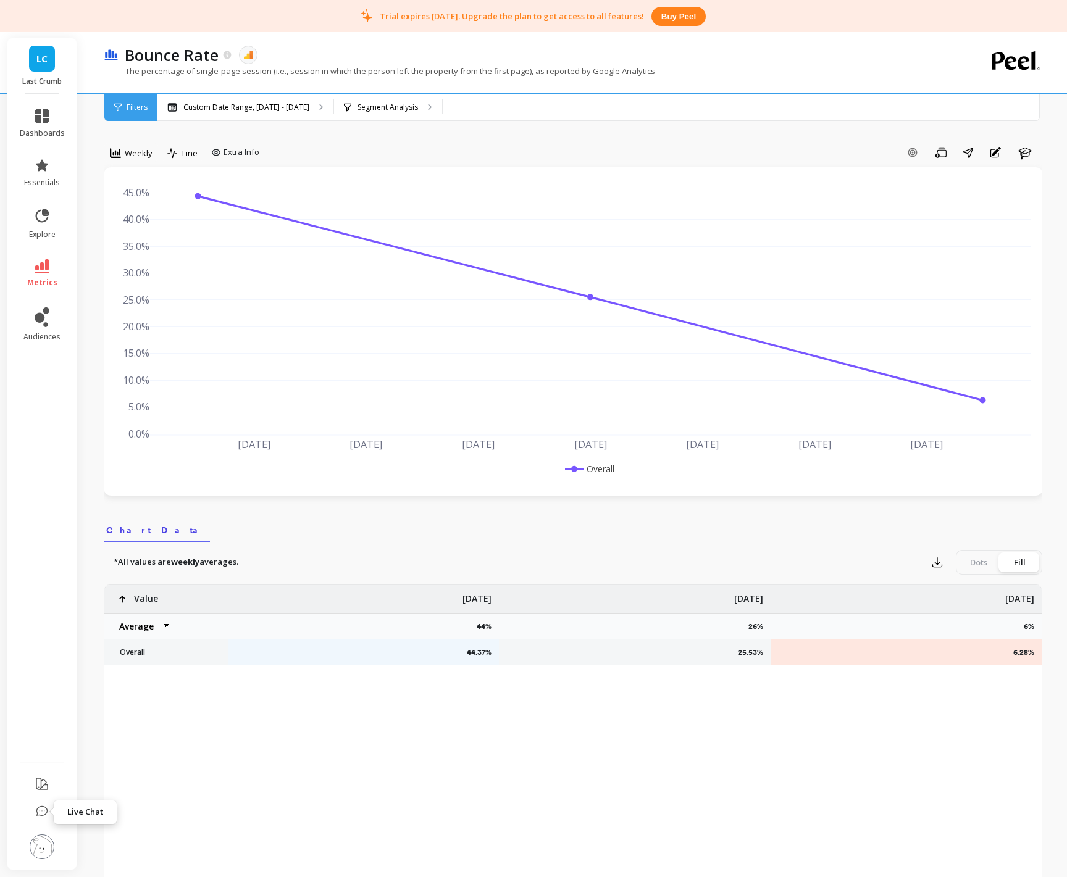
click at [47, 718] on icon at bounding box center [42, 810] width 10 height 9
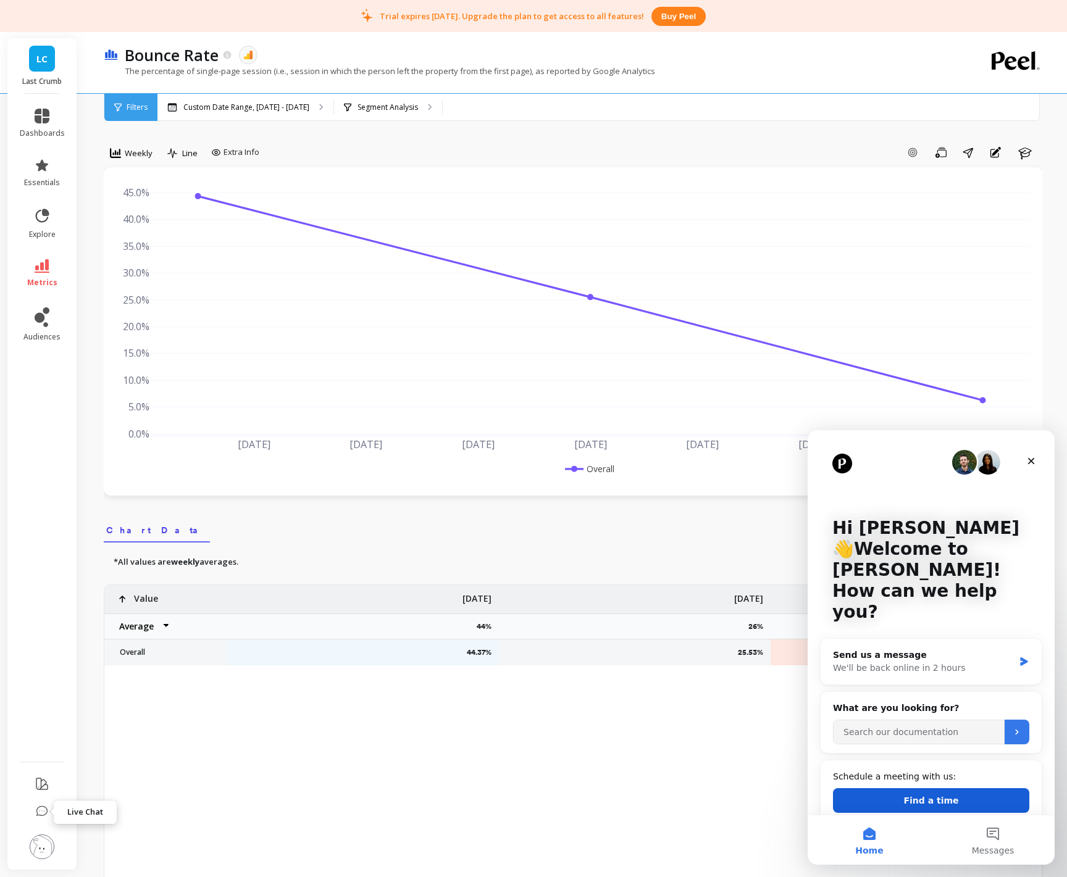
click at [887, 718] on button "Find a time" at bounding box center [931, 800] width 196 height 25
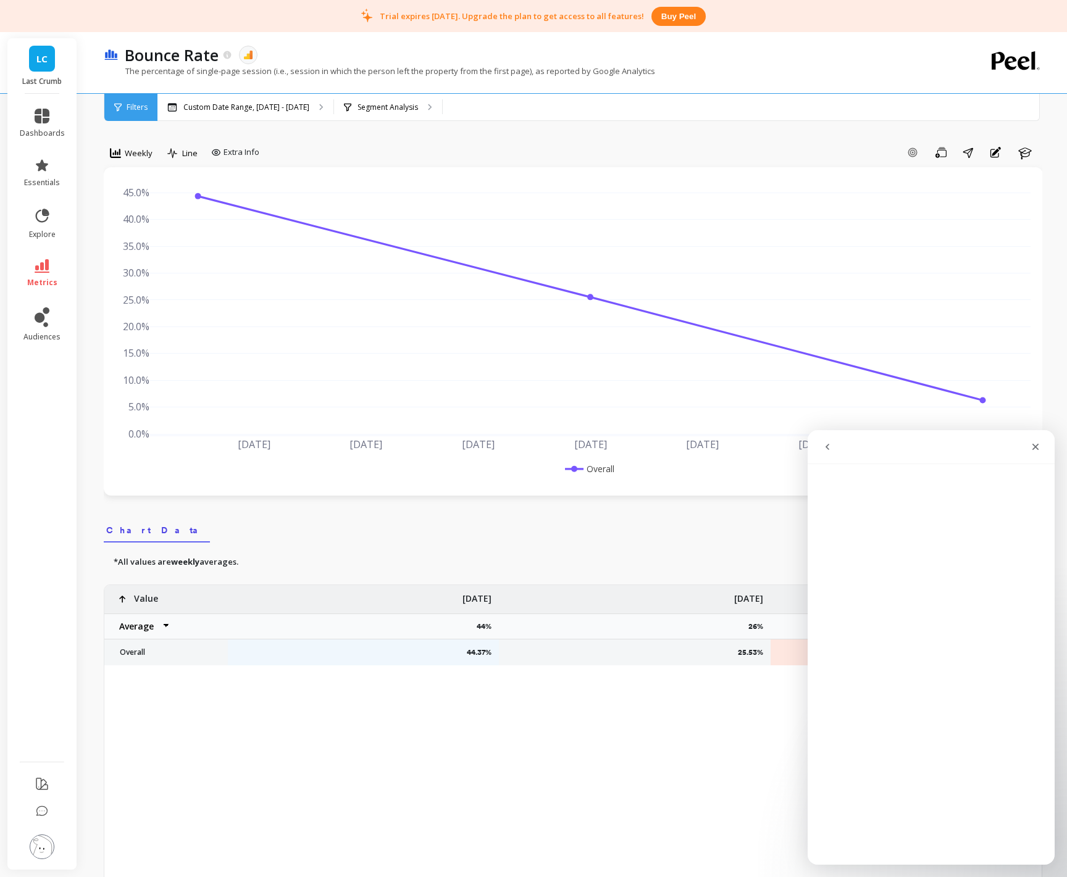
click at [825, 446] on icon "go back" at bounding box center [827, 447] width 10 height 10
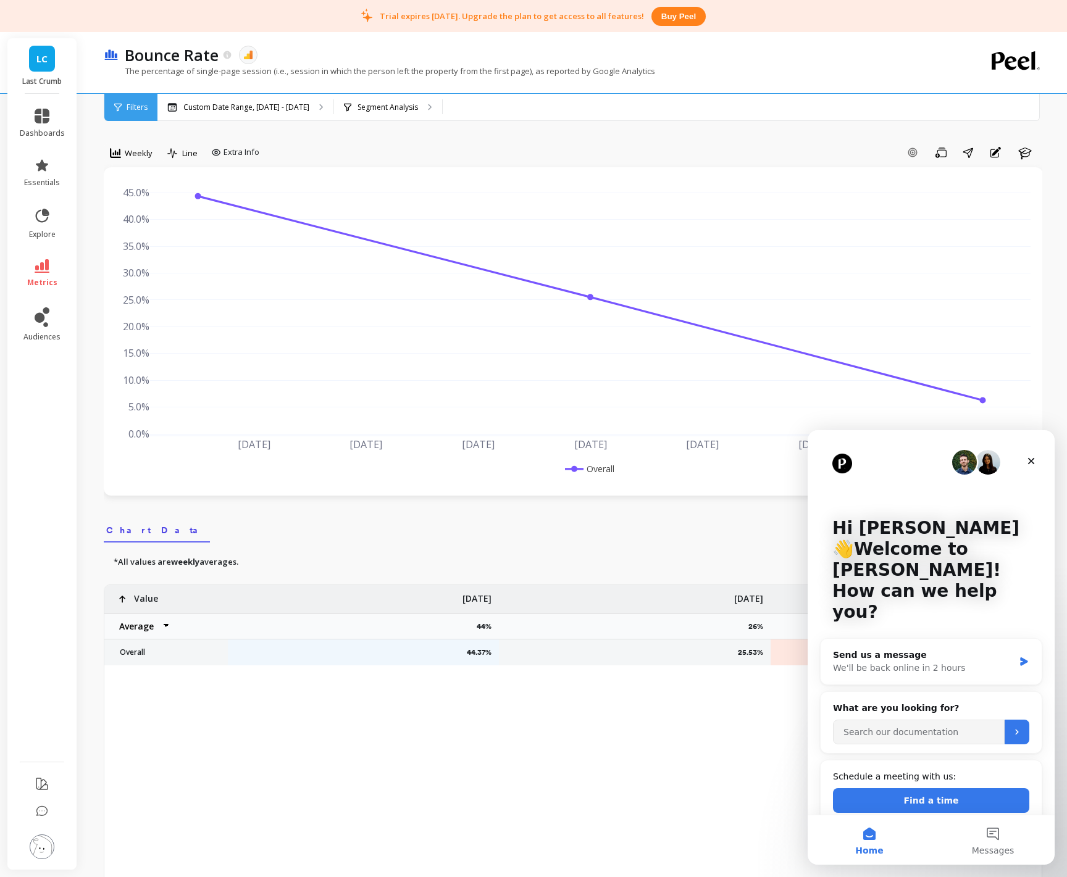
click at [548, 556] on div "*All values are weekly averages. Export Dots Fill" at bounding box center [573, 562] width 938 height 25
click at [1025, 457] on div "Close" at bounding box center [1031, 461] width 22 height 22
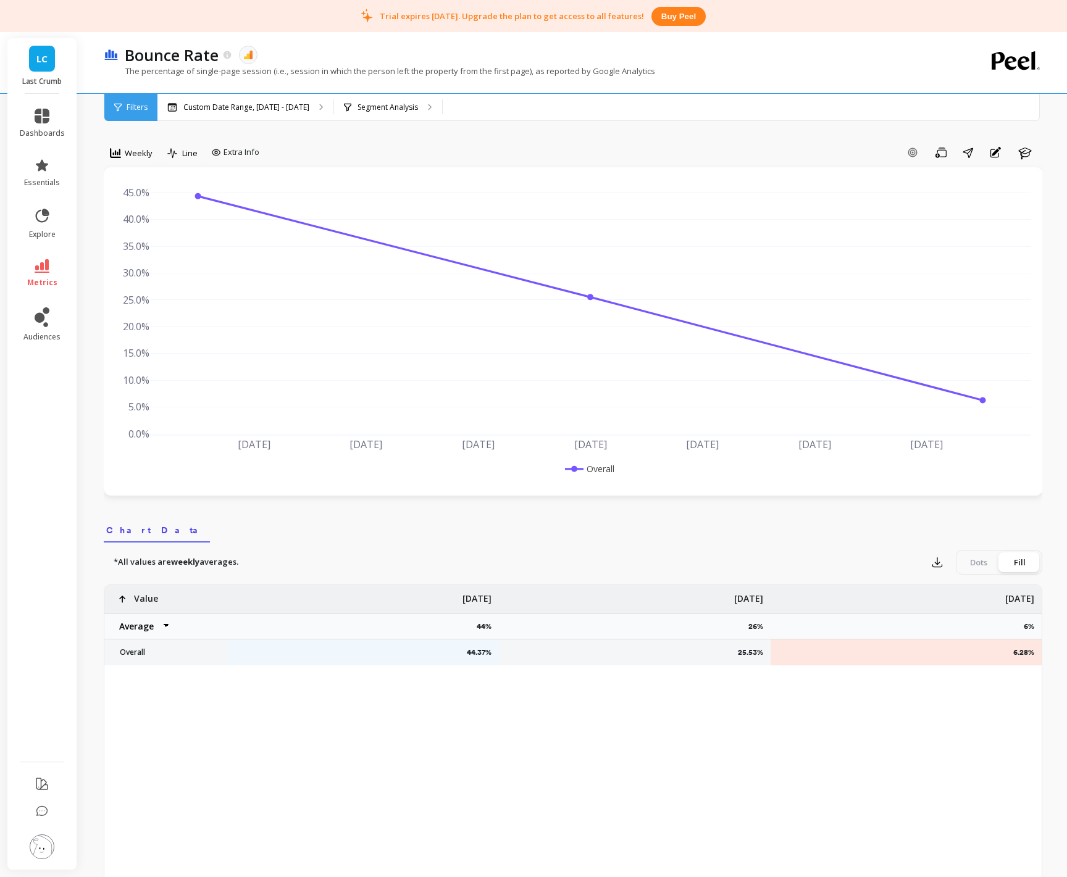
click at [604, 500] on div "Weekly Line Extra Info Add Goal Save Share Annotations Learn [DATE] Aug [DATE] …" at bounding box center [573, 724] width 938 height 1350
click at [40, 122] on icon at bounding box center [42, 116] width 15 height 15
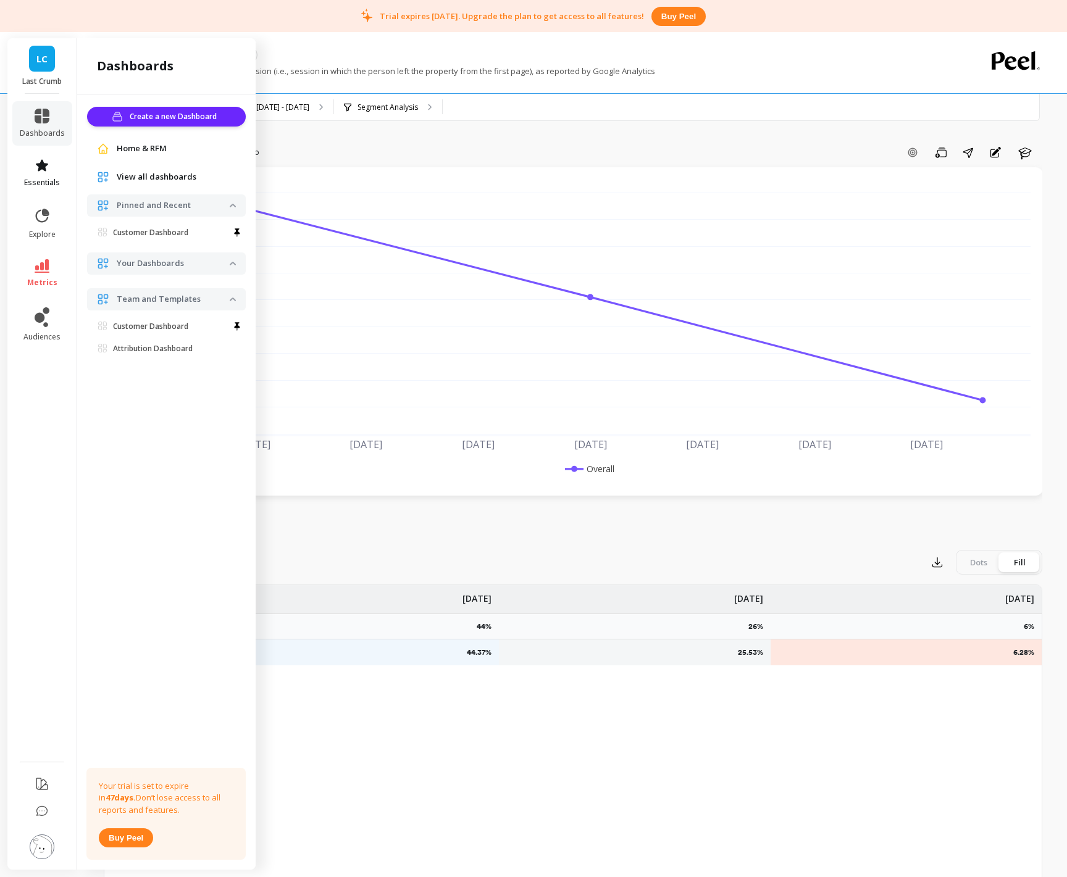
click at [53, 187] on span "essentials" at bounding box center [42, 183] width 36 height 10
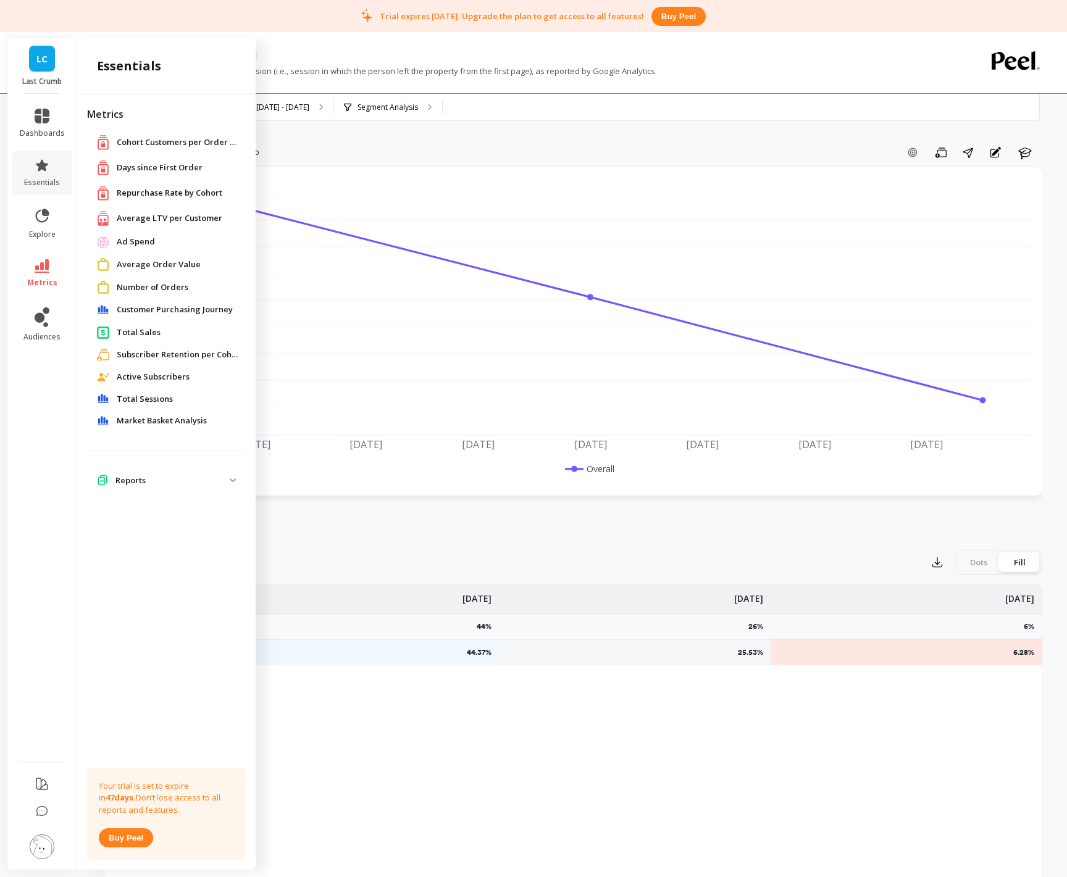
click at [42, 63] on span "LC" at bounding box center [41, 59] width 11 height 14
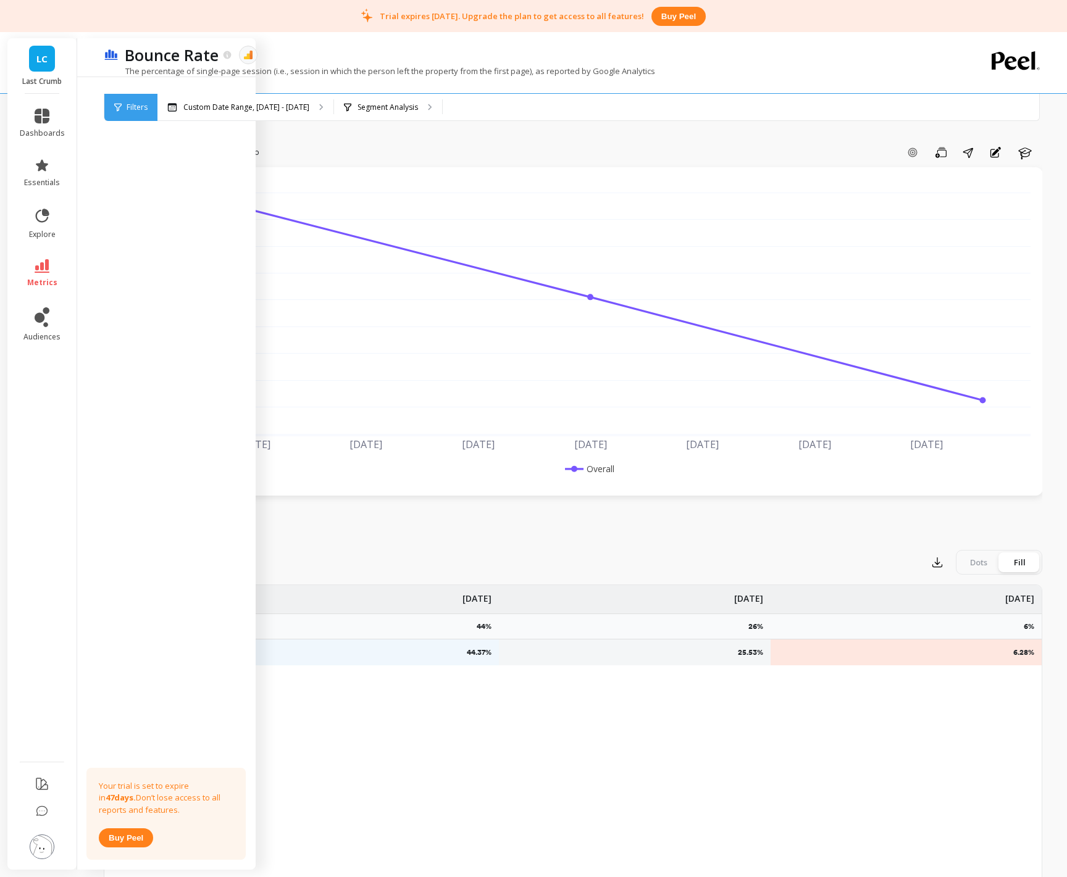
drag, startPoint x: 391, startPoint y: 78, endPoint x: 355, endPoint y: 83, distance: 36.1
click at [391, 78] on div "The percentage of single-page session (i.e., session in which the person left t…" at bounding box center [522, 76] width 837 height 23
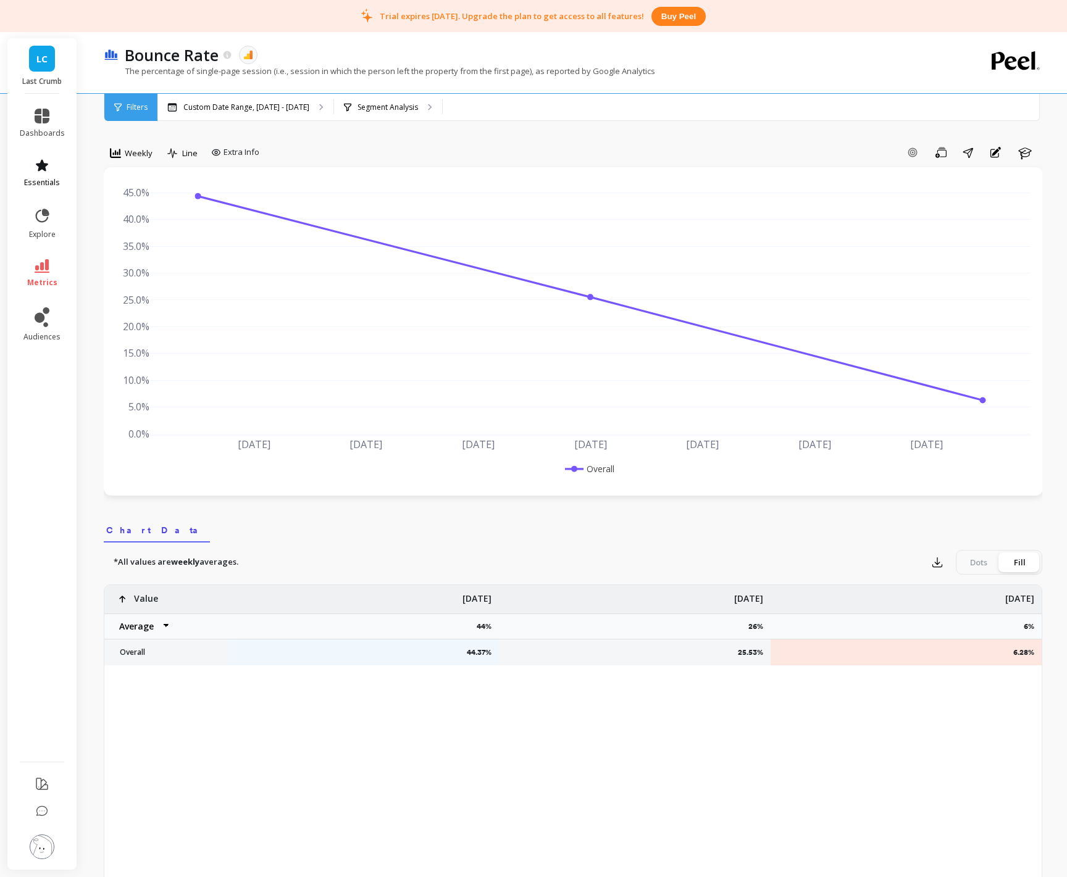
click at [24, 158] on link "essentials" at bounding box center [42, 173] width 45 height 30
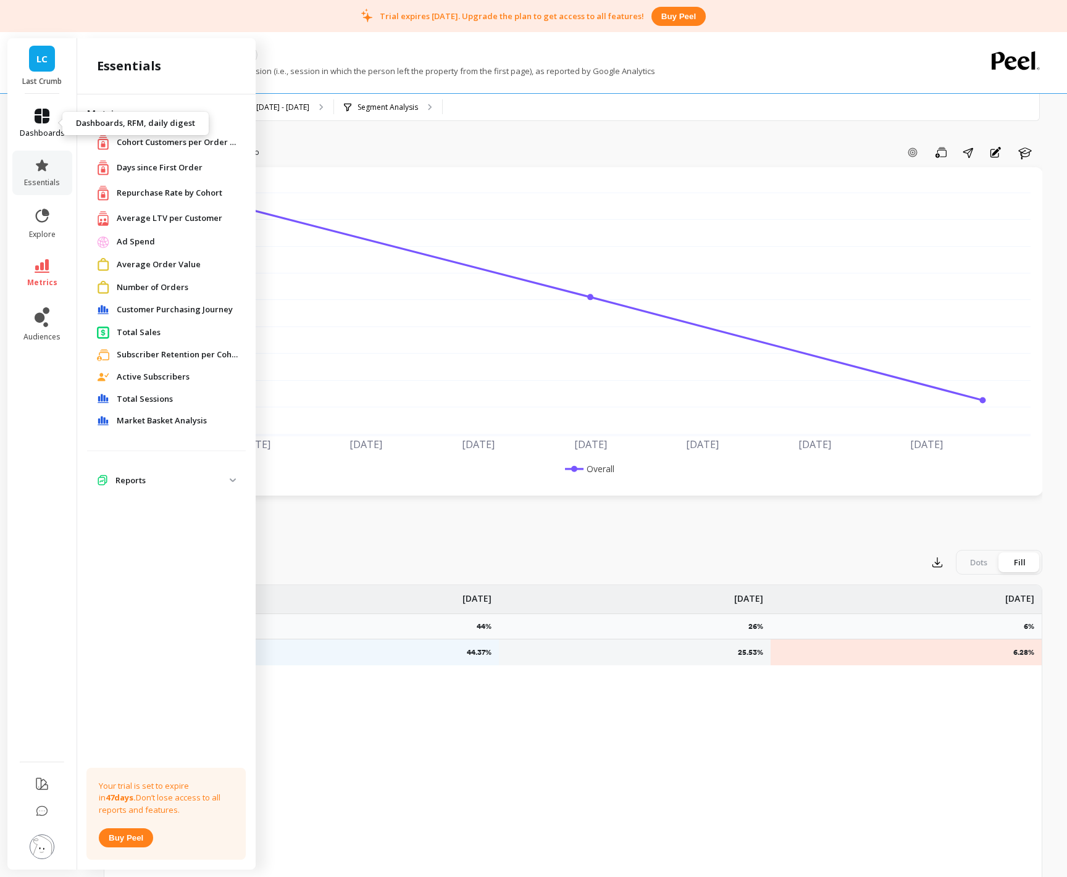
drag, startPoint x: 46, startPoint y: 119, endPoint x: 51, endPoint y: 123, distance: 6.6
click at [46, 119] on icon at bounding box center [42, 116] width 15 height 15
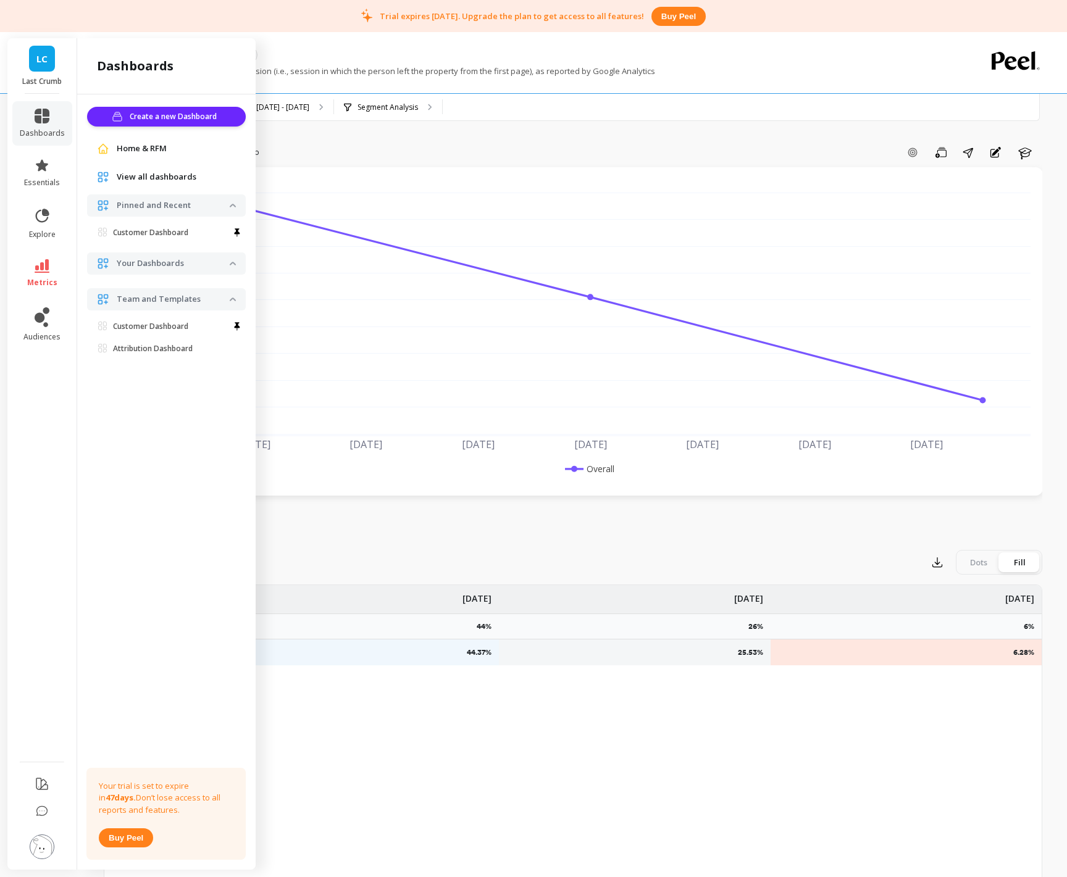
click at [45, 718] on img at bounding box center [42, 847] width 25 height 25
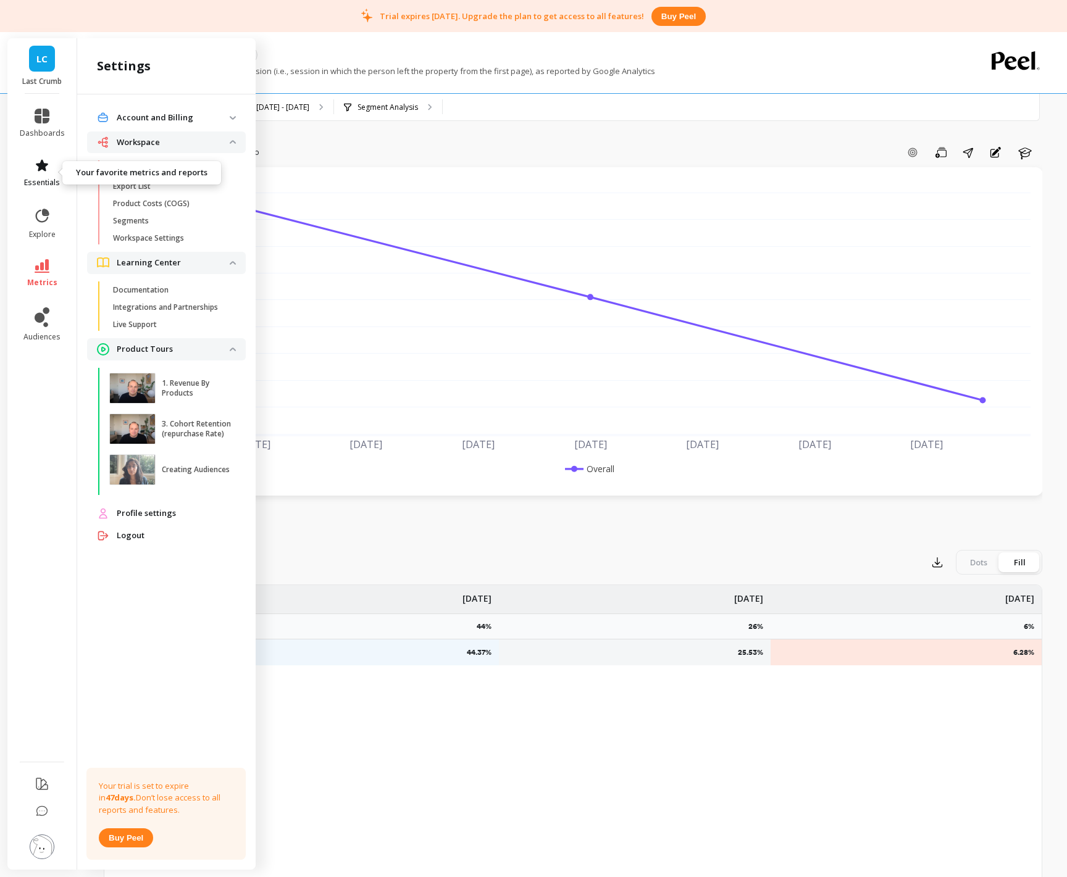
click at [32, 170] on link "essentials" at bounding box center [42, 173] width 45 height 30
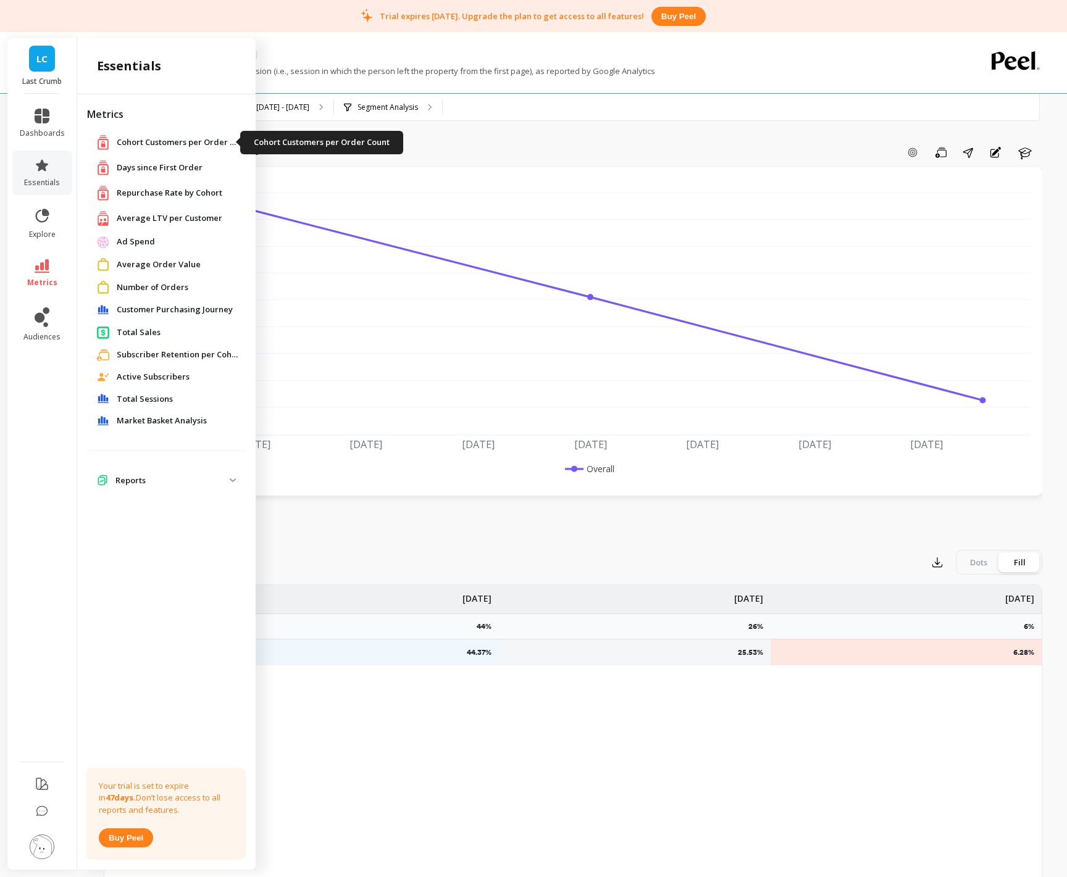
click at [137, 145] on span "Cohort Customers per Order Count" at bounding box center [178, 142] width 123 height 12
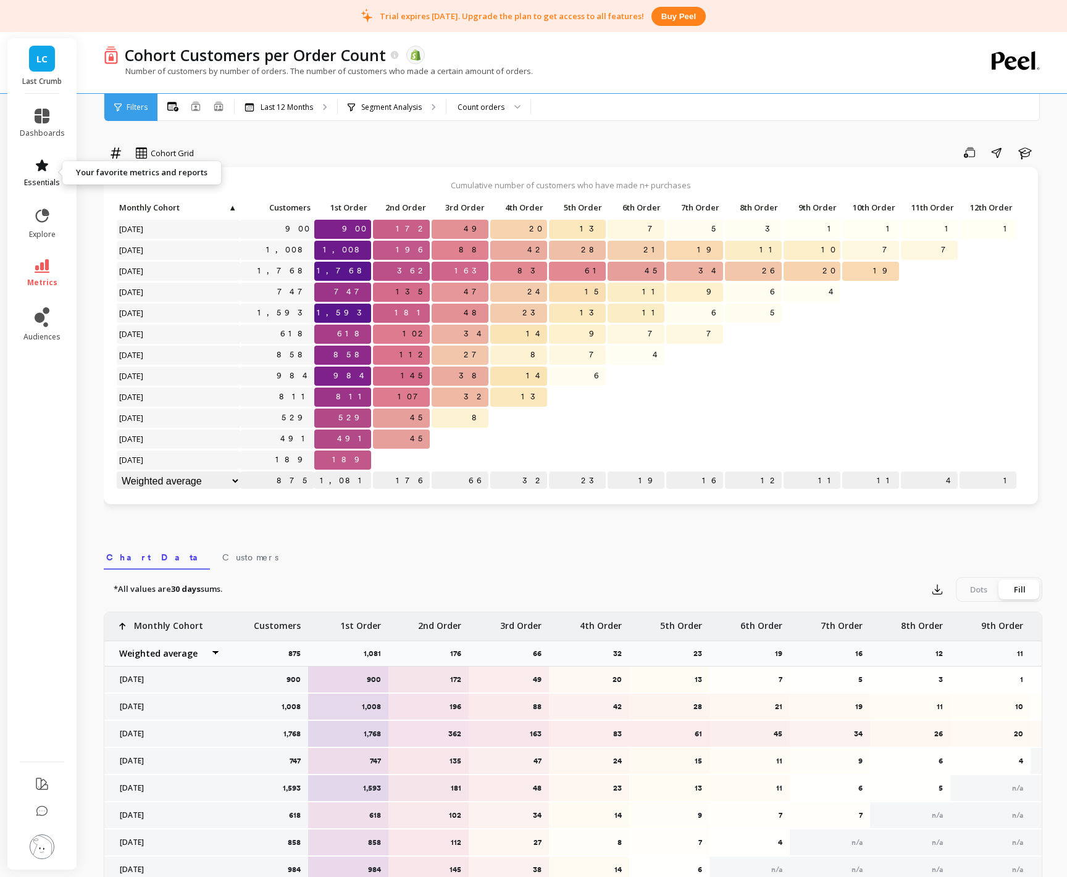
click at [45, 164] on icon at bounding box center [42, 165] width 12 height 12
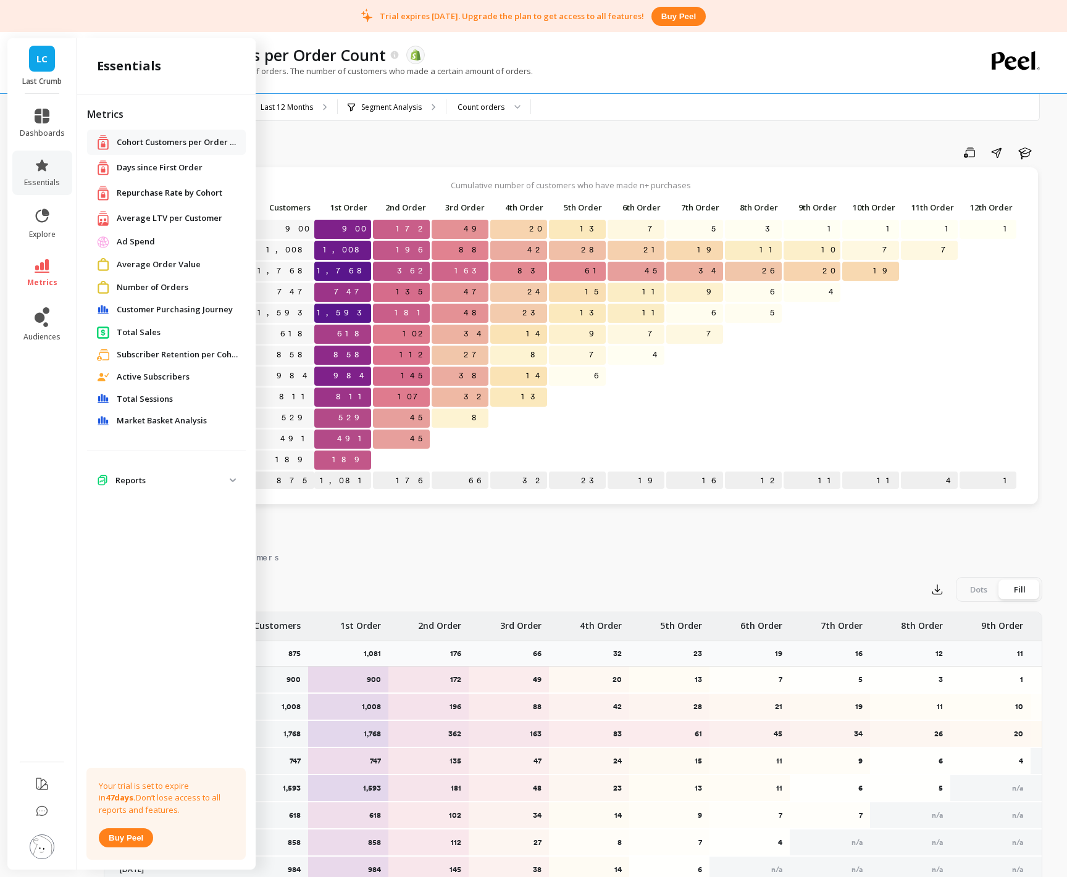
click at [183, 162] on span "Days since First Order" at bounding box center [160, 168] width 86 height 12
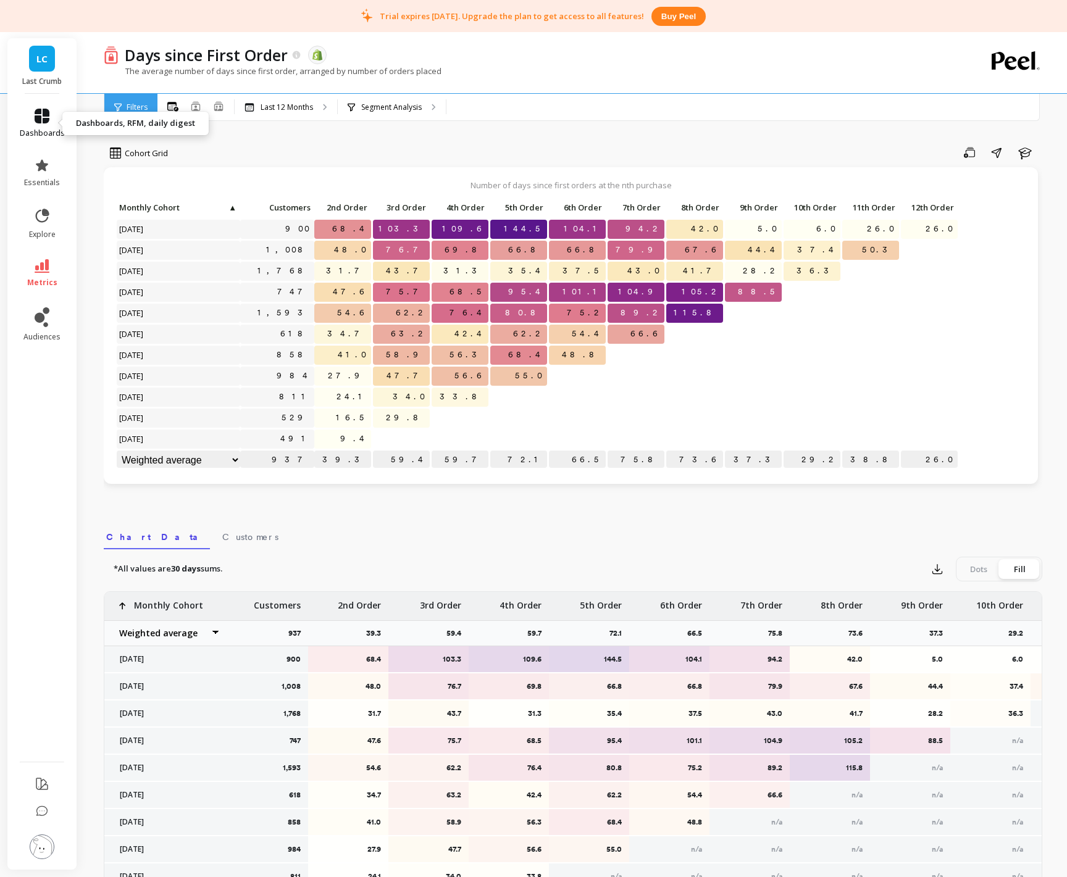
click at [33, 124] on link "dashboards" at bounding box center [42, 124] width 45 height 30
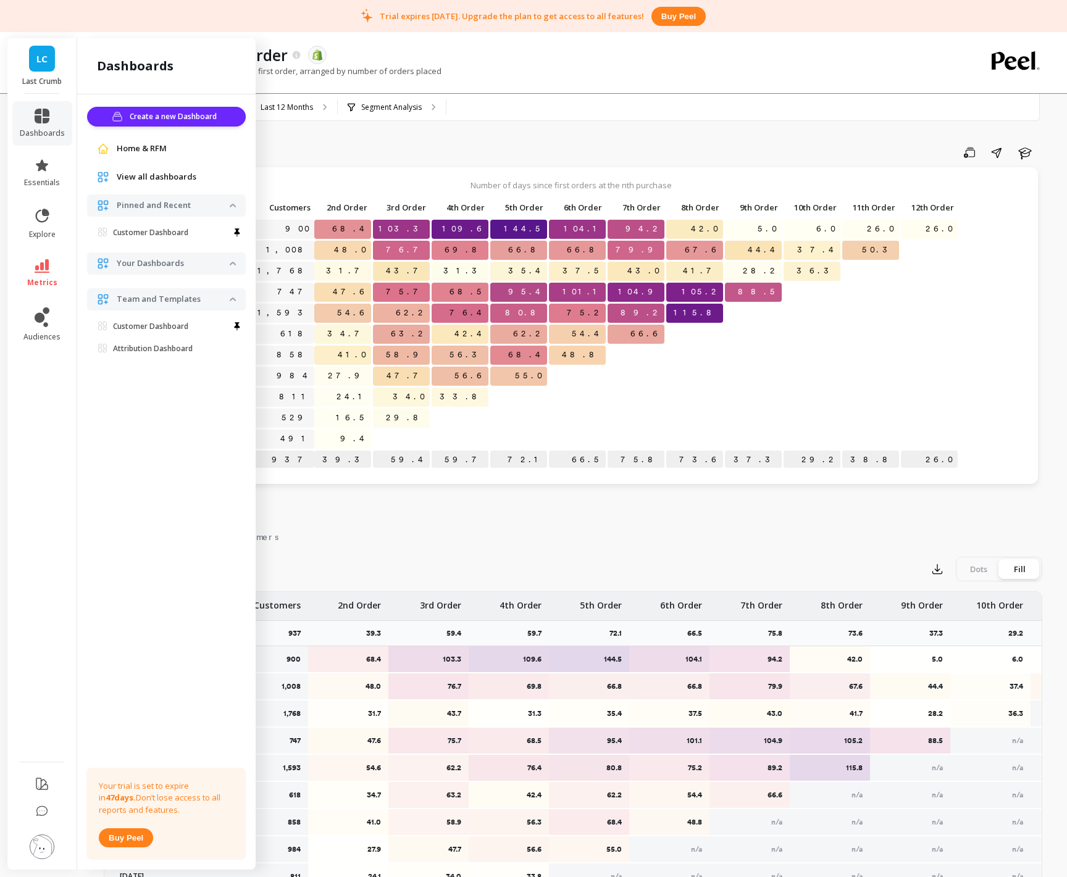
click at [125, 176] on span "View all dashboards" at bounding box center [157, 177] width 80 height 12
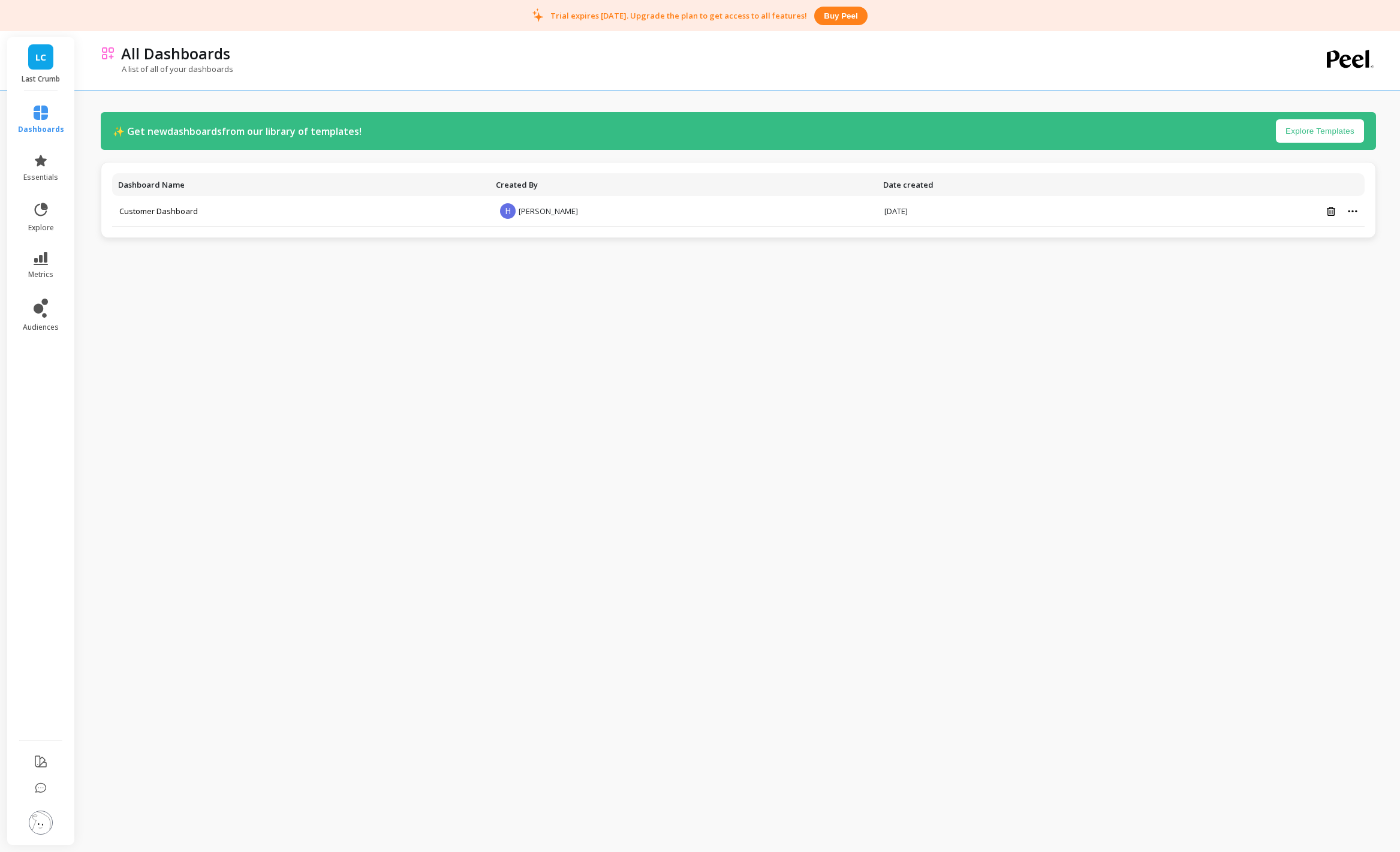
click at [51, 60] on link "LC" at bounding box center [41, 57] width 25 height 25
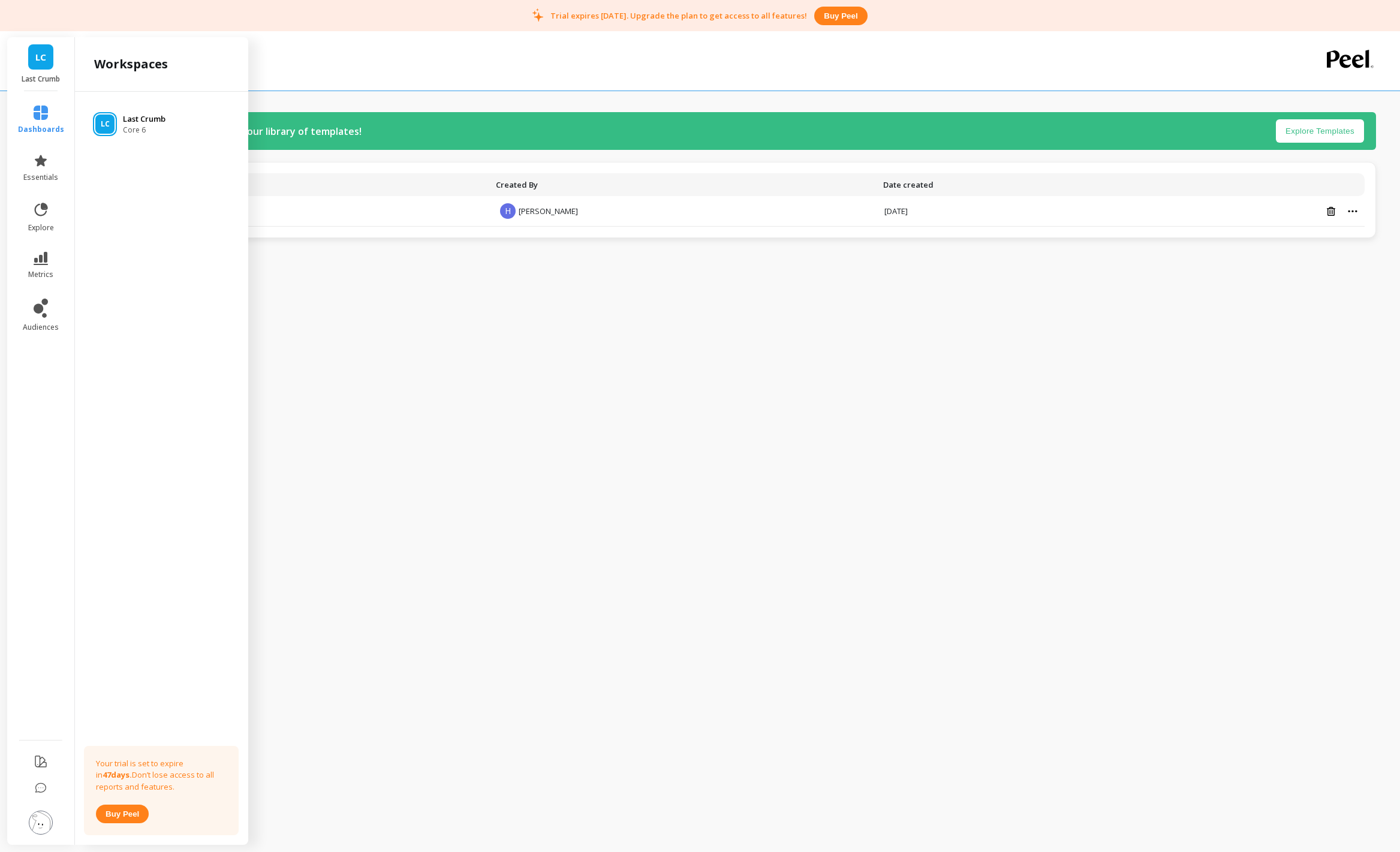
click at [131, 116] on p "Last Crumb" at bounding box center [145, 119] width 43 height 12
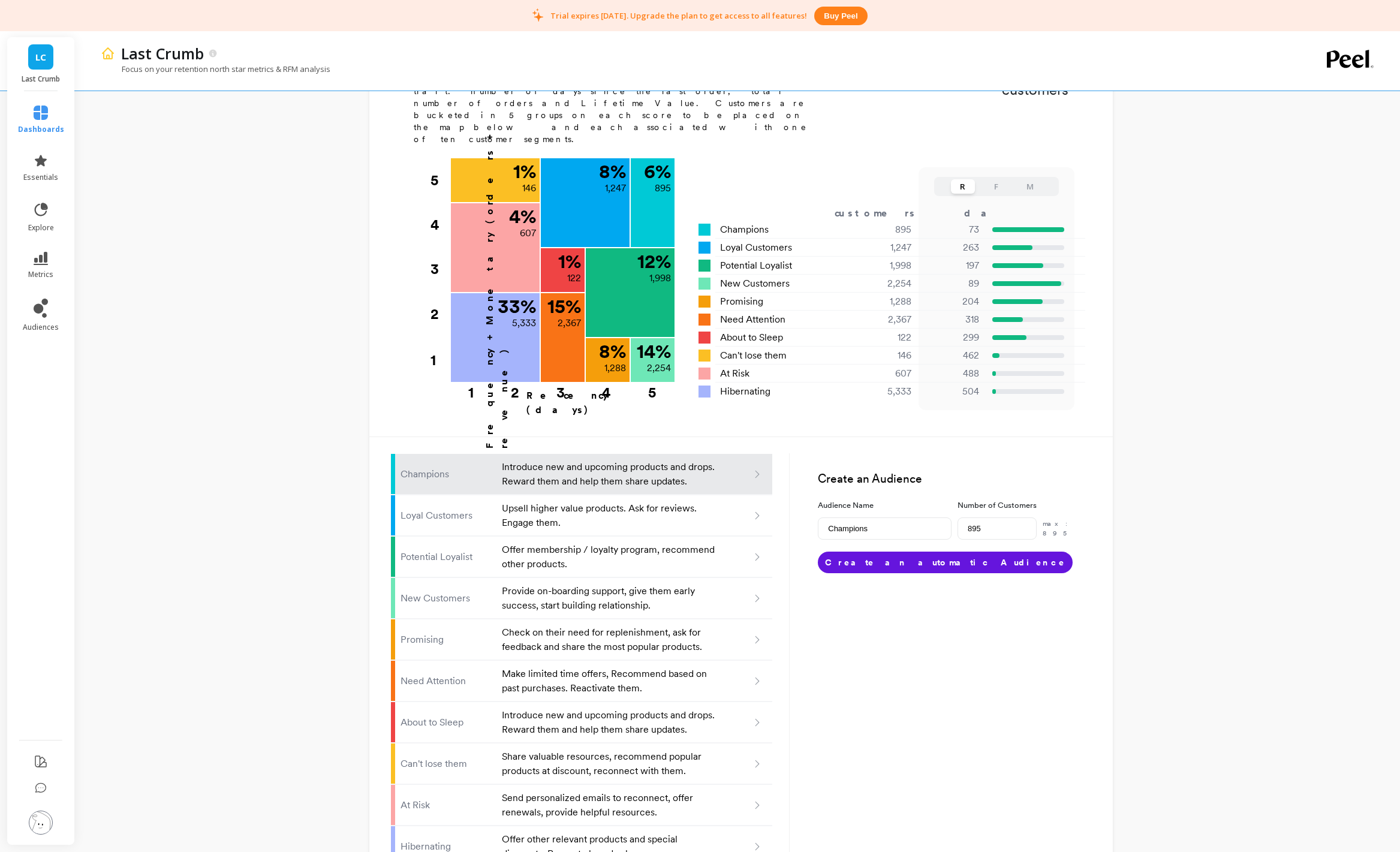
scroll to position [427, 0]
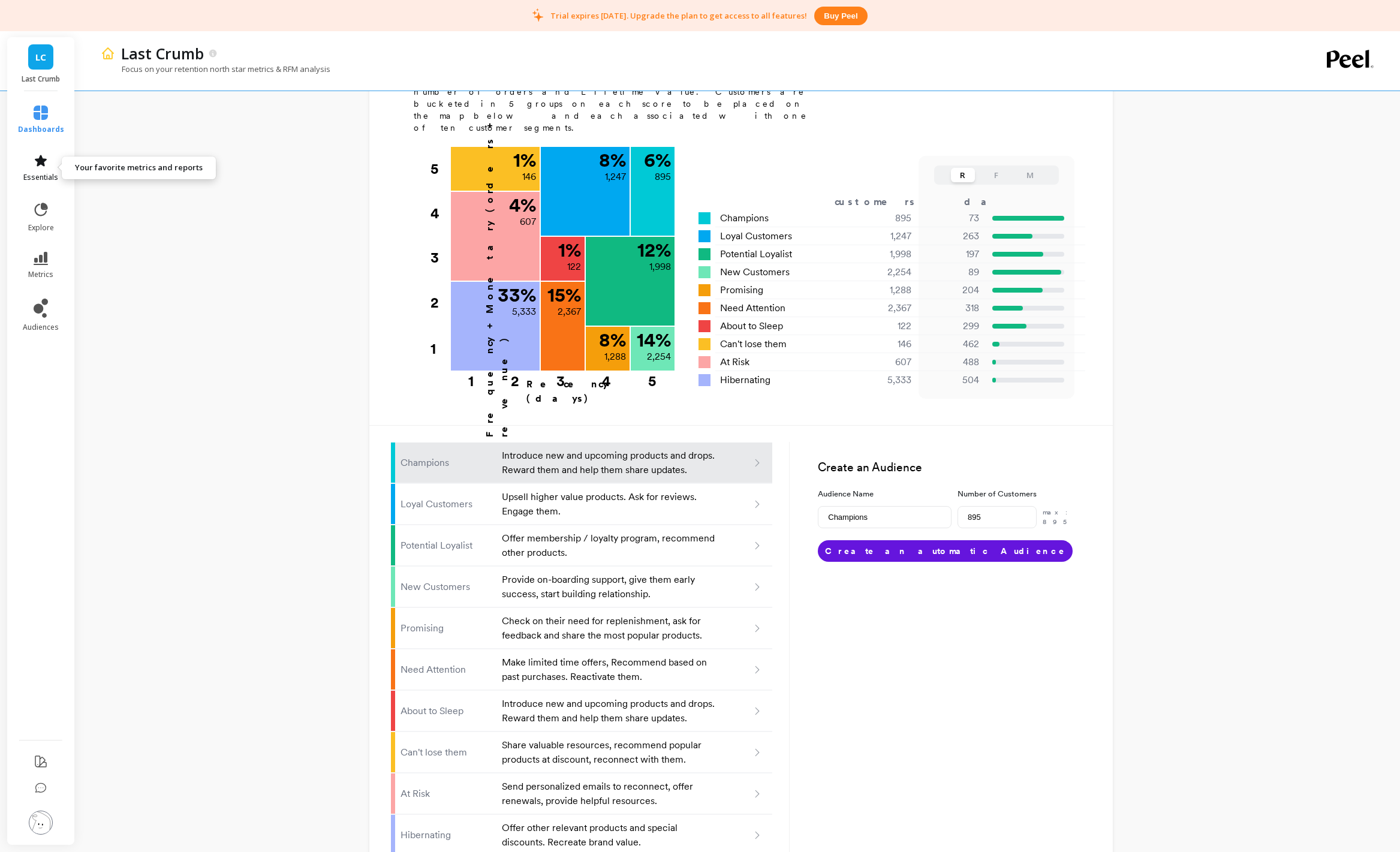
click at [50, 156] on link "essentials" at bounding box center [42, 168] width 47 height 29
